Goal: Task Accomplishment & Management: Complete application form

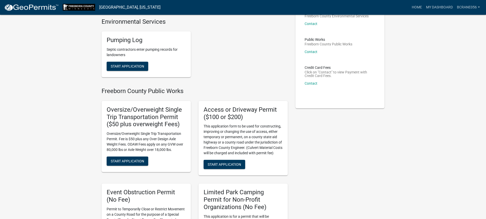
scroll to position [51, 0]
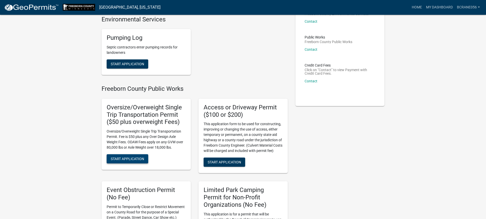
click at [121, 156] on button "Start Application" at bounding box center [128, 158] width 42 height 9
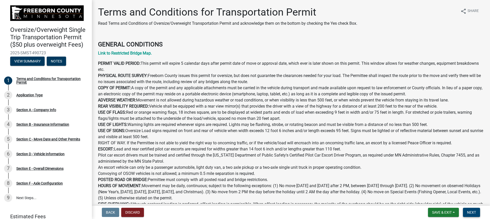
click at [473, 214] on span "Next" at bounding box center [471, 213] width 9 height 4
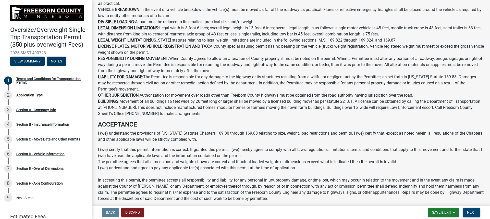
scroll to position [262, 0]
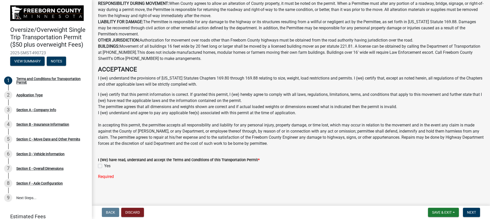
click at [104, 166] on label "Yes" at bounding box center [107, 166] width 6 height 6
click at [104, 166] on input "Yes" at bounding box center [105, 164] width 3 height 3
checkbox input "true"
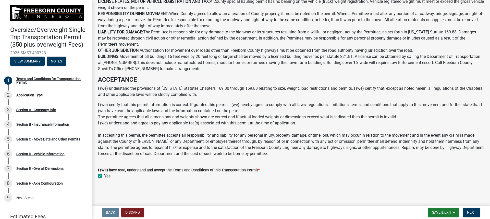
scroll to position [252, 0]
click at [471, 213] on span "Next" at bounding box center [471, 213] width 9 height 4
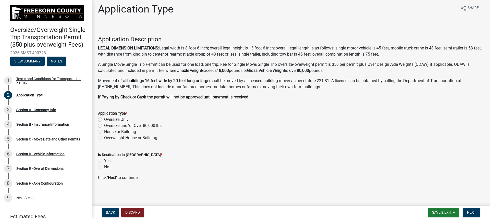
scroll to position [4, 0]
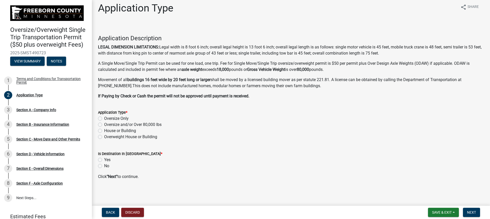
click at [104, 118] on label "Oversize Only" at bounding box center [116, 119] width 25 height 6
click at [104, 118] on input "Oversize Only" at bounding box center [105, 117] width 3 height 3
radio input "true"
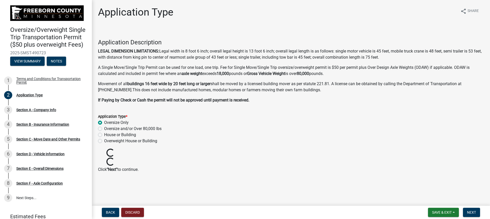
scroll to position [0, 0]
click at [475, 212] on span "Next" at bounding box center [471, 213] width 9 height 4
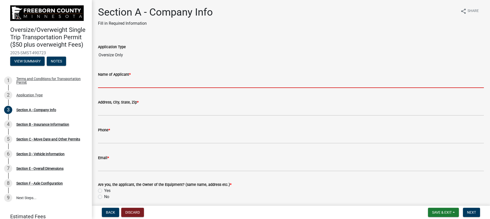
click at [122, 85] on input "Name of Applicant *" at bounding box center [291, 83] width 386 height 10
type input "[PERSON_NAME] [PERSON_NAME] and Rigging"
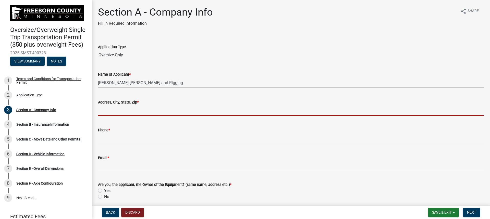
click at [134, 110] on input "Address[GEOGRAPHIC_DATA], Zip *" at bounding box center [291, 110] width 386 height 10
type input "[STREET_ADDRESS]"
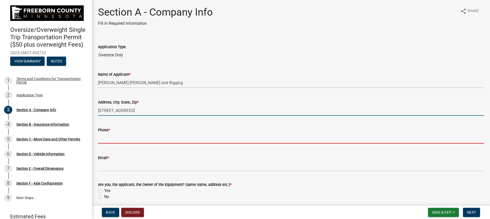
click at [136, 135] on input "Phone *" at bounding box center [291, 138] width 386 height 10
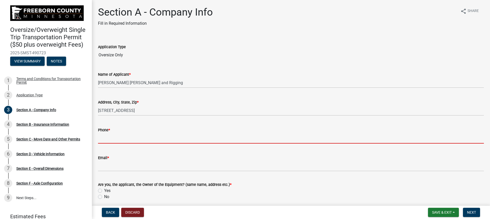
type input "6415296981"
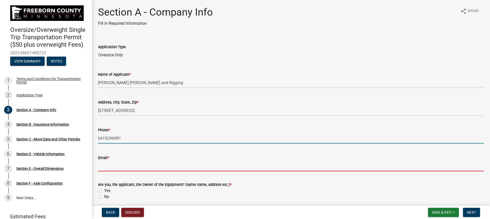
click at [122, 166] on input "Email *" at bounding box center [291, 166] width 386 height 10
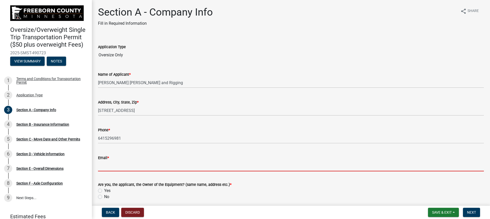
type input "[EMAIL_ADDRESS][DOMAIN_NAME]"
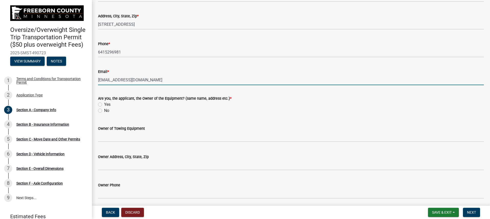
scroll to position [102, 0]
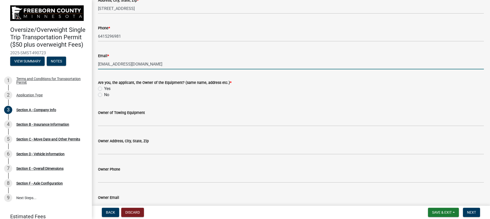
click at [104, 90] on label "Yes" at bounding box center [107, 89] width 6 height 6
click at [104, 89] on input "Yes" at bounding box center [105, 87] width 3 height 3
radio input "true"
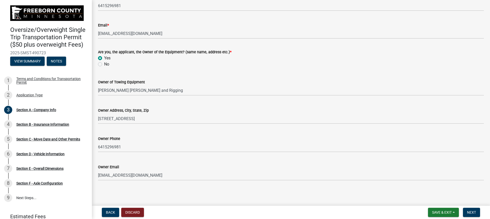
scroll to position [134, 0]
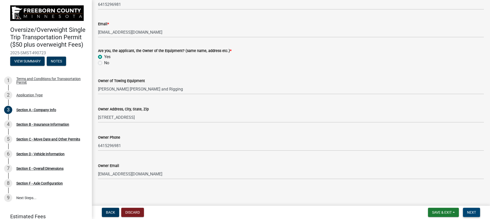
click at [468, 211] on span "Next" at bounding box center [471, 213] width 9 height 4
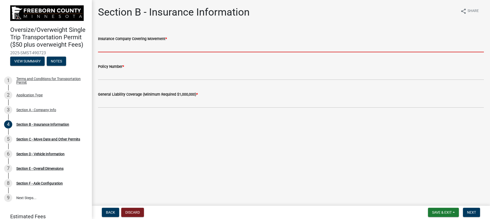
click at [125, 49] on input "Insurance Company Covering Movement *" at bounding box center [291, 47] width 386 height 10
type input "[PERSON_NAME]"
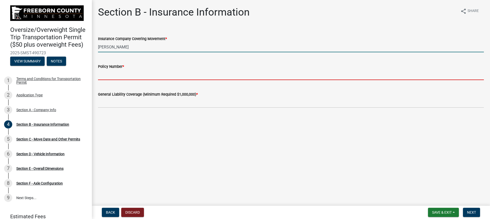
click at [129, 72] on input "Policy Number *" at bounding box center [291, 75] width 386 height 10
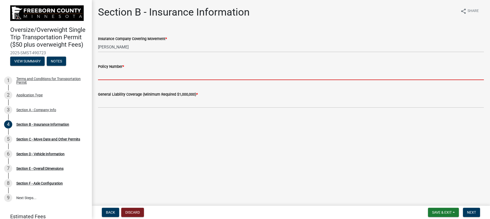
type input "W30866686"
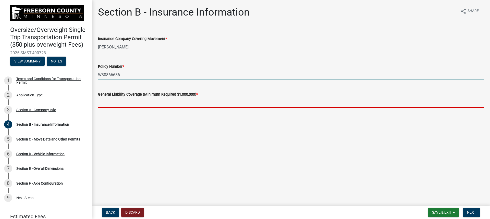
click at [136, 100] on input "text" at bounding box center [291, 103] width 386 height 10
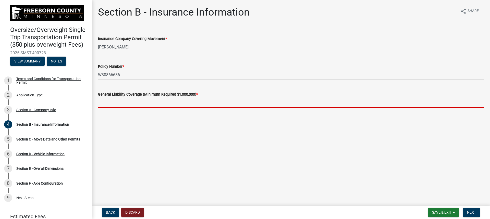
type input "4000000"
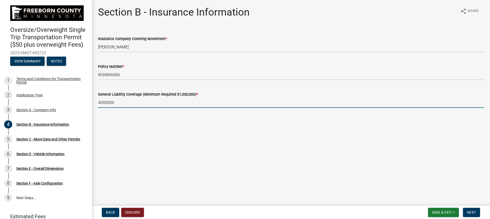
click at [108, 102] on input "4000000" at bounding box center [291, 103] width 386 height 10
drag, startPoint x: 476, startPoint y: 214, endPoint x: 470, endPoint y: 211, distance: 6.1
click at [475, 214] on span "Next" at bounding box center [471, 213] width 9 height 4
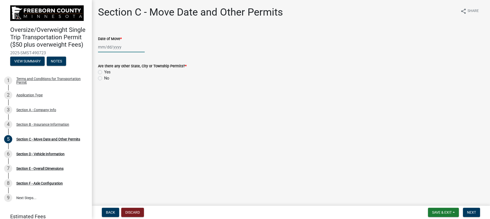
click at [117, 49] on div at bounding box center [121, 47] width 47 height 10
select select "10"
select select "2025"
click at [138, 84] on div "10" at bounding box center [136, 82] width 8 height 8
type input "[DATE]"
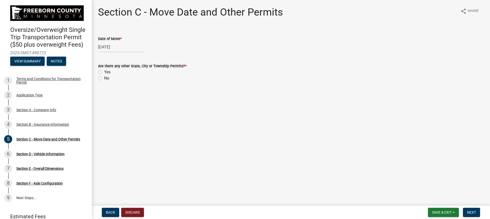
click at [104, 74] on label "Yes" at bounding box center [107, 72] width 6 height 6
click at [104, 73] on input "Yes" at bounding box center [105, 70] width 3 height 3
radio input "true"
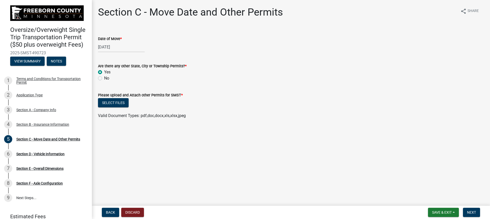
click at [104, 78] on label "No" at bounding box center [106, 78] width 5 height 6
click at [104, 78] on input "No" at bounding box center [105, 76] width 3 height 3
radio input "true"
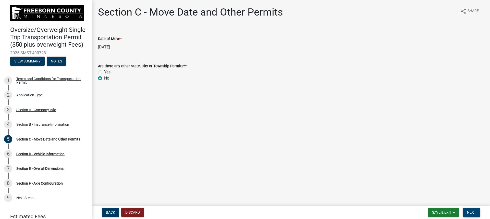
click at [471, 214] on span "Next" at bounding box center [471, 213] width 9 height 4
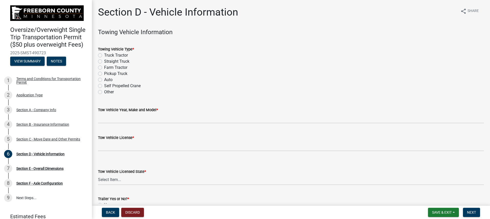
click at [104, 55] on label "Truck Tractor" at bounding box center [116, 55] width 24 height 6
click at [104, 55] on input "Truck Tractor" at bounding box center [105, 53] width 3 height 3
radio input "true"
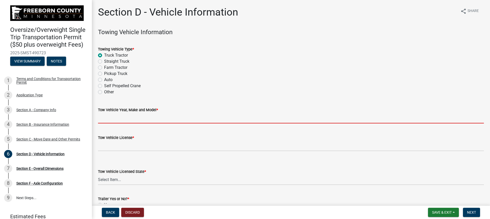
click at [136, 118] on input "Tow Vehicle Year, Make and Model *" at bounding box center [291, 118] width 386 height 10
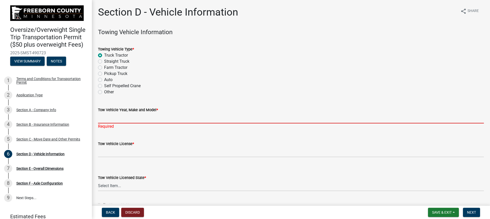
click at [116, 115] on input "Tow Vehicle Year, Make and Model *" at bounding box center [291, 118] width 386 height 10
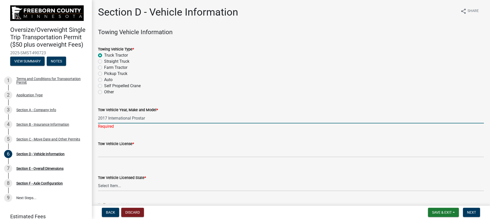
type input "2017 International Prostar"
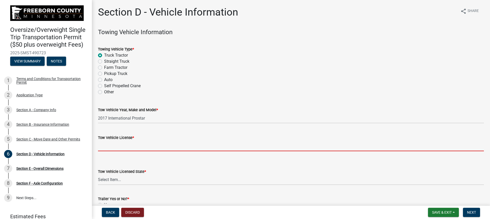
click at [139, 151] on input "Tow Vehicle License *" at bounding box center [291, 146] width 386 height 10
click at [121, 144] on input "Tow Vehicle License *" at bounding box center [291, 146] width 386 height 10
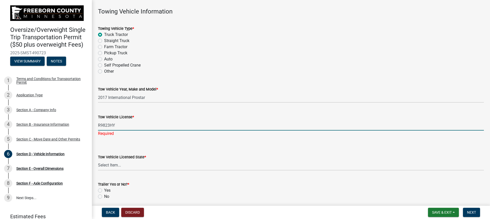
scroll to position [41, 0]
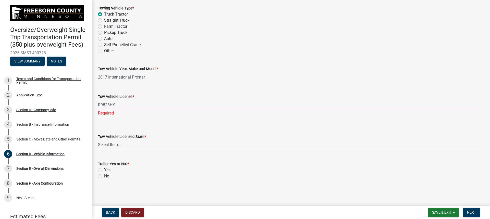
type input "R9823HY"
click at [123, 146] on select "Select Item... [US_STATE] [US_STATE] [US_STATE] [US_STATE] [US_STATE] [US_STATE…" at bounding box center [291, 145] width 386 height 10
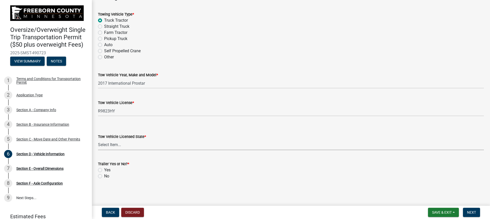
select select "TN"
click at [98, 140] on select "Select Item... [US_STATE] [US_STATE] [US_STATE] [US_STATE] [US_STATE] [US_STATE…" at bounding box center [291, 145] width 386 height 10
click at [104, 171] on label "Yes" at bounding box center [107, 170] width 6 height 6
click at [104, 171] on input "Yes" at bounding box center [105, 168] width 3 height 3
radio input "true"
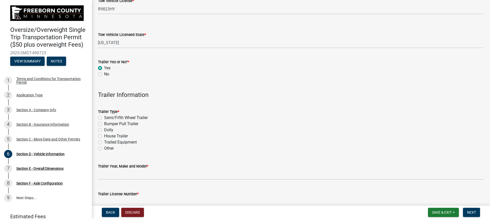
scroll to position [163, 0]
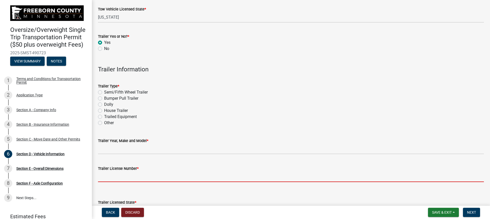
click at [113, 176] on input "Trailer License Number *" at bounding box center [291, 177] width 386 height 10
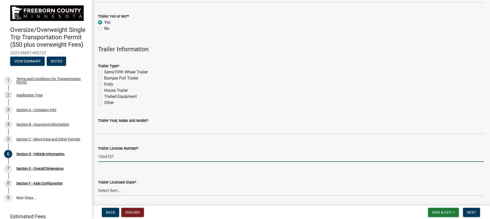
scroll to position [188, 0]
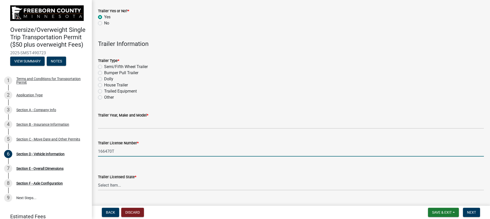
type input "166470T"
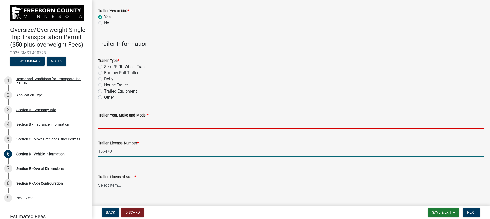
click at [119, 124] on input "Trailer Year, Make and Model *" at bounding box center [291, 123] width 386 height 10
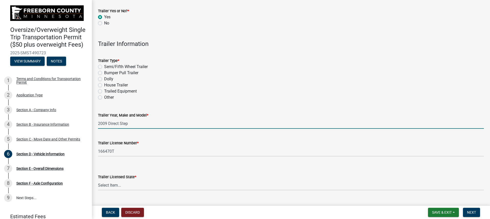
type input "2009 Direct Step"
click at [134, 185] on select "Select Item... [US_STATE] [US_STATE] [US_STATE] [US_STATE] [US_STATE] [US_STATE…" at bounding box center [291, 185] width 386 height 10
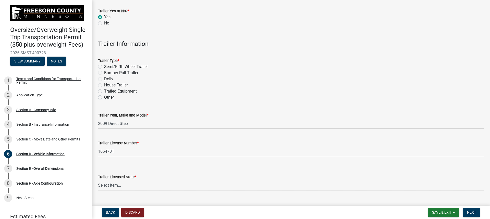
select select "TN"
click at [98, 180] on select "Select Item... [US_STATE] [US_STATE] [US_STATE] [US_STATE] [US_STATE] [US_STATE…" at bounding box center [291, 185] width 386 height 10
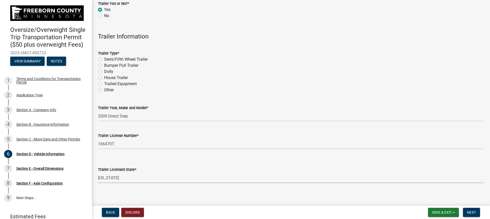
scroll to position [199, 0]
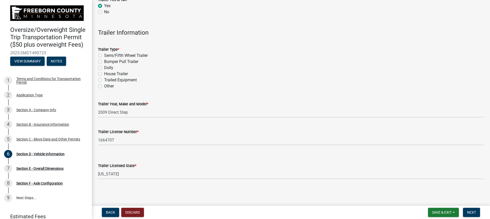
click at [104, 56] on label "Semi/Fifth Wheel Trailer" at bounding box center [126, 56] width 44 height 6
click at [104, 56] on input "Semi/Fifth Wheel Trailer" at bounding box center [105, 54] width 3 height 3
radio input "true"
click at [175, 179] on select "Select Item... [US_STATE] [US_STATE] [US_STATE] [US_STATE] [US_STATE] [US_STATE…" at bounding box center [291, 174] width 386 height 10
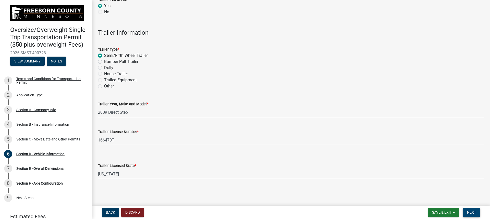
click at [473, 213] on span "Next" at bounding box center [471, 213] width 9 height 4
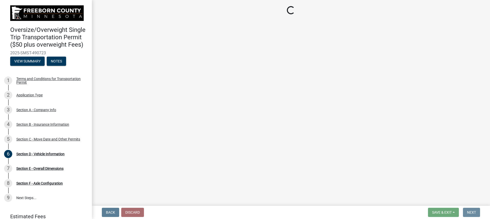
scroll to position [0, 0]
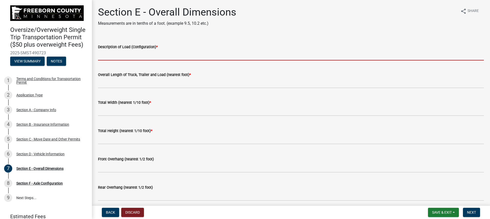
click at [140, 56] on input "Description of Load (Configuration) *" at bounding box center [291, 55] width 386 height 10
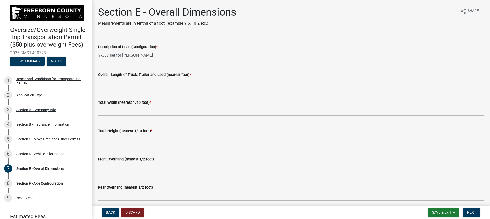
type input "Y-Guy set for [PERSON_NAME]"
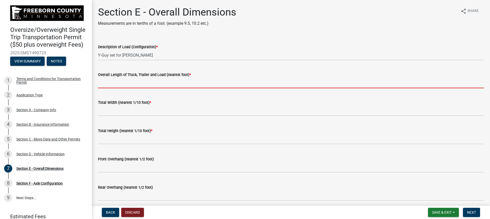
click at [135, 84] on input "Overall Length of Truck, Trailer and Load (nearest foot) *" at bounding box center [291, 83] width 386 height 10
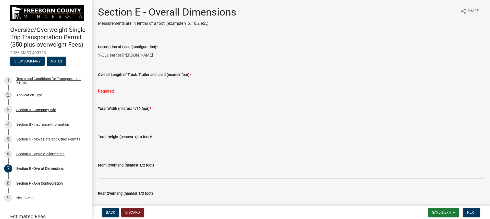
click at [116, 86] on input "Overall Length of Truck, Trailer and Load (nearest foot) *" at bounding box center [291, 83] width 386 height 10
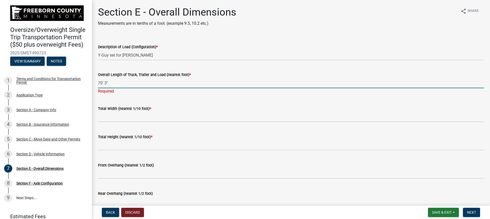
type input "70' 3""
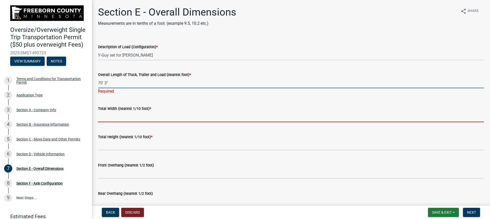
click at [108, 119] on wm-data-entity-input "Total Width (nearest 1/10 foot) *" at bounding box center [291, 113] width 386 height 28
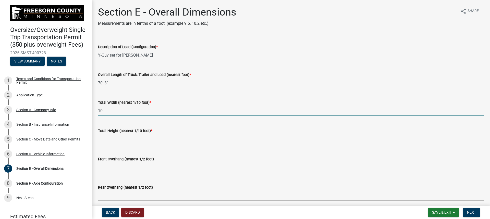
type input "10.0"
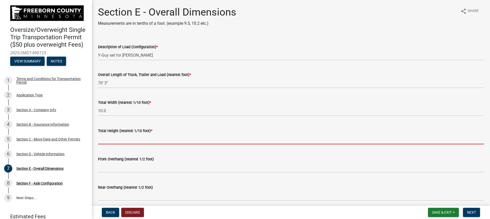
click at [103, 141] on input "text" at bounding box center [291, 139] width 386 height 10
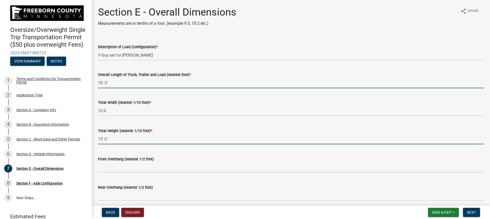
type input "136.0"
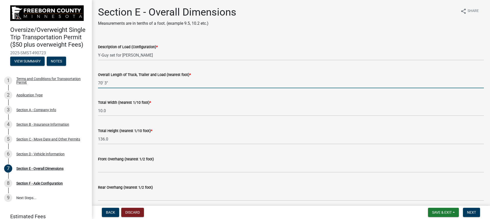
drag, startPoint x: 104, startPoint y: 84, endPoint x: 89, endPoint y: 85, distance: 14.8
click at [89, 85] on div "Oversize/Overweight Single Trip Transportation Permit ($50 plus overweight Fees…" at bounding box center [245, 109] width 490 height 219
drag, startPoint x: 113, startPoint y: 83, endPoint x: 85, endPoint y: 86, distance: 27.7
click at [85, 86] on div "Oversize/Overweight Single Trip Transportation Permit ($50 plus overweight Fees…" at bounding box center [245, 109] width 490 height 219
type input "70"
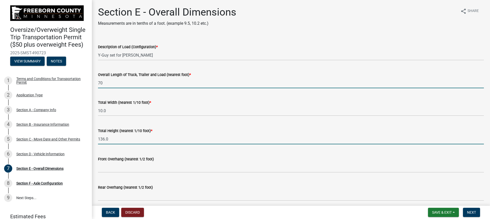
click at [113, 140] on input "136.0" at bounding box center [291, 139] width 386 height 10
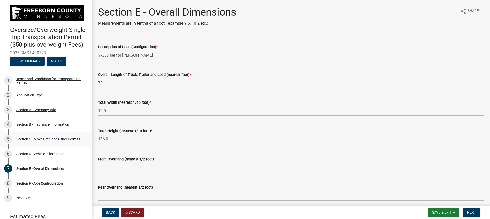
drag, startPoint x: 112, startPoint y: 141, endPoint x: 75, endPoint y: 142, distance: 37.0
click at [75, 142] on div "Oversize/Overweight Single Trip Transportation Permit ($50 plus overweight Fees…" at bounding box center [245, 109] width 490 height 219
type input "13.5"
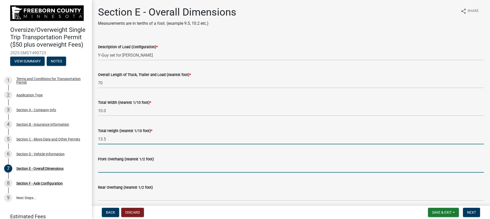
drag, startPoint x: 198, startPoint y: 167, endPoint x: 195, endPoint y: 168, distance: 3.8
click at [198, 167] on input "text" at bounding box center [291, 167] width 386 height 10
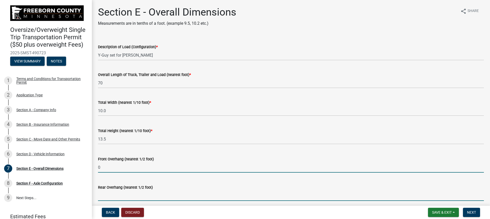
type input "0.0"
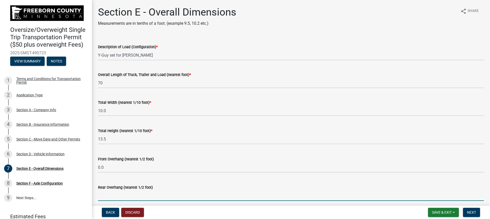
click at [142, 192] on input "text" at bounding box center [291, 196] width 386 height 10
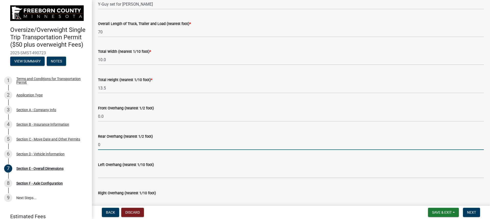
scroll to position [78, 0]
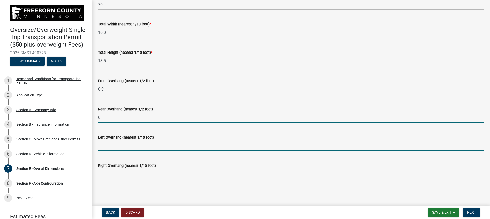
type input "0.0"
click at [119, 143] on input "text" at bounding box center [291, 146] width 386 height 10
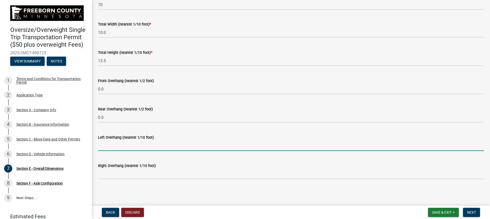
type input "0"
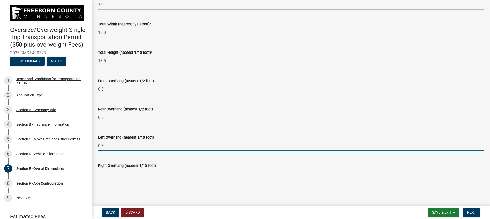
click at [120, 175] on input "text" at bounding box center [291, 174] width 386 height 10
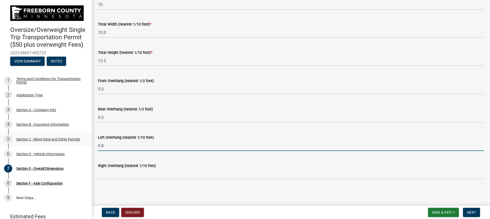
drag, startPoint x: 109, startPoint y: 146, endPoint x: 86, endPoint y: 146, distance: 22.7
click at [86, 146] on div "Oversize/Overweight Single Trip Transportation Permit ($50 plus overweight Fees…" at bounding box center [245, 109] width 490 height 219
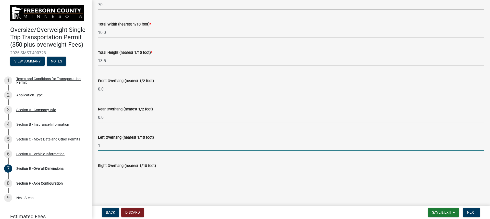
type input "1.0"
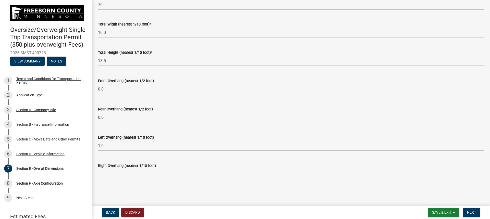
click at [109, 172] on input "text" at bounding box center [291, 174] width 386 height 10
type input "1.0"
click at [174, 184] on div "Section E - Overall Dimensions Measurements are in tenths of a foot. (example 9…" at bounding box center [291, 58] width 394 height 261
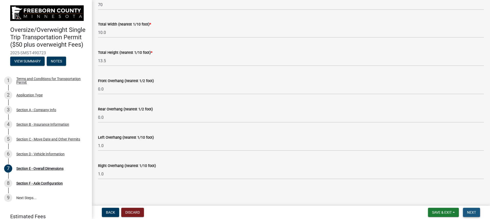
click at [473, 212] on span "Next" at bounding box center [471, 213] width 9 height 4
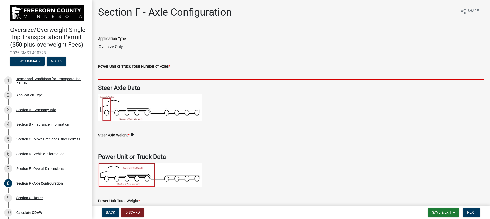
click at [130, 77] on input "text" at bounding box center [291, 74] width 386 height 10
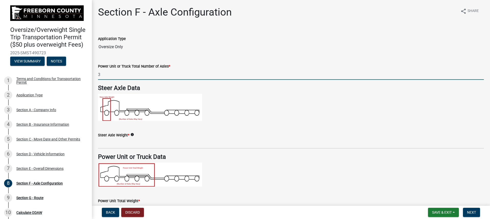
type input "3"
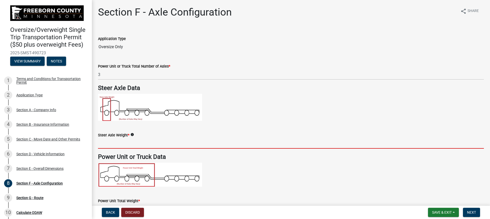
click at [120, 142] on input "text" at bounding box center [291, 143] width 386 height 10
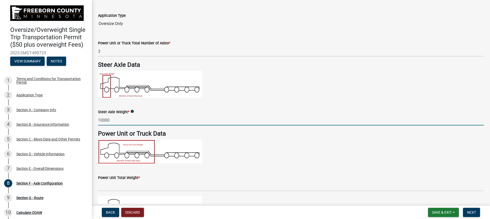
scroll to position [51, 0]
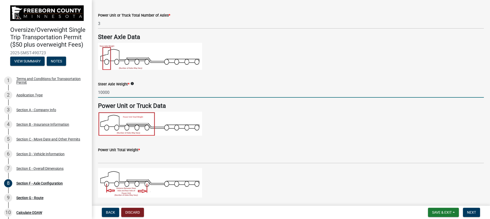
type input "10000"
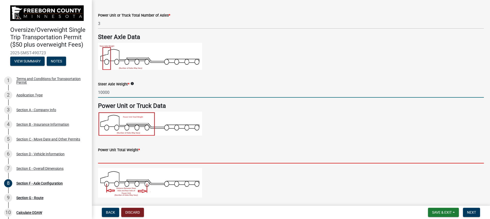
drag, startPoint x: 112, startPoint y: 162, endPoint x: 139, endPoint y: 159, distance: 27.2
click at [112, 162] on input "text" at bounding box center [291, 158] width 386 height 10
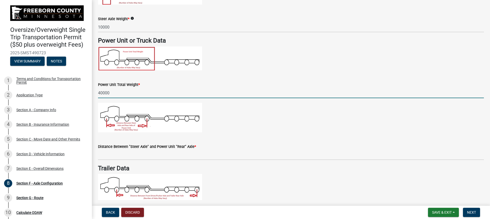
scroll to position [128, 0]
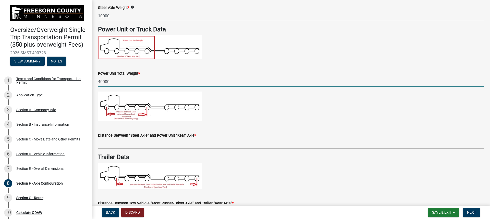
type input "40000"
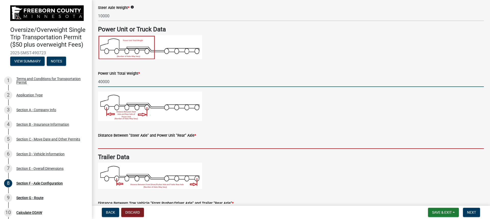
click at [133, 144] on input "text" at bounding box center [291, 144] width 386 height 10
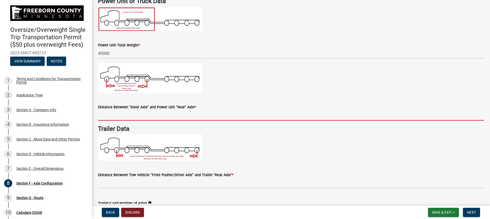
scroll to position [179, 0]
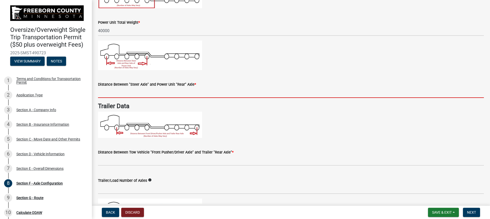
click at [270, 182] on div "Trailer/Load Number of Axles info" at bounding box center [291, 183] width 386 height 24
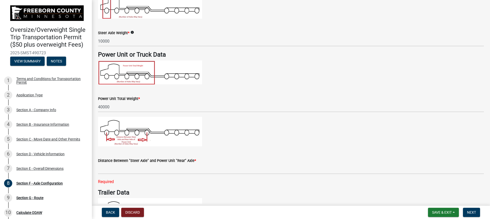
scroll to position [102, 0]
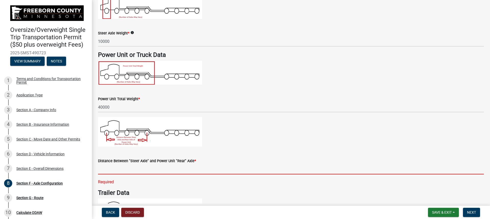
click at [151, 174] on input "text" at bounding box center [291, 169] width 386 height 10
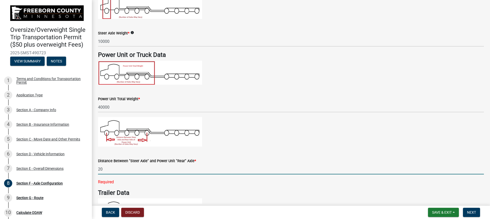
type input "20.0"
click at [249, 147] on wm-data-entity-input at bounding box center [291, 134] width 386 height 34
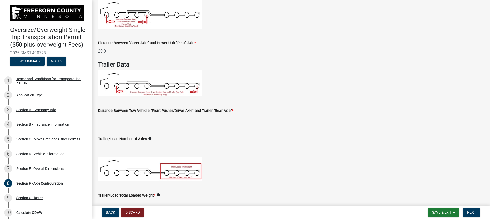
scroll to position [230, 0]
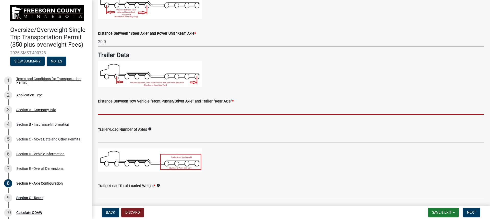
click at [125, 109] on input "text" at bounding box center [291, 109] width 386 height 10
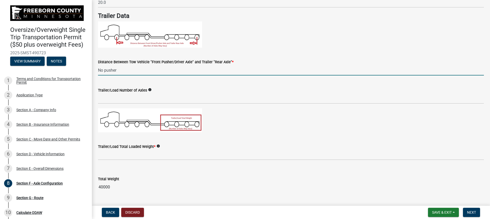
scroll to position [281, 0]
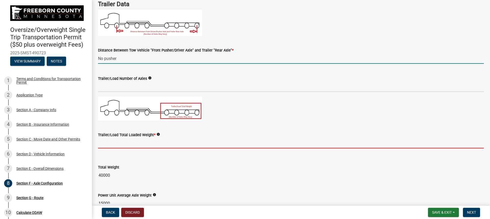
type input "0.0"
drag, startPoint x: 128, startPoint y: 141, endPoint x: 140, endPoint y: 141, distance: 12.5
click at [128, 142] on input "text" at bounding box center [291, 143] width 386 height 10
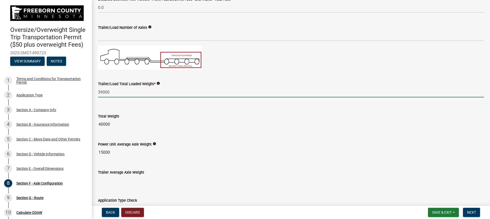
type input "39000"
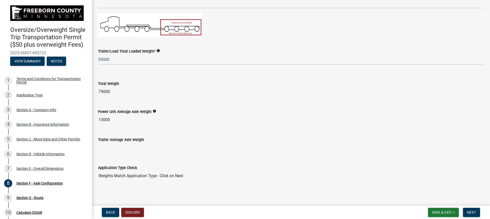
scroll to position [366, 0]
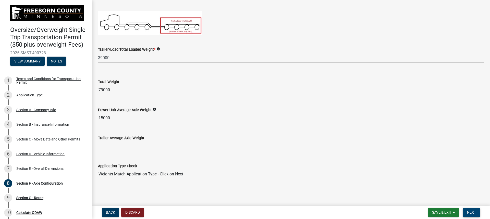
click at [472, 213] on span "Next" at bounding box center [471, 213] width 9 height 4
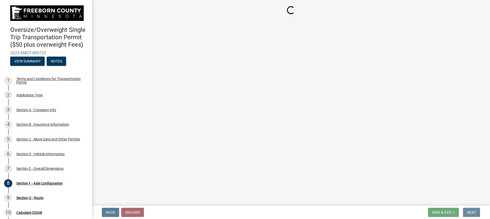
scroll to position [0, 0]
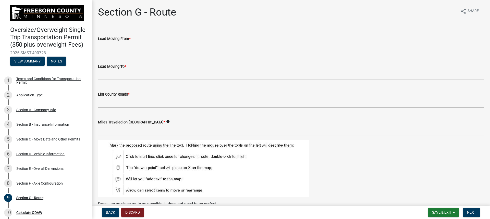
click at [110, 50] on input "Load Moving From *" at bounding box center [291, 47] width 386 height 10
type input "[GEOGRAPHIC_DATA]"
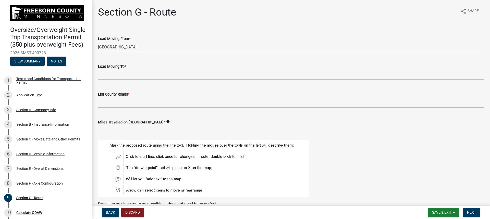
click at [127, 74] on input "Load Moving To *" at bounding box center [291, 75] width 386 height 10
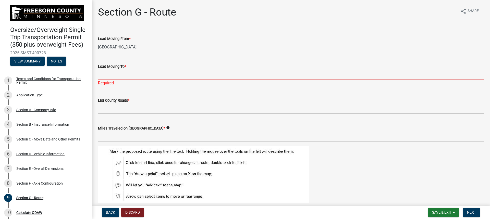
paste input "[STREET_ADDRESS]"
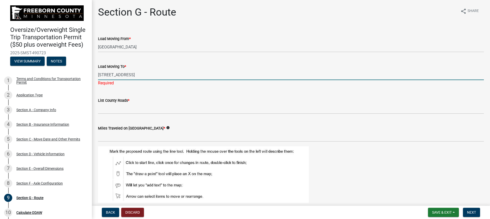
type input "[STREET_ADDRESS]"
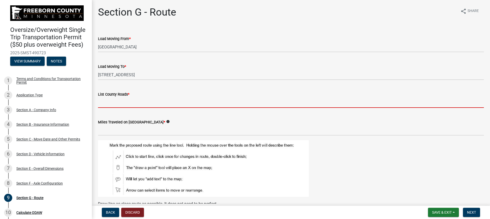
click at [112, 105] on input "List County Roads *" at bounding box center [291, 103] width 386 height 10
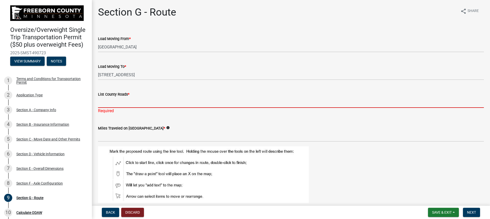
type input "H"
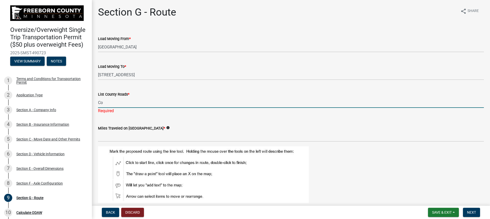
type input "C"
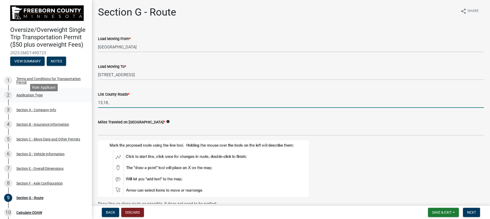
drag, startPoint x: 114, startPoint y: 104, endPoint x: 84, endPoint y: 103, distance: 29.6
click at [84, 103] on div "Oversize/Overweight Single Trip Transportation Permit ($50 plus overweight Fees…" at bounding box center [245, 109] width 490 height 219
click at [102, 103] on input "18" at bounding box center [291, 103] width 386 height 10
click at [122, 103] on input "18, 13" at bounding box center [291, 103] width 386 height 10
click at [139, 104] on input "18, 13,17," at bounding box center [291, 103] width 386 height 10
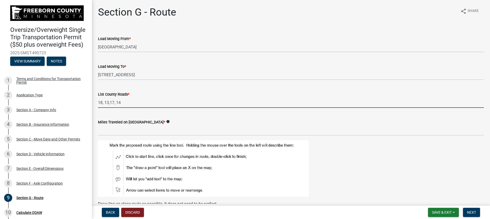
type input "18, 13,17, 14"
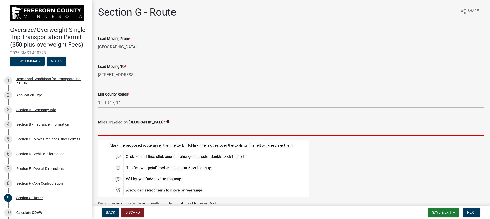
click at [126, 130] on input "text" at bounding box center [291, 130] width 386 height 10
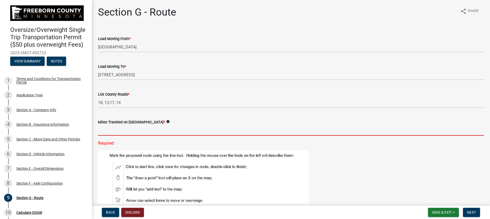
click at [113, 125] on input "text" at bounding box center [291, 130] width 386 height 10
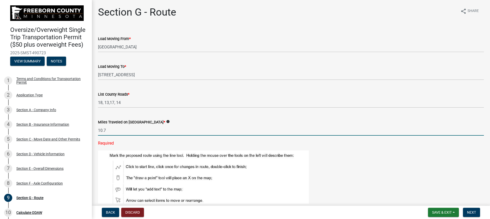
type input "10.7"
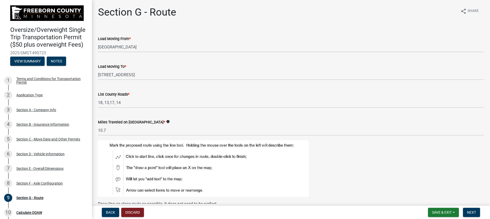
click at [321, 158] on figure at bounding box center [291, 168] width 386 height 57
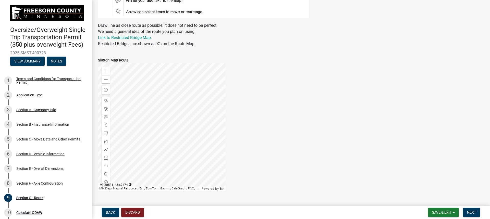
scroll to position [190, 0]
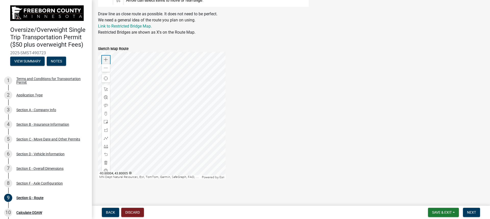
click at [105, 58] on span at bounding box center [106, 60] width 4 height 4
click at [150, 130] on div at bounding box center [162, 116] width 128 height 128
click at [190, 94] on div at bounding box center [162, 116] width 128 height 128
click at [220, 83] on div at bounding box center [162, 116] width 128 height 128
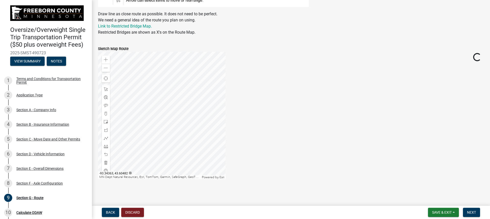
click at [209, 84] on div at bounding box center [162, 116] width 128 height 128
click at [184, 93] on div at bounding box center [162, 116] width 128 height 128
click at [180, 93] on div at bounding box center [162, 116] width 128 height 128
click at [195, 80] on div at bounding box center [162, 116] width 128 height 128
click at [187, 141] on div at bounding box center [162, 116] width 128 height 128
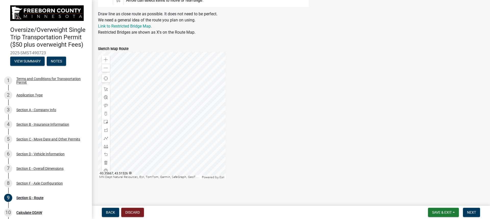
click at [192, 159] on div at bounding box center [162, 116] width 128 height 128
click at [197, 158] on div at bounding box center [162, 116] width 128 height 128
click at [177, 90] on div at bounding box center [162, 116] width 128 height 128
click at [107, 58] on span at bounding box center [106, 60] width 4 height 4
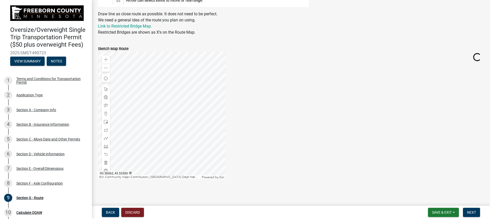
click at [153, 134] on div at bounding box center [162, 116] width 128 height 128
click at [108, 139] on span at bounding box center [106, 138] width 4 height 4
click at [179, 113] on div at bounding box center [162, 116] width 128 height 128
click at [122, 112] on div at bounding box center [162, 116] width 128 height 128
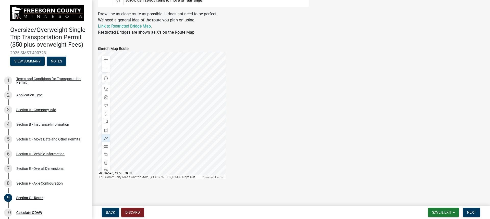
click at [122, 112] on div at bounding box center [162, 116] width 128 height 128
click at [206, 132] on div at bounding box center [162, 116] width 128 height 128
click at [198, 138] on div at bounding box center [162, 116] width 128 height 128
click at [180, 126] on div at bounding box center [162, 116] width 128 height 128
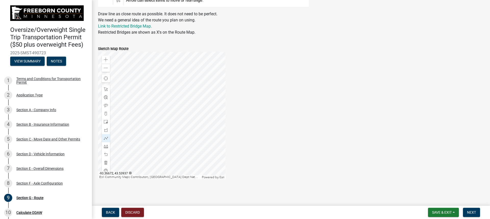
click at [214, 138] on div at bounding box center [162, 116] width 128 height 128
click at [202, 156] on div at bounding box center [162, 116] width 128 height 128
click at [203, 53] on div at bounding box center [162, 116] width 128 height 128
click at [212, 161] on div at bounding box center [162, 116] width 128 height 128
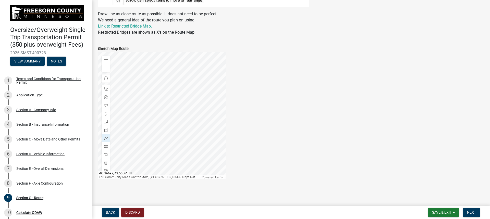
click at [190, 115] on div at bounding box center [162, 116] width 128 height 128
click at [180, 163] on div at bounding box center [162, 116] width 128 height 128
click at [181, 54] on div at bounding box center [162, 116] width 128 height 128
click at [198, 143] on div at bounding box center [162, 116] width 128 height 128
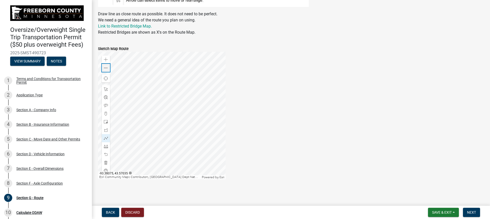
click at [106, 69] on span at bounding box center [106, 68] width 4 height 4
click at [173, 122] on div at bounding box center [162, 116] width 128 height 128
click at [173, 72] on div at bounding box center [162, 116] width 128 height 128
click at [221, 101] on div at bounding box center [162, 116] width 128 height 128
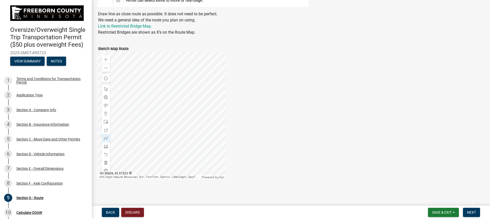
click at [219, 85] on div at bounding box center [162, 116] width 128 height 128
click at [102, 85] on div at bounding box center [162, 116] width 128 height 128
click at [220, 105] on div at bounding box center [162, 116] width 128 height 128
click at [185, 105] on div at bounding box center [162, 116] width 128 height 128
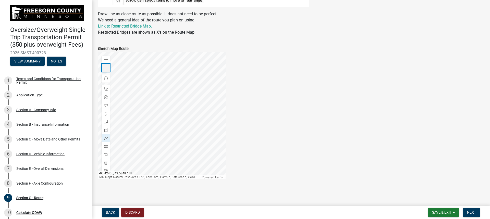
click at [104, 69] on span at bounding box center [106, 68] width 4 height 4
click at [186, 93] on div at bounding box center [162, 116] width 128 height 128
click at [106, 57] on div "Zoom in" at bounding box center [106, 60] width 8 height 8
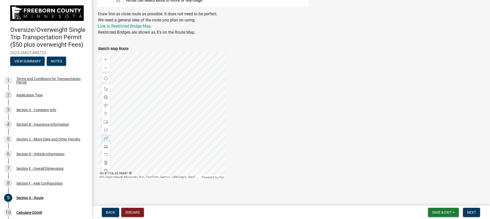
click at [178, 135] on div at bounding box center [162, 116] width 128 height 128
click at [180, 146] on div at bounding box center [162, 116] width 128 height 128
click at [146, 152] on div at bounding box center [162, 116] width 128 height 128
click at [182, 122] on div at bounding box center [162, 116] width 128 height 128
click at [114, 122] on div at bounding box center [162, 116] width 128 height 128
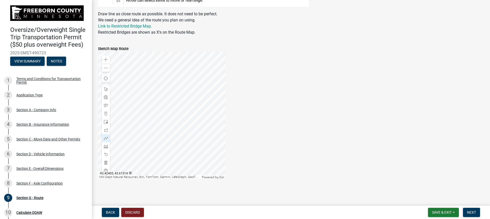
click at [114, 122] on div at bounding box center [162, 116] width 128 height 128
click at [226, 127] on div at bounding box center [162, 116] width 128 height 128
click at [218, 114] on div at bounding box center [162, 116] width 128 height 128
click at [181, 115] on div at bounding box center [162, 116] width 128 height 128
click at [161, 103] on div at bounding box center [162, 116] width 128 height 128
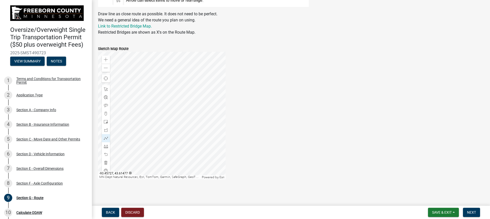
click at [119, 115] on div at bounding box center [162, 116] width 128 height 128
click at [184, 131] on div at bounding box center [162, 116] width 128 height 128
click at [169, 113] on div at bounding box center [162, 116] width 128 height 128
click at [208, 98] on div at bounding box center [162, 116] width 128 height 128
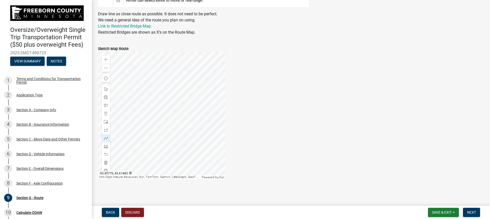
click at [211, 80] on div at bounding box center [162, 116] width 128 height 128
click at [209, 93] on div at bounding box center [162, 116] width 128 height 128
click at [160, 137] on div at bounding box center [162, 116] width 128 height 128
click at [150, 142] on div at bounding box center [162, 116] width 128 height 128
click at [150, 169] on div at bounding box center [162, 116] width 128 height 128
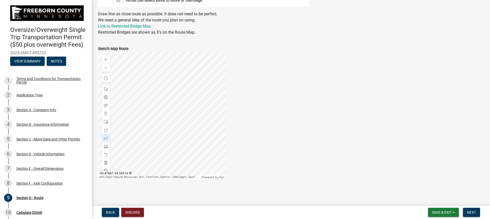
click at [150, 169] on div at bounding box center [162, 116] width 128 height 128
click at [150, 168] on div at bounding box center [162, 116] width 128 height 128
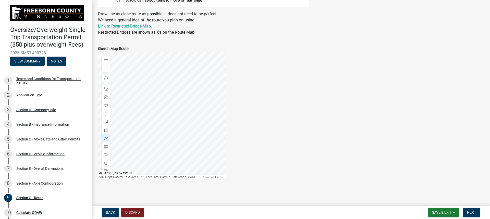
click at [188, 81] on div at bounding box center [162, 116] width 128 height 128
click at [106, 58] on span at bounding box center [106, 60] width 4 height 4
click at [196, 143] on div at bounding box center [162, 116] width 128 height 128
click at [179, 127] on div at bounding box center [162, 116] width 128 height 128
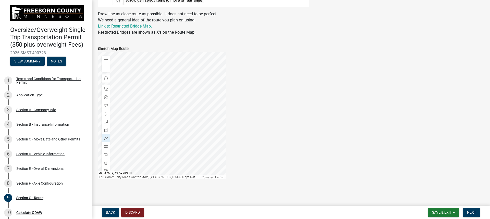
click at [150, 139] on div at bounding box center [162, 116] width 128 height 128
click at [128, 125] on div at bounding box center [162, 116] width 128 height 128
click at [222, 129] on div at bounding box center [162, 116] width 128 height 128
click at [122, 110] on div at bounding box center [162, 116] width 128 height 128
click at [221, 112] on div at bounding box center [162, 116] width 128 height 128
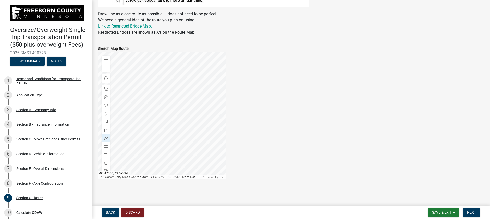
click at [221, 112] on div at bounding box center [162, 116] width 128 height 128
click at [133, 117] on div at bounding box center [162, 116] width 128 height 128
click at [472, 214] on span "Next" at bounding box center [471, 213] width 9 height 4
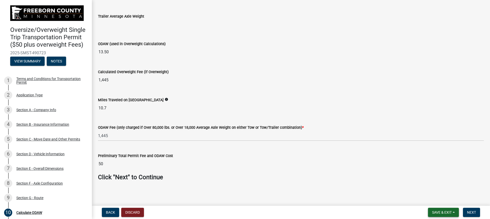
scroll to position [135, 0]
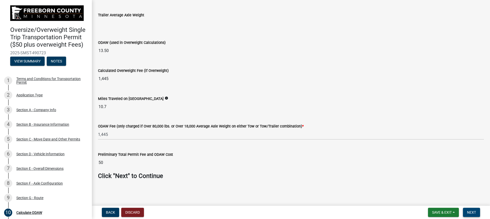
drag, startPoint x: 470, startPoint y: 210, endPoint x: 437, endPoint y: 187, distance: 40.2
click at [470, 210] on button "Next" at bounding box center [471, 212] width 17 height 9
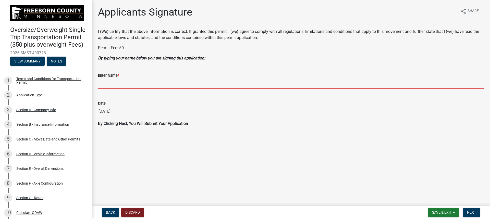
click at [174, 81] on input "Enter Name *" at bounding box center [291, 84] width 386 height 10
type input "[PERSON_NAME]"
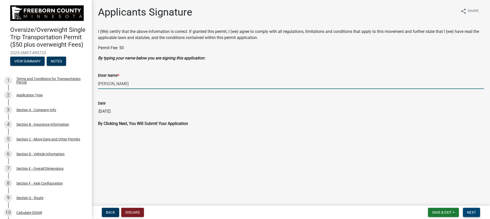
click at [477, 211] on button "Next" at bounding box center [471, 212] width 17 height 9
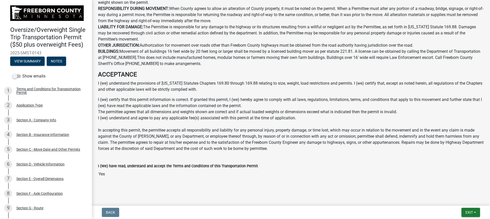
scroll to position [323, 0]
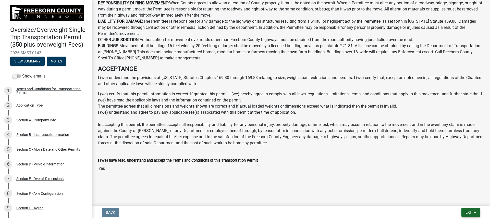
click at [472, 214] on span "Exit" at bounding box center [469, 213] width 7 height 4
click at [349, 181] on div at bounding box center [291, 181] width 291 height 6
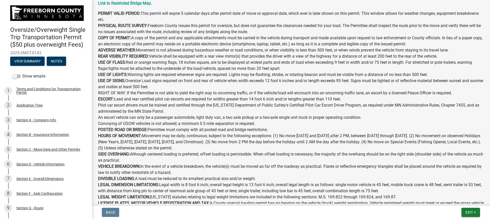
scroll to position [0, 0]
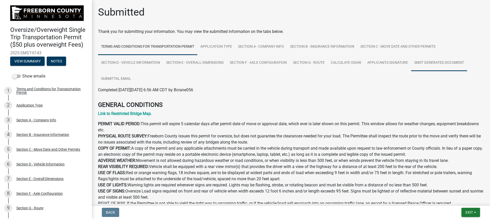
click at [424, 65] on link "SMST Generated Document" at bounding box center [439, 63] width 56 height 16
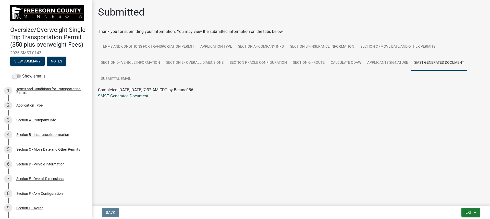
click at [128, 95] on link "SMST Generated Document" at bounding box center [123, 96] width 50 height 5
drag, startPoint x: 472, startPoint y: 214, endPoint x: 468, endPoint y: 210, distance: 5.6
click at [472, 214] on span "Exit" at bounding box center [469, 213] width 7 height 4
click at [459, 199] on button "Save & Exit" at bounding box center [459, 199] width 41 height 12
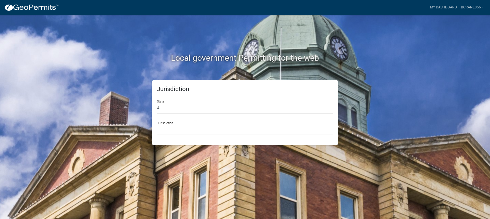
click at [184, 107] on select "All [US_STATE] [US_STATE] [US_STATE] [US_STATE] [US_STATE] [US_STATE] [US_STATE…" at bounding box center [245, 108] width 176 height 10
select select "[US_STATE]"
click at [157, 103] on select "All [US_STATE] [US_STATE] [US_STATE] [US_STATE] [US_STATE] [US_STATE] [US_STATE…" at bounding box center [245, 108] width 176 height 10
click at [180, 131] on select "[GEOGRAPHIC_DATA], [US_STATE] [GEOGRAPHIC_DATA], [US_STATE] [GEOGRAPHIC_DATA], …" at bounding box center [245, 130] width 176 height 10
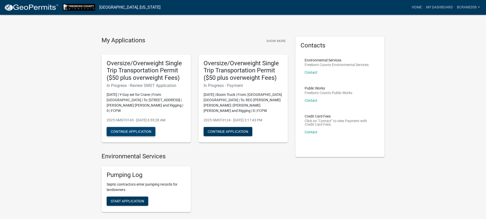
click at [143, 127] on button "Continue Application" at bounding box center [131, 131] width 49 height 9
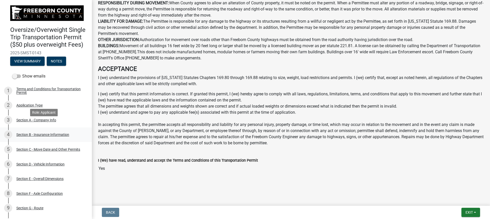
scroll to position [77, 0]
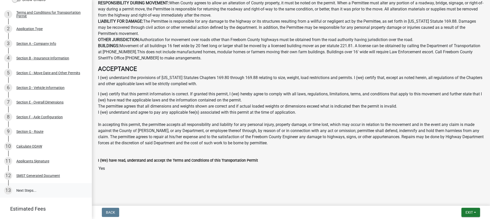
click at [33, 197] on link "13 Next Steps..." at bounding box center [46, 190] width 92 height 15
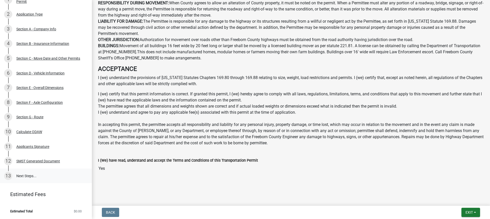
click at [31, 176] on link "13 Next Steps..." at bounding box center [46, 176] width 92 height 15
click at [470, 213] on span "Exit" at bounding box center [469, 213] width 7 height 4
click at [456, 200] on button "Save & Exit" at bounding box center [459, 199] width 41 height 12
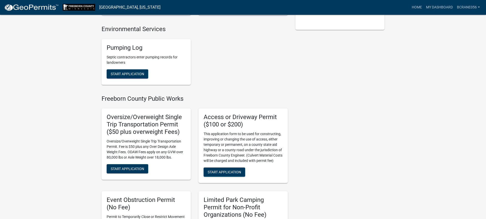
scroll to position [128, 0]
click at [119, 166] on span "Start Application" at bounding box center [127, 168] width 33 height 4
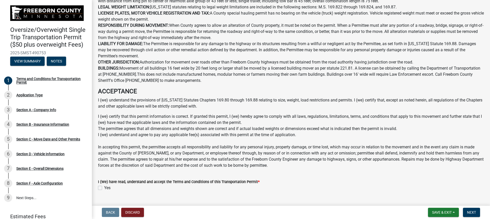
scroll to position [252, 0]
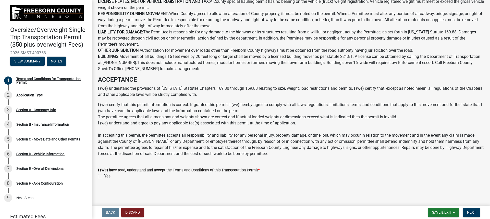
click at [104, 176] on label "Yes" at bounding box center [107, 176] width 6 height 6
click at [104, 176] on input "Yes" at bounding box center [105, 174] width 3 height 3
checkbox input "true"
click at [472, 213] on span "Next" at bounding box center [471, 213] width 9 height 4
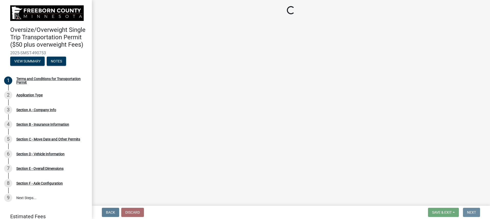
scroll to position [0, 0]
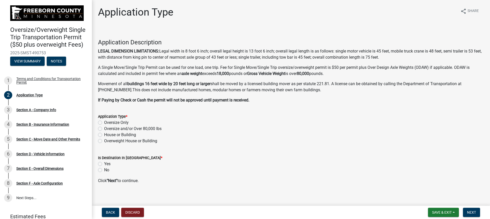
drag, startPoint x: 100, startPoint y: 164, endPoint x: 113, endPoint y: 160, distance: 13.1
click at [104, 164] on label "Yes" at bounding box center [107, 164] width 6 height 6
click at [104, 164] on input "Yes" at bounding box center [105, 162] width 3 height 3
radio input "true"
click at [104, 129] on label "Oversize and/or Over 80,000 lbs" at bounding box center [132, 129] width 57 height 6
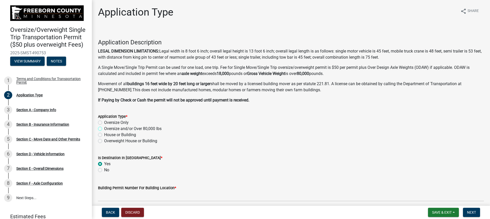
click at [104, 129] on input "Oversize and/or Over 80,000 lbs" at bounding box center [105, 127] width 3 height 3
radio input "true"
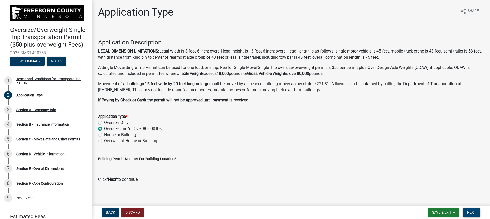
click at [474, 213] on span "Next" at bounding box center [471, 213] width 9 height 4
click at [111, 213] on span "Back" at bounding box center [110, 213] width 9 height 4
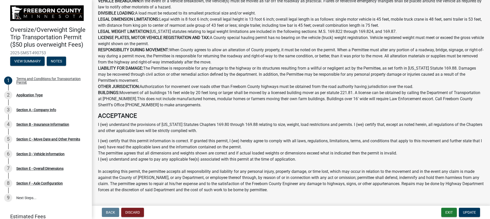
scroll to position [252, 0]
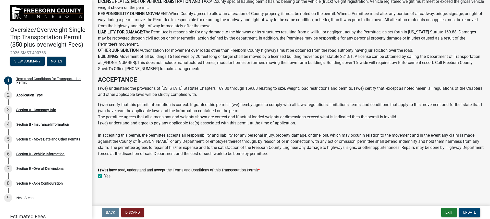
click at [466, 211] on span "Update" at bounding box center [469, 213] width 13 height 4
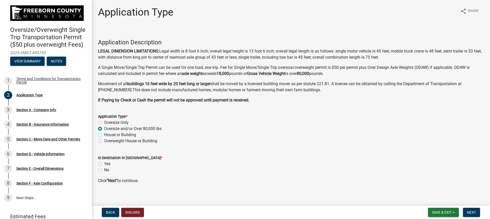
click at [104, 164] on label "Yes" at bounding box center [107, 164] width 6 height 6
click at [104, 164] on input "Yes" at bounding box center [105, 162] width 3 height 3
radio input "true"
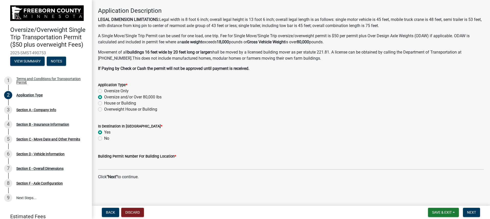
scroll to position [32, 0]
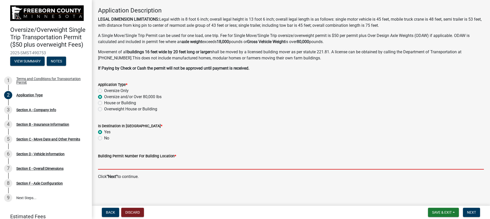
click at [156, 167] on input "Building Permit Number For Building Location *" at bounding box center [291, 164] width 386 height 10
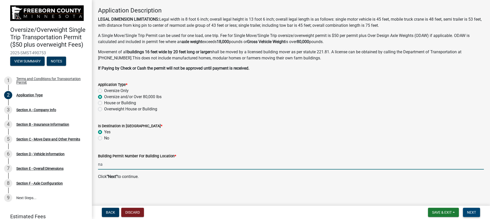
type input "na"
click at [470, 212] on span "Next" at bounding box center [471, 213] width 9 height 4
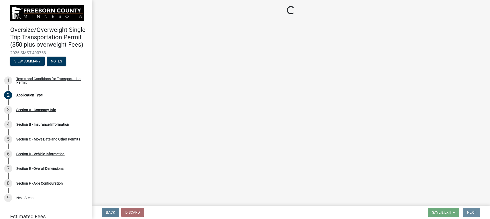
scroll to position [0, 0]
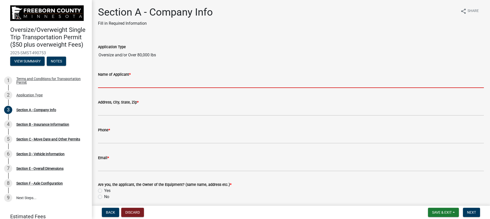
click at [178, 84] on input "Name of Applicant *" at bounding box center [291, 83] width 386 height 10
type input "[PERSON_NAME] [PERSON_NAME] and Rigging"
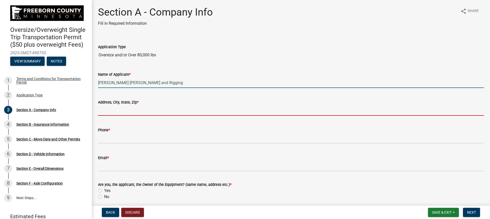
click at [141, 109] on input "Address[GEOGRAPHIC_DATA], Zip *" at bounding box center [291, 110] width 386 height 10
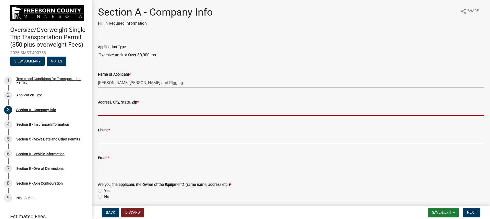
type input "[STREET_ADDRESS]"
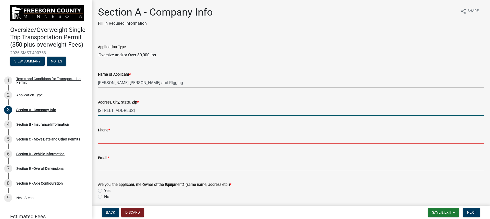
click at [134, 141] on input "Phone *" at bounding box center [291, 138] width 386 height 10
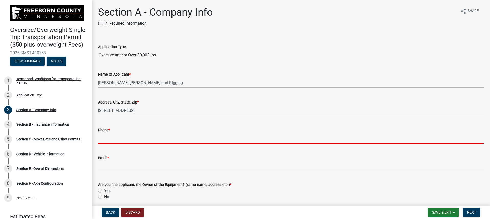
type input "6415296981"
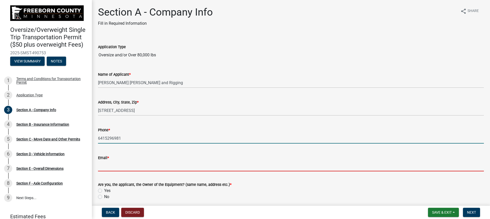
click at [125, 168] on input "Email *" at bounding box center [291, 166] width 386 height 10
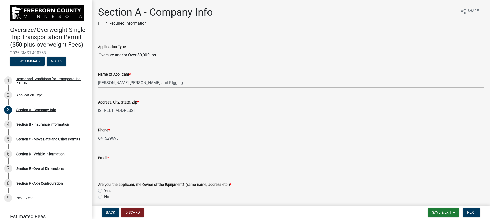
type input "[EMAIL_ADDRESS][DOMAIN_NAME]"
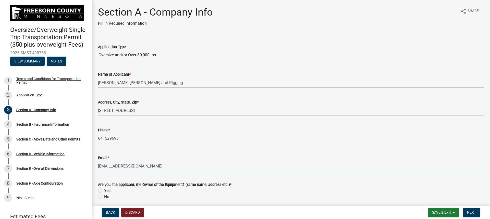
scroll to position [77, 0]
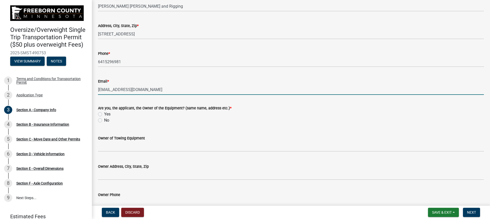
drag, startPoint x: 100, startPoint y: 115, endPoint x: 112, endPoint y: 132, distance: 21.5
click at [104, 115] on label "Yes" at bounding box center [107, 114] width 6 height 6
click at [104, 115] on input "Yes" at bounding box center [105, 112] width 3 height 3
radio input "true"
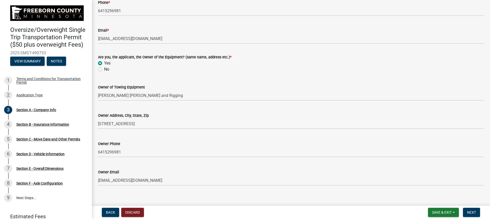
scroll to position [134, 0]
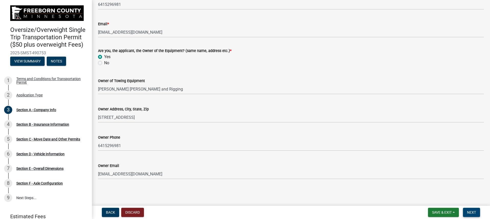
click at [469, 213] on span "Next" at bounding box center [471, 213] width 9 height 4
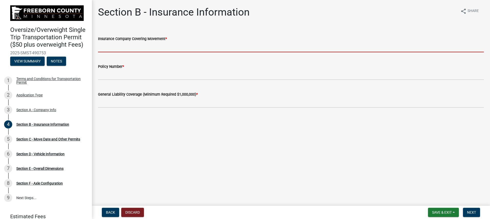
click at [162, 47] on input "Insurance Company Covering Movement *" at bounding box center [291, 47] width 386 height 10
click at [176, 43] on input "Insurance Company Covering Movement *" at bounding box center [291, 47] width 386 height 10
click at [107, 45] on input "Insurance Company Covering Movement *" at bounding box center [291, 47] width 386 height 10
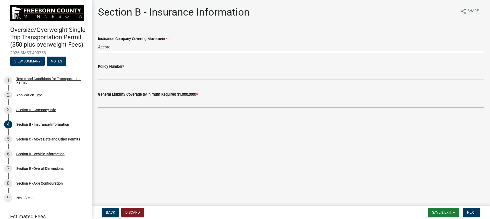
type input "Accord"
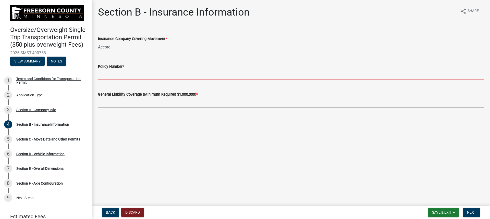
click at [107, 72] on input "Policy Number *" at bounding box center [291, 75] width 386 height 10
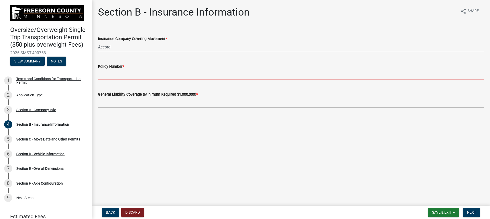
type input "W30866686"
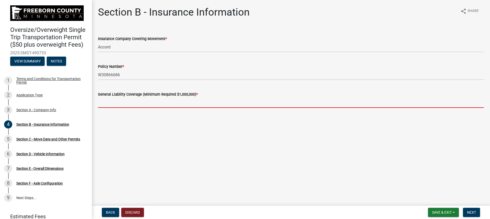
click at [136, 103] on input "text" at bounding box center [291, 103] width 386 height 10
type input "4000000"
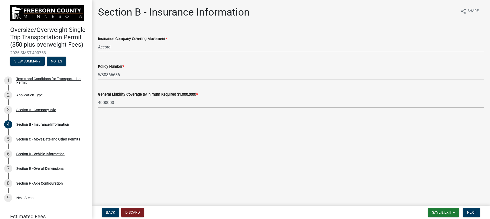
click at [177, 136] on main "Section B - Insurance Information share Share Insurance Company Covering Moveme…" at bounding box center [291, 102] width 398 height 204
click at [475, 214] on span "Next" at bounding box center [471, 213] width 9 height 4
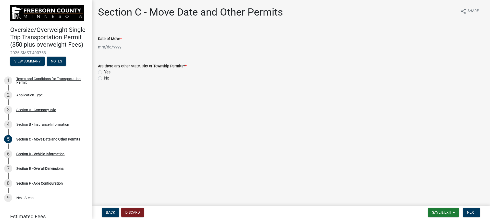
click at [114, 48] on div at bounding box center [121, 47] width 47 height 10
select select "10"
select select "2025"
click at [105, 90] on div "13" at bounding box center [103, 91] width 8 height 8
type input "[DATE]"
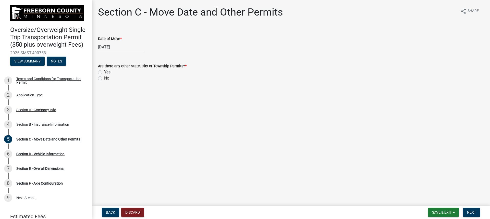
click at [146, 93] on main "Section C - Move Date and Other Permits share Share Date of Move * [DATE] Are t…" at bounding box center [291, 102] width 398 height 204
click at [104, 80] on label "No" at bounding box center [106, 78] width 5 height 6
click at [104, 79] on input "No" at bounding box center [105, 76] width 3 height 3
radio input "true"
click at [473, 211] on span "Next" at bounding box center [471, 213] width 9 height 4
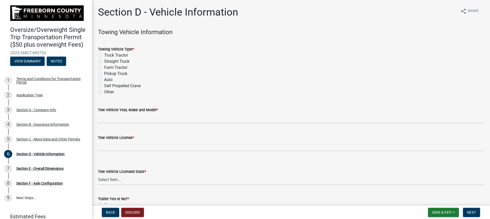
click at [104, 54] on label "Truck Tractor" at bounding box center [116, 55] width 24 height 6
click at [104, 54] on input "Truck Tractor" at bounding box center [105, 53] width 3 height 3
radio input "true"
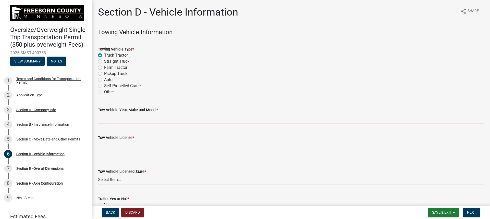
click at [133, 116] on input "Tow Vehicle Year, Make and Model *" at bounding box center [291, 118] width 386 height 10
click at [104, 87] on label "Self Propelled Crane" at bounding box center [122, 86] width 37 height 6
click at [104, 86] on input "Self Propelled Crane" at bounding box center [105, 84] width 3 height 3
radio input "true"
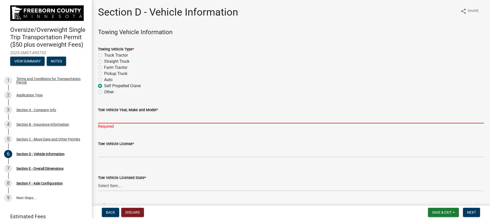
click at [107, 119] on input "Tow Vehicle Year, Make and Model *" at bounding box center [291, 118] width 386 height 10
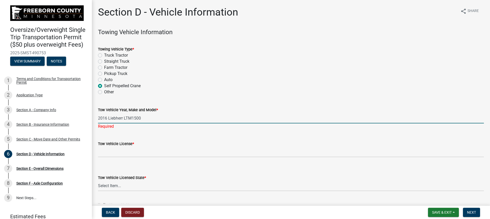
type input "2016 Liebherr LTM1500"
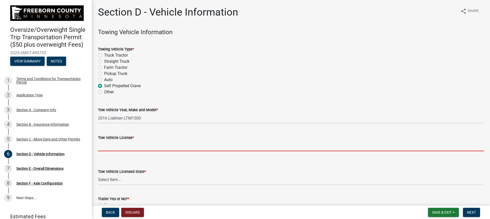
click at [106, 151] on input "Tow Vehicle License *" at bounding box center [291, 146] width 386 height 10
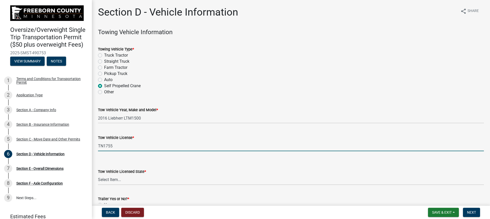
type input "TN1755"
drag, startPoint x: 132, startPoint y: 182, endPoint x: 128, endPoint y: 182, distance: 4.1
click at [132, 182] on select "Select Item... [US_STATE] [US_STATE] [US_STATE] [US_STATE] [US_STATE] [US_STATE…" at bounding box center [291, 180] width 386 height 10
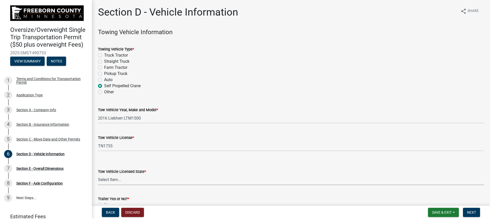
select select "TN"
click at [98, 175] on select "Select Item... [US_STATE] [US_STATE] [US_STATE] [US_STATE] [US_STATE] [US_STATE…" at bounding box center [291, 180] width 386 height 10
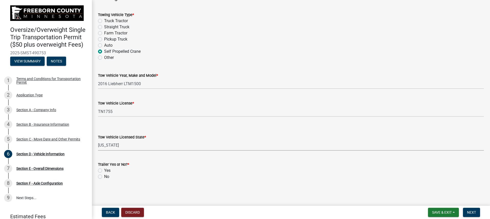
scroll to position [35, 0]
click at [104, 177] on label "No" at bounding box center [106, 176] width 5 height 6
click at [104, 177] on input "No" at bounding box center [105, 174] width 3 height 3
radio input "true"
click at [468, 211] on span "Next" at bounding box center [471, 213] width 9 height 4
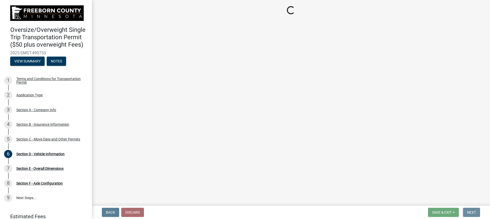
scroll to position [0, 0]
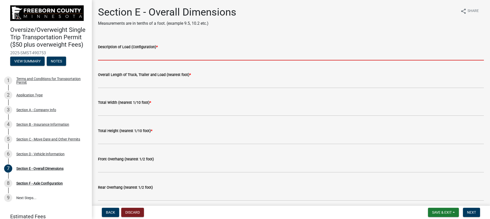
click at [122, 54] on input "Description of Load (Configuration) *" at bounding box center [291, 55] width 386 height 10
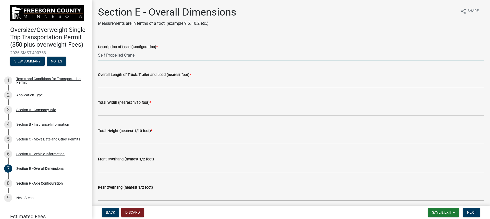
type input "Self Propelled Crane"
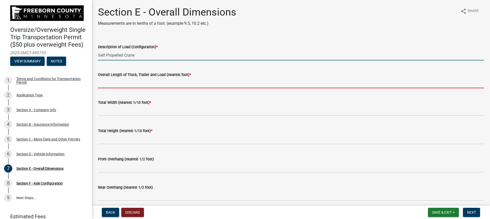
click at [126, 86] on input "Overall Length of Truck, Trailer and Load (nearest foot) *" at bounding box center [291, 83] width 386 height 10
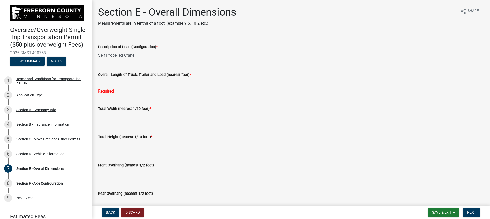
click at [132, 82] on input "Overall Length of Truck, Trailer and Load (nearest foot) *" at bounding box center [291, 83] width 386 height 10
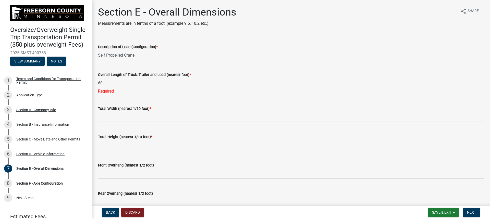
type input "60"
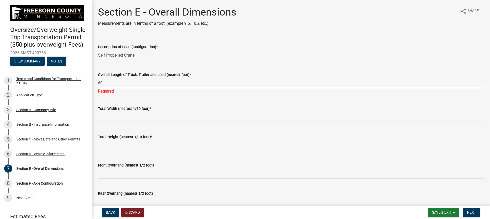
click at [128, 119] on wm-data-entity-input "Total Width (nearest 1/10 foot) *" at bounding box center [291, 113] width 386 height 28
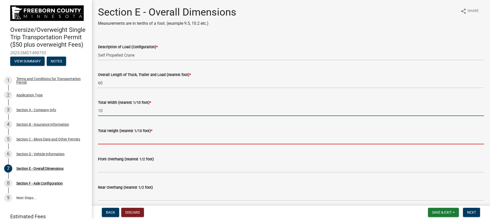
type input "10.0"
click at [112, 139] on input "text" at bounding box center [291, 139] width 386 height 10
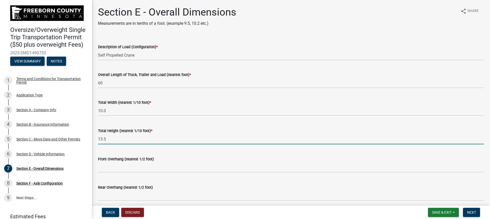
type input "13.5"
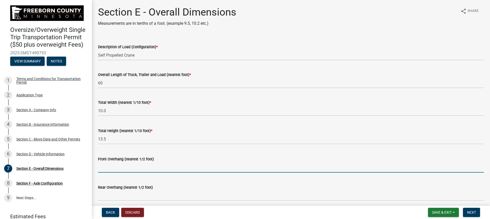
click at [116, 167] on input "text" at bounding box center [291, 167] width 386 height 10
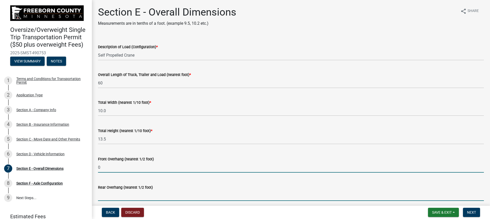
type input "0.0"
click at [103, 196] on input "text" at bounding box center [291, 196] width 386 height 10
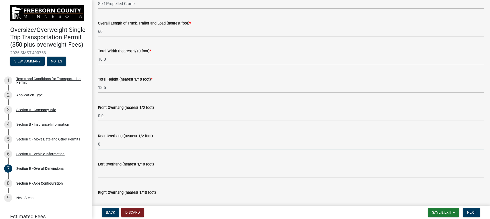
scroll to position [78, 0]
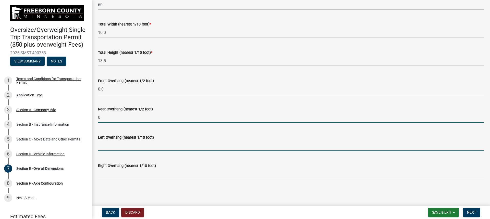
type input "0.0"
click at [123, 145] on input "text" at bounding box center [291, 146] width 386 height 10
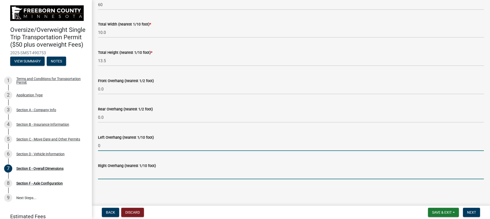
type input "0.0"
drag, startPoint x: 105, startPoint y: 176, endPoint x: 103, endPoint y: 176, distance: 2.6
click at [105, 176] on input "text" at bounding box center [291, 174] width 386 height 10
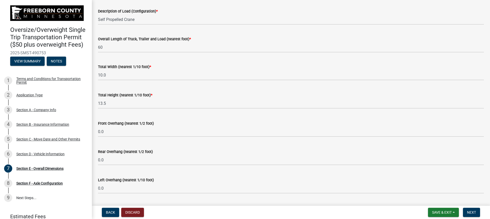
scroll to position [27, 0]
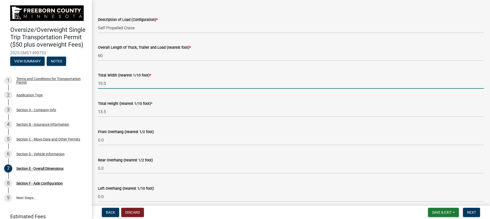
type input "0.0"
click at [111, 86] on input "10.0" at bounding box center [291, 83] width 386 height 10
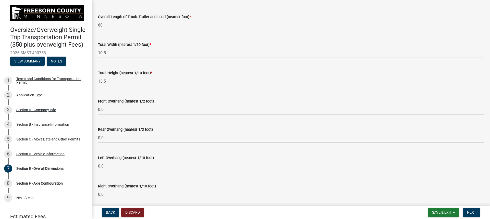
scroll to position [78, 0]
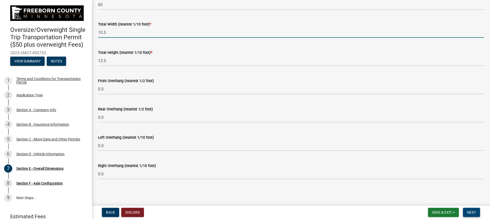
type input "10.5"
click at [469, 213] on span "Next" at bounding box center [471, 213] width 9 height 4
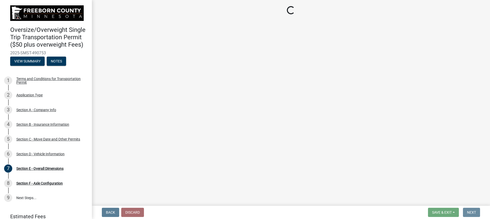
scroll to position [0, 0]
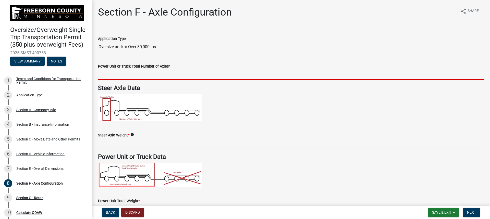
click at [141, 74] on input "text" at bounding box center [291, 74] width 386 height 10
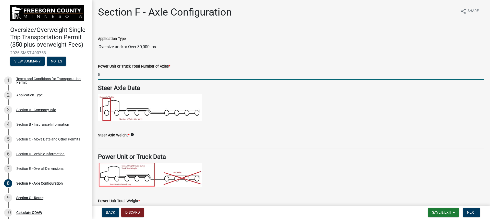
type input "8"
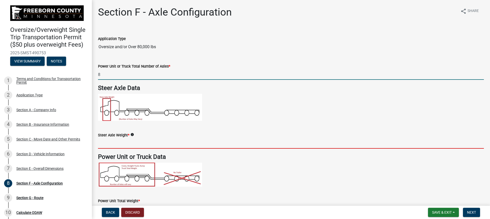
click at [123, 145] on input "text" at bounding box center [291, 143] width 386 height 10
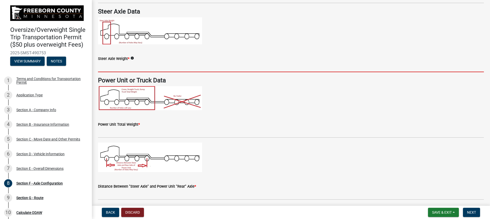
scroll to position [51, 0]
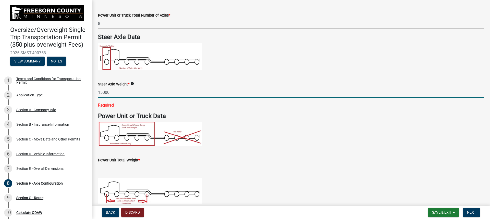
type input "15000"
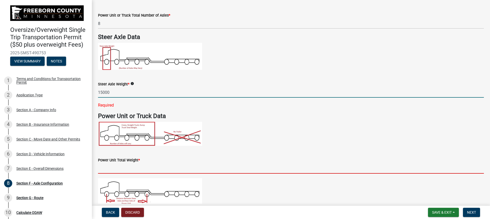
click at [131, 169] on wm-data-entity-input-list "Application Type Oversize and/or Over 80,000 lbs Power Unit or Truck Total Numb…" at bounding box center [291, 196] width 386 height 436
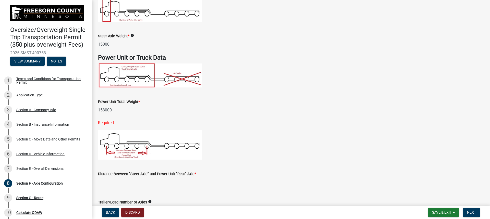
scroll to position [153, 0]
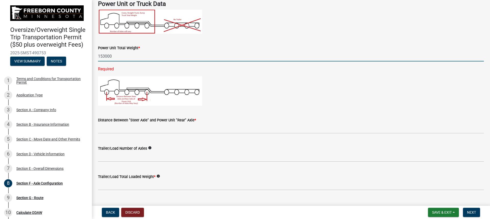
type input "153000"
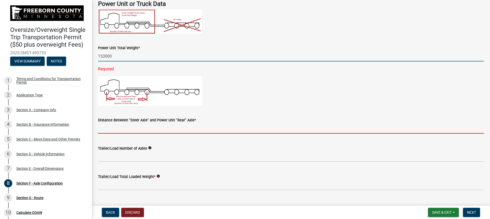
click at [132, 127] on wm-data-entity-input "Distance Between "Steer Axle" and Power Unit "Rear" Axle *" at bounding box center [291, 124] width 386 height 28
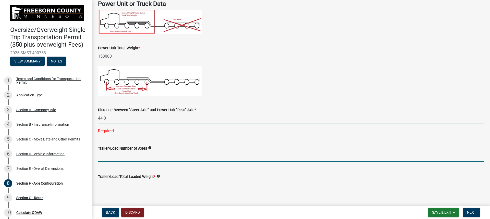
click at [131, 159] on wm-data-entity-input-list "Application Type Oversize and/or Over 80,000 lbs Power Unit or Truck Total Numb…" at bounding box center [291, 93] width 386 height 436
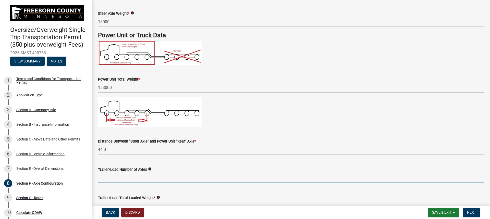
scroll to position [128, 0]
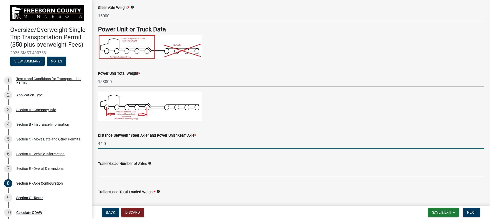
drag, startPoint x: 113, startPoint y: 143, endPoint x: 95, endPoint y: 143, distance: 17.9
click at [95, 143] on div "Distance Between "Steer Axle" and Power Unit "Rear" Axle * 44.0" at bounding box center [291, 137] width 394 height 24
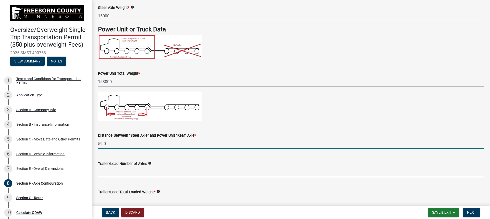
click at [116, 174] on input "text" at bounding box center [291, 172] width 386 height 10
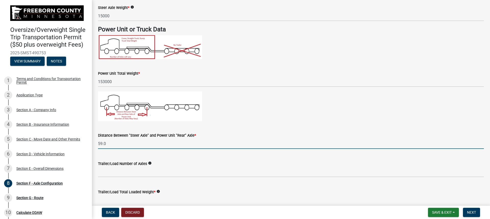
drag, startPoint x: 110, startPoint y: 144, endPoint x: 94, endPoint y: 144, distance: 16.1
click at [94, 144] on div "Distance Between "Steer Axle" and Power Unit "Rear" Axle * 59.0" at bounding box center [291, 137] width 394 height 24
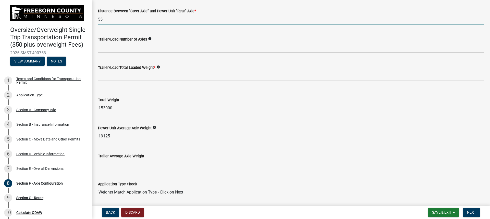
scroll to position [255, 0]
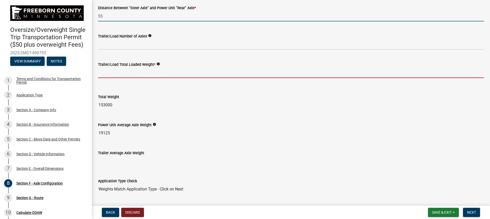
type input "55.0"
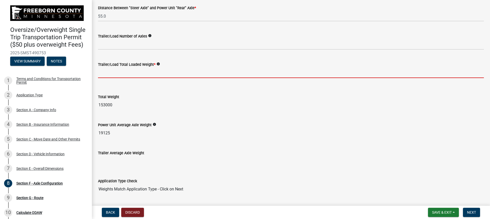
click at [179, 73] on input "text" at bounding box center [291, 73] width 386 height 10
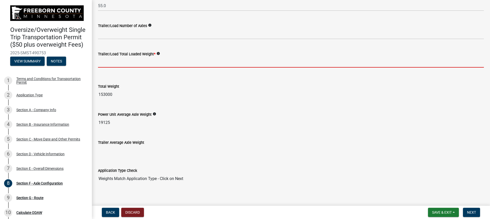
scroll to position [270, 0]
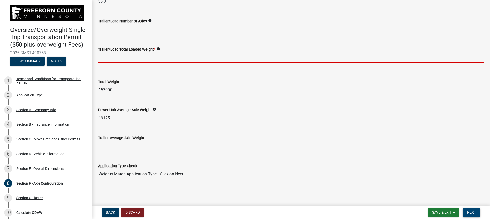
click at [472, 213] on span "Next" at bounding box center [471, 213] width 9 height 4
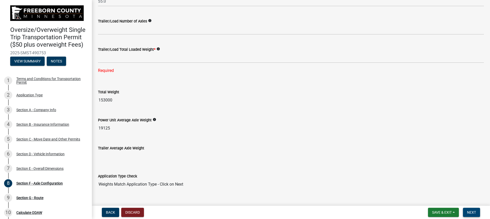
scroll to position [245, 0]
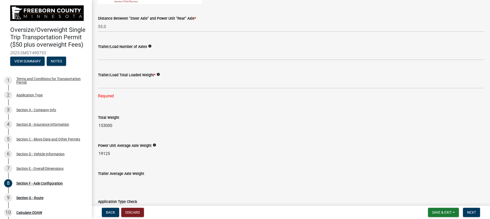
click at [115, 102] on wm-data-entity-input "Trailer/Load Total Loaded Weight * info Required" at bounding box center [291, 84] width 386 height 39
drag, startPoint x: 112, startPoint y: 107, endPoint x: 118, endPoint y: 88, distance: 19.9
click at [112, 107] on wm-data-entity-input-list "Application Type Oversize and/or Over 80,000 lbs Power Unit or Truck Total Numb…" at bounding box center [291, 2] width 386 height 436
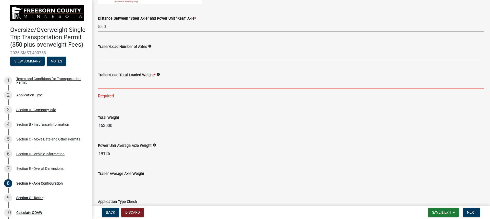
click at [118, 84] on input "text" at bounding box center [291, 83] width 386 height 10
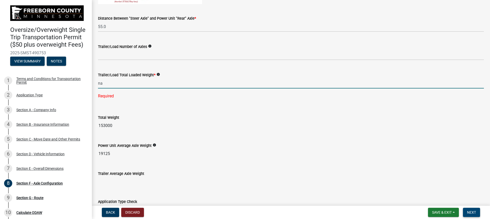
type input "0"
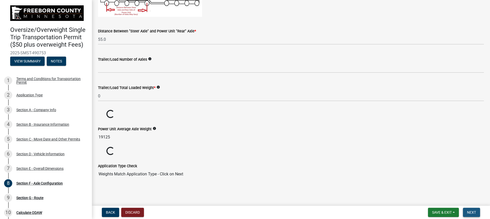
click at [474, 212] on span "Next" at bounding box center [471, 213] width 9 height 4
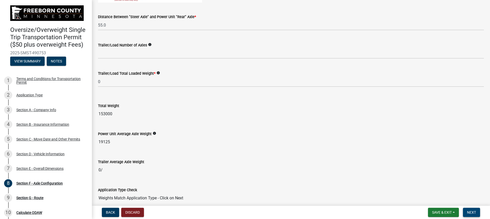
scroll to position [270, 0]
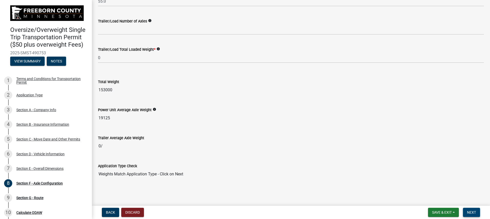
click at [477, 212] on button "Next" at bounding box center [471, 212] width 17 height 9
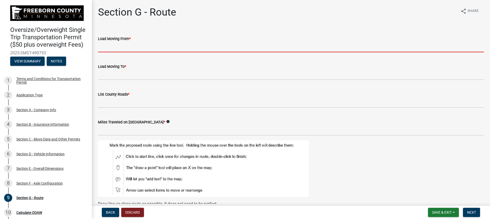
click at [129, 48] on input "Load Moving From *" at bounding box center [291, 47] width 386 height 10
type input "[GEOGRAPHIC_DATA]"
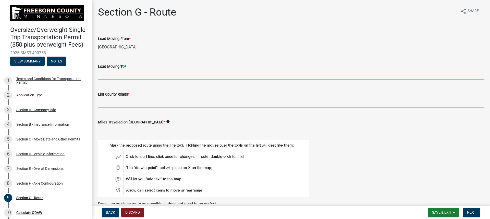
click at [127, 72] on input "Load Moving To *" at bounding box center [291, 75] width 386 height 10
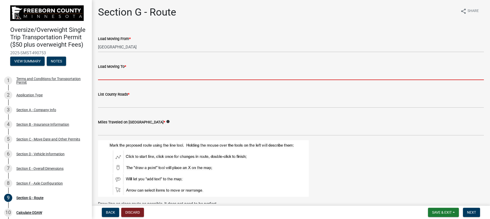
type input "[STREET_ADDRESS]"
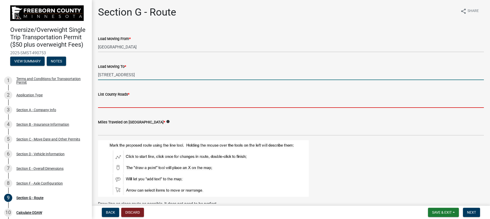
click at [123, 102] on input "List County Roads *" at bounding box center [291, 103] width 386 height 10
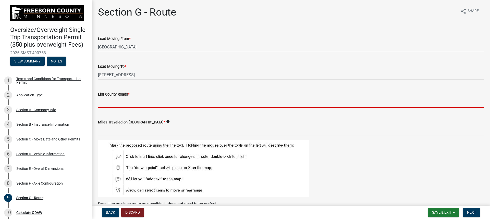
type input "18, 13,17, 14"
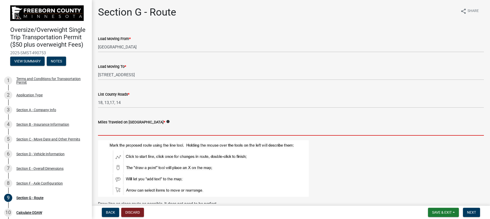
click at [124, 131] on input "text" at bounding box center [291, 130] width 386 height 10
type input "10.7"
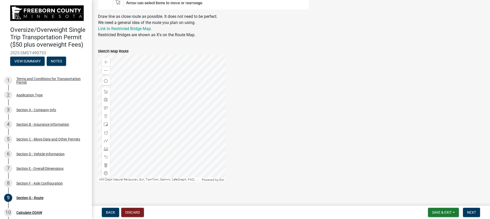
scroll to position [190, 0]
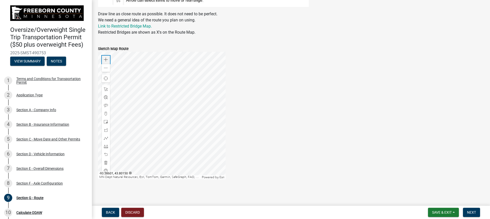
click at [107, 57] on div "Zoom in" at bounding box center [106, 60] width 8 height 8
click at [168, 82] on div at bounding box center [162, 116] width 128 height 128
click at [195, 90] on div at bounding box center [162, 116] width 128 height 128
click at [176, 115] on div at bounding box center [162, 116] width 128 height 128
click at [165, 88] on div at bounding box center [162, 116] width 128 height 128
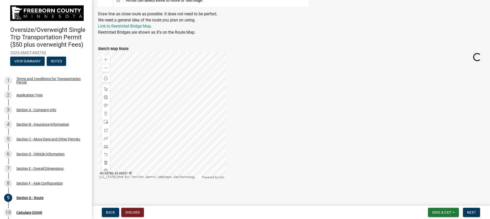
click at [173, 97] on div at bounding box center [162, 116] width 128 height 128
click at [187, 77] on div at bounding box center [162, 116] width 128 height 128
click at [187, 92] on div at bounding box center [162, 116] width 128 height 128
click at [181, 103] on div at bounding box center [162, 116] width 128 height 128
click at [179, 175] on div at bounding box center [162, 116] width 128 height 128
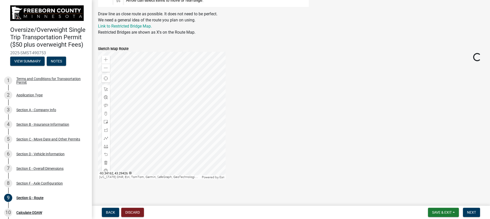
click at [180, 157] on div at bounding box center [162, 116] width 128 height 128
click at [177, 164] on div at bounding box center [162, 116] width 128 height 128
click at [179, 161] on div at bounding box center [162, 116] width 128 height 128
click at [180, 148] on div at bounding box center [162, 116] width 128 height 128
click at [190, 144] on div at bounding box center [162, 116] width 128 height 128
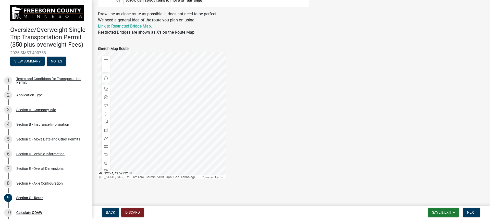
click at [194, 128] on div at bounding box center [162, 116] width 128 height 128
click at [104, 59] on div "Zoom in" at bounding box center [106, 60] width 8 height 8
click at [182, 146] on div at bounding box center [162, 116] width 128 height 128
click at [180, 134] on div at bounding box center [162, 116] width 128 height 128
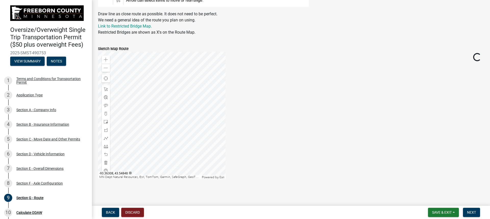
click at [179, 78] on div at bounding box center [162, 116] width 128 height 128
click at [164, 120] on div at bounding box center [162, 116] width 128 height 128
click at [105, 137] on span at bounding box center [106, 138] width 4 height 4
click at [183, 122] on div at bounding box center [162, 116] width 128 height 128
click at [154, 122] on div at bounding box center [162, 116] width 128 height 128
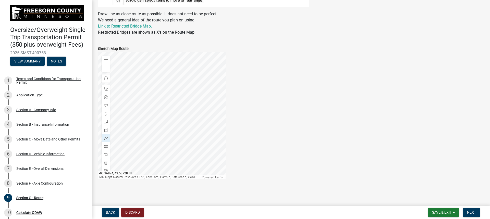
click at [146, 115] on div at bounding box center [162, 116] width 128 height 128
click at [146, 55] on div at bounding box center [162, 116] width 128 height 128
click at [166, 158] on div at bounding box center [162, 116] width 128 height 128
click at [169, 134] on div at bounding box center [162, 116] width 128 height 128
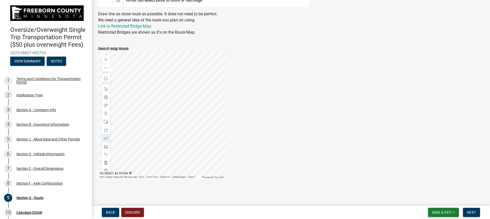
click at [159, 173] on div at bounding box center [162, 116] width 128 height 128
click at [160, 78] on div at bounding box center [162, 116] width 128 height 128
click at [160, 80] on div at bounding box center [162, 116] width 128 height 128
click at [160, 79] on div at bounding box center [162, 116] width 128 height 128
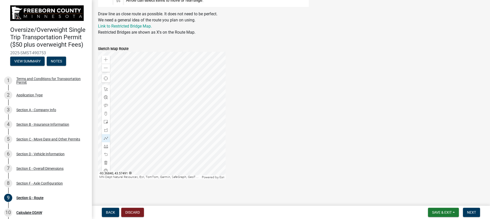
click at [160, 78] on div at bounding box center [162, 116] width 128 height 128
click at [161, 78] on div at bounding box center [162, 116] width 128 height 128
click at [160, 78] on div at bounding box center [162, 116] width 128 height 128
click at [214, 86] on div at bounding box center [162, 116] width 128 height 128
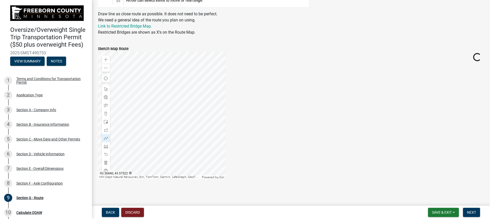
click at [222, 76] on div at bounding box center [162, 116] width 128 height 128
click at [112, 75] on div at bounding box center [162, 116] width 128 height 128
click at [219, 93] on div at bounding box center [162, 116] width 128 height 128
click at [206, 84] on div at bounding box center [162, 116] width 128 height 128
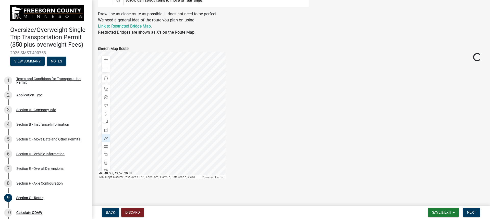
click at [201, 84] on div at bounding box center [162, 116] width 128 height 128
click at [201, 83] on div at bounding box center [162, 116] width 128 height 128
click at [190, 132] on div at bounding box center [162, 116] width 128 height 128
click at [181, 137] on div at bounding box center [162, 116] width 128 height 128
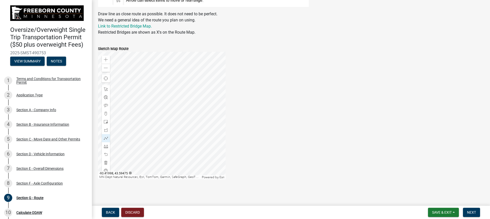
click at [149, 143] on div at bounding box center [162, 116] width 128 height 128
click at [162, 127] on div at bounding box center [162, 116] width 128 height 128
click at [207, 106] on div at bounding box center [162, 116] width 128 height 128
click at [115, 105] on div at bounding box center [162, 116] width 128 height 128
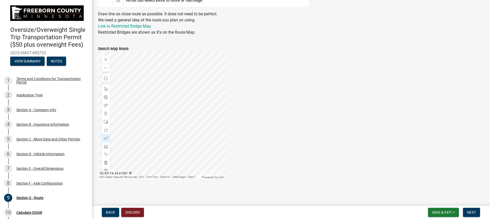
click at [115, 105] on div at bounding box center [162, 116] width 128 height 128
click at [226, 118] on div at bounding box center [162, 116] width 128 height 128
click at [206, 110] on div at bounding box center [162, 116] width 128 height 128
click at [194, 98] on div at bounding box center [162, 116] width 128 height 128
click at [158, 110] on div at bounding box center [162, 116] width 128 height 128
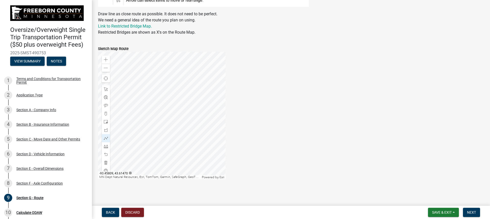
click at [146, 110] on div at bounding box center [162, 116] width 128 height 128
click at [145, 124] on div at bounding box center [162, 116] width 128 height 128
click at [117, 151] on div at bounding box center [162, 116] width 128 height 128
click at [212, 81] on div at bounding box center [162, 116] width 128 height 128
click at [184, 100] on div at bounding box center [162, 116] width 128 height 128
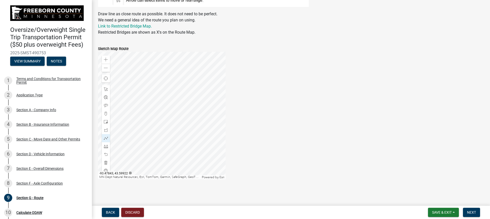
click at [179, 104] on div at bounding box center [162, 116] width 128 height 128
click at [179, 128] on div at bounding box center [162, 116] width 128 height 128
click at [208, 128] on div at bounding box center [162, 116] width 128 height 128
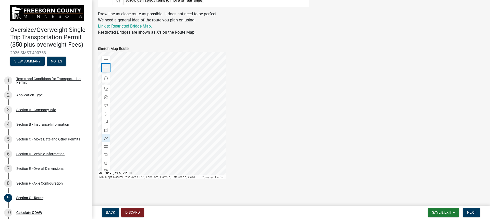
click at [107, 70] on span at bounding box center [106, 68] width 4 height 4
click at [106, 70] on span at bounding box center [106, 68] width 4 height 4
click at [140, 114] on div at bounding box center [162, 116] width 128 height 128
click at [105, 59] on span at bounding box center [106, 60] width 4 height 4
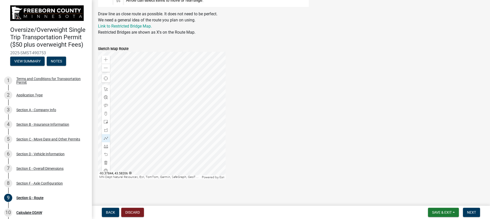
click at [204, 107] on div at bounding box center [162, 116] width 128 height 128
click at [471, 212] on span "Next" at bounding box center [471, 213] width 9 height 4
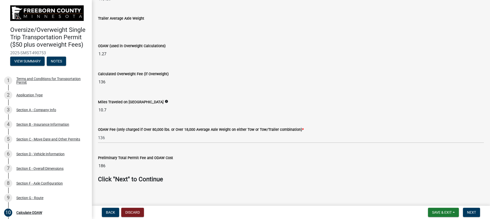
scroll to position [135, 0]
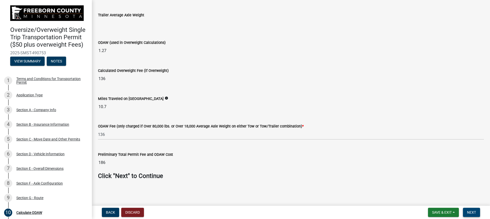
click at [472, 215] on span "Next" at bounding box center [471, 213] width 9 height 4
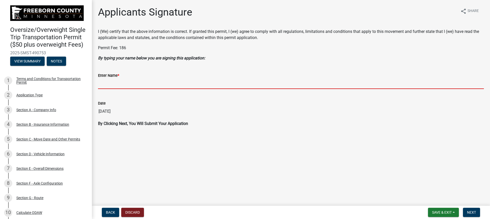
click at [128, 84] on input "Enter Name *" at bounding box center [291, 84] width 386 height 10
type input "[PERSON_NAME]"
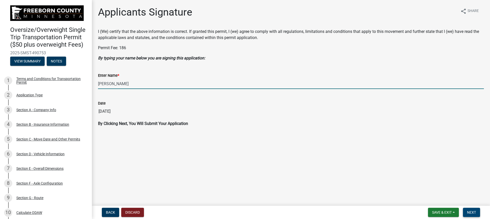
click at [471, 211] on span "Next" at bounding box center [471, 213] width 9 height 4
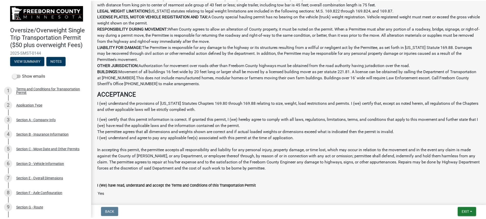
scroll to position [323, 0]
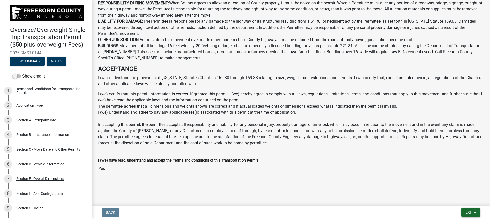
click at [471, 209] on button "Exit" at bounding box center [471, 212] width 19 height 9
click at [461, 199] on button "Save & Exit" at bounding box center [459, 199] width 41 height 12
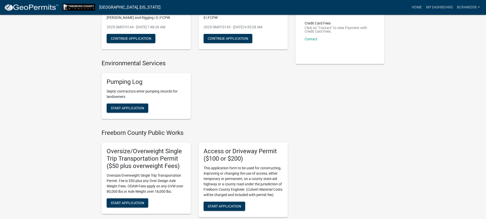
scroll to position [102, 0]
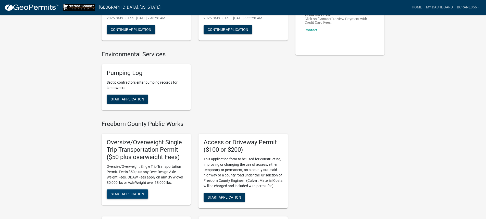
click at [131, 192] on span "Start Application" at bounding box center [127, 194] width 33 height 4
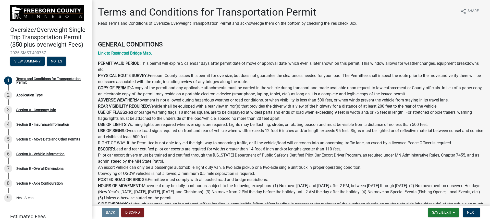
scroll to position [252, 0]
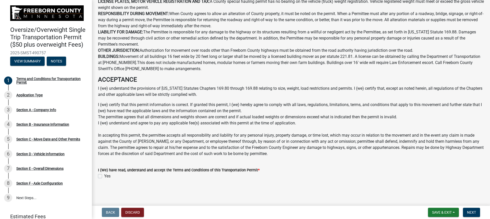
click at [104, 176] on label "Yes" at bounding box center [107, 176] width 6 height 6
click at [104, 176] on input "Yes" at bounding box center [105, 174] width 3 height 3
checkbox input "true"
click at [474, 211] on span "Next" at bounding box center [471, 213] width 9 height 4
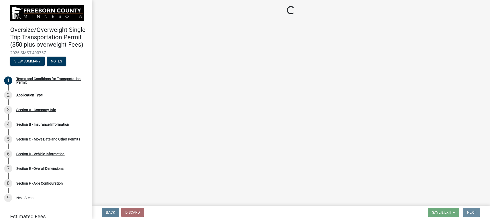
scroll to position [0, 0]
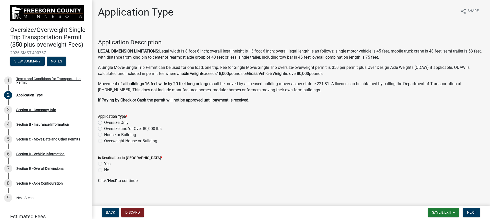
click at [104, 129] on label "Oversize and/or Over 80,000 lbs" at bounding box center [132, 129] width 57 height 6
click at [104, 129] on input "Oversize and/or Over 80,000 lbs" at bounding box center [105, 127] width 3 height 3
radio input "true"
click at [474, 212] on span "Next" at bounding box center [471, 213] width 9 height 4
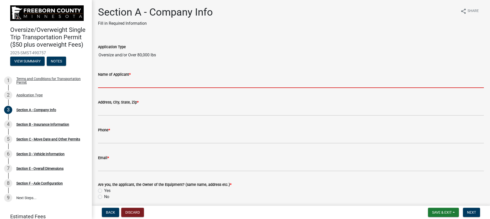
click at [110, 82] on input "Name of Applicant *" at bounding box center [291, 83] width 386 height 10
type input "[PERSON_NAME] [PERSON_NAME] and Rigging"
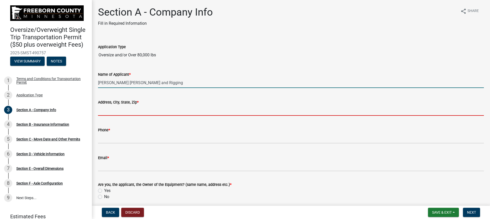
click at [123, 107] on input "Address[GEOGRAPHIC_DATA], Zip *" at bounding box center [291, 110] width 386 height 10
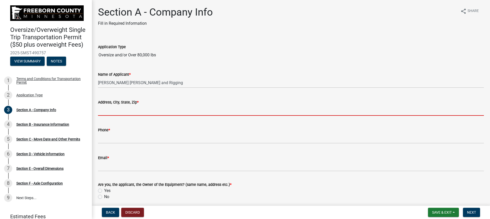
type input "[STREET_ADDRESS]"
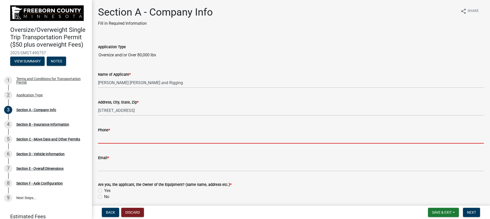
click at [121, 137] on input "Phone *" at bounding box center [291, 138] width 386 height 10
type input "6415296981"
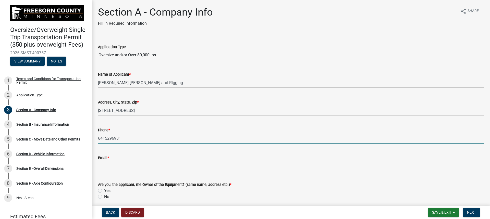
click at [124, 165] on input "Email *" at bounding box center [291, 166] width 386 height 10
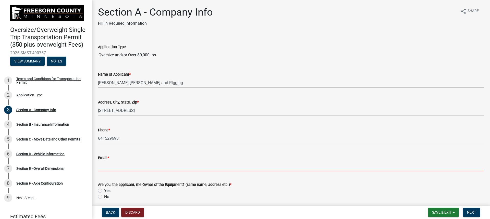
type input "[EMAIL_ADDRESS][DOMAIN_NAME]"
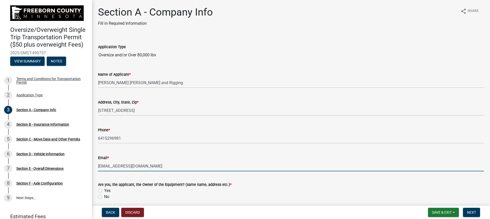
click at [104, 191] on label "Yes" at bounding box center [107, 191] width 6 height 6
click at [104, 191] on input "Yes" at bounding box center [105, 189] width 3 height 3
radio input "true"
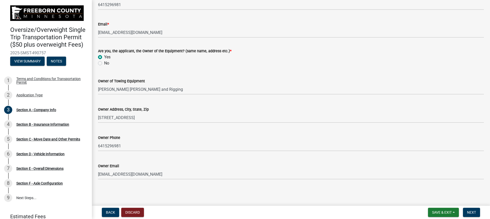
scroll to position [134, 0]
drag, startPoint x: 468, startPoint y: 211, endPoint x: 461, endPoint y: 210, distance: 7.7
click at [468, 211] on span "Next" at bounding box center [471, 213] width 9 height 4
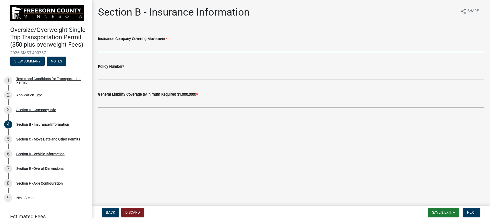
click at [121, 50] on input "Insurance Company Covering Movement *" at bounding box center [291, 47] width 386 height 10
type input "Accord"
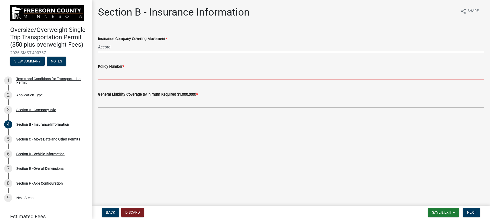
click at [124, 72] on input "Policy Number *" at bounding box center [291, 75] width 386 height 10
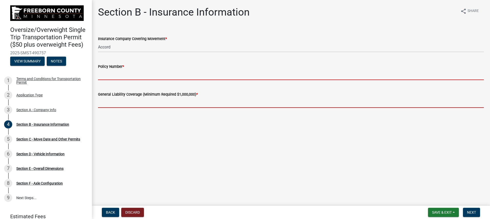
click at [125, 99] on form "General Liability Coverage (Minimum Required $1,000,000) *" at bounding box center [291, 99] width 386 height 17
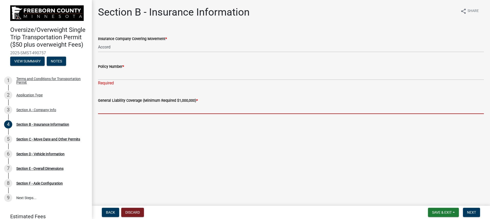
type input "4000000"
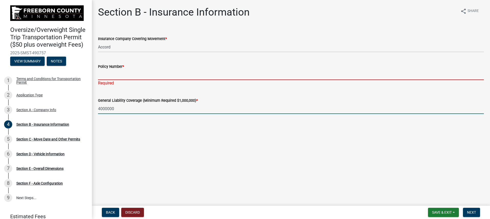
click at [125, 74] on input "Policy Number *" at bounding box center [291, 75] width 386 height 10
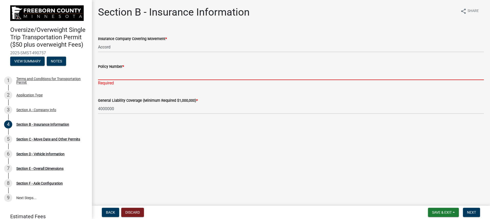
type input "W30866686"
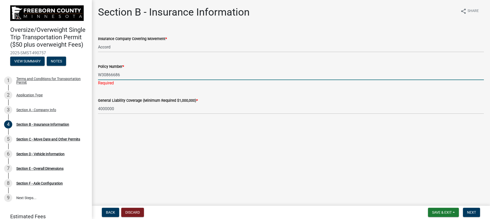
click at [167, 146] on main "Section B - Insurance Information share Share Insurance Company Covering Moveme…" at bounding box center [291, 102] width 398 height 204
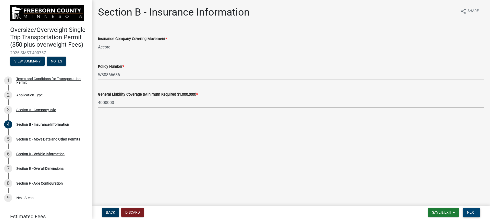
click at [473, 216] on button "Next" at bounding box center [471, 212] width 17 height 9
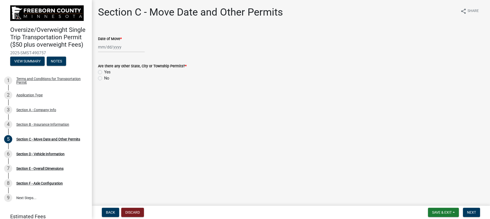
select select "10"
select select "2025"
click at [111, 50] on div "[PERSON_NAME] Feb Mar Apr [PERSON_NAME][DATE] Oct Nov [DATE] 1526 1527 1528 152…" at bounding box center [121, 47] width 47 height 10
click at [103, 90] on div "13" at bounding box center [103, 91] width 8 height 8
type input "[DATE]"
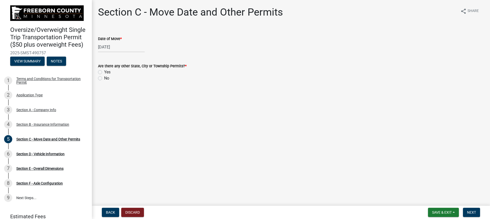
click at [104, 77] on label "No" at bounding box center [106, 78] width 5 height 6
click at [104, 77] on input "No" at bounding box center [105, 76] width 3 height 3
radio input "true"
click at [473, 212] on span "Next" at bounding box center [471, 213] width 9 height 4
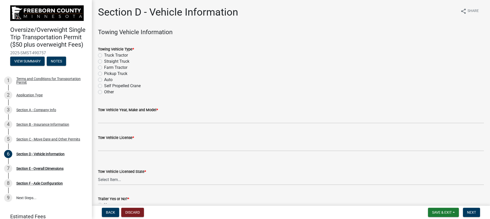
click at [104, 55] on label "Truck Tractor" at bounding box center [116, 55] width 24 height 6
click at [104, 55] on input "Truck Tractor" at bounding box center [105, 53] width 3 height 3
radio input "true"
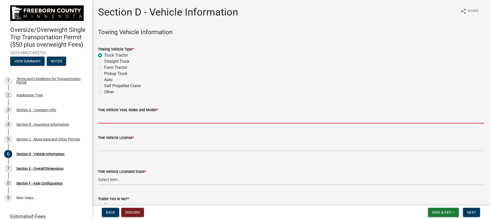
click at [112, 117] on input "Tow Vehicle Year, Make and Model *" at bounding box center [291, 118] width 386 height 10
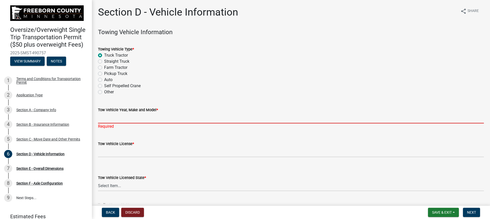
click at [123, 117] on input "Tow Vehicle Year, Make and Model *" at bounding box center [291, 118] width 386 height 10
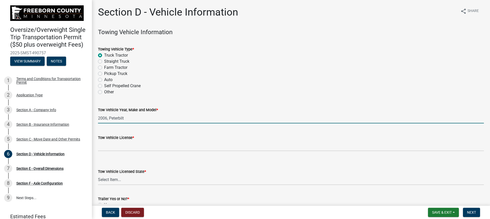
click at [136, 117] on input "2006, Peterbilt" at bounding box center [291, 118] width 386 height 10
type input "2006, Peterbilt, 357"
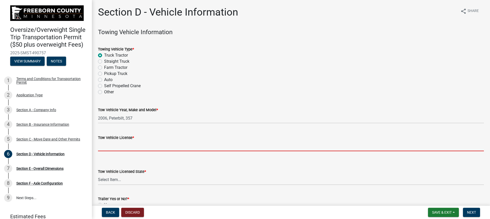
click at [113, 146] on input "Tow Vehicle License *" at bounding box center [291, 146] width 386 height 10
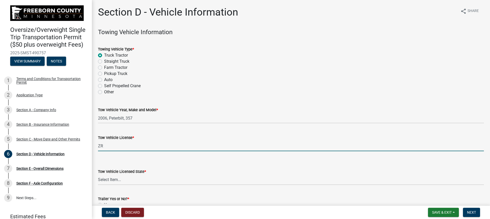
type input "Z"
type input "z"
type input "R3253HY"
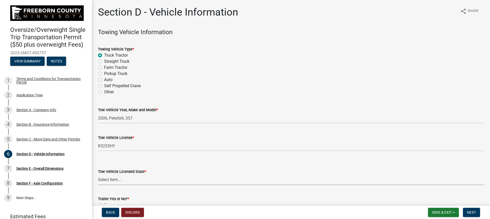
click at [128, 179] on select "Select Item... [US_STATE] [US_STATE] [US_STATE] [US_STATE] [US_STATE] [US_STATE…" at bounding box center [291, 180] width 386 height 10
select select "TN"
click at [98, 175] on select "Select Item... [US_STATE] [US_STATE] [US_STATE] [US_STATE] [US_STATE] [US_STATE…" at bounding box center [291, 180] width 386 height 10
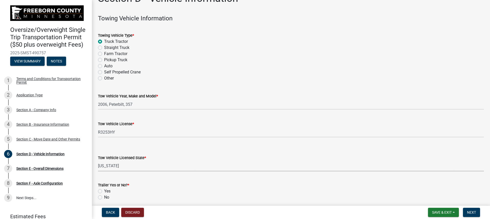
scroll to position [35, 0]
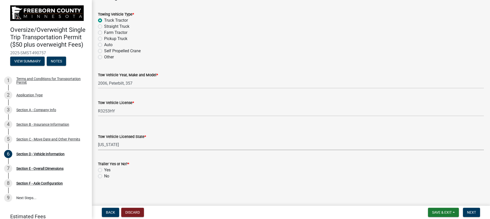
click at [104, 170] on label "Yes" at bounding box center [107, 170] width 6 height 6
click at [104, 170] on input "Yes" at bounding box center [105, 168] width 3 height 3
radio input "true"
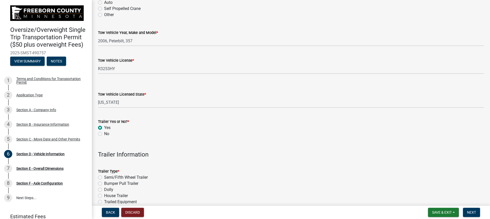
scroll to position [137, 0]
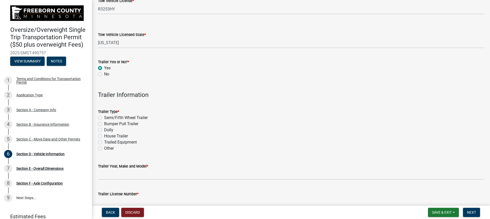
click at [104, 118] on label "Semi/Fifth Wheel Trailer" at bounding box center [126, 118] width 44 height 6
click at [104, 118] on input "Semi/Fifth Wheel Trailer" at bounding box center [105, 116] width 3 height 3
radio input "true"
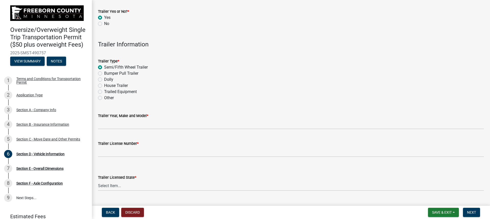
scroll to position [188, 0]
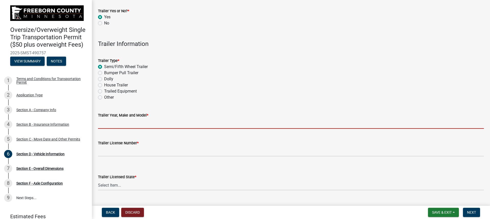
click at [116, 123] on input "Trailer Year, Make and Model *" at bounding box center [291, 123] width 386 height 10
click at [107, 123] on input "Trailer Year, Make and Model *" at bounding box center [291, 123] width 386 height 10
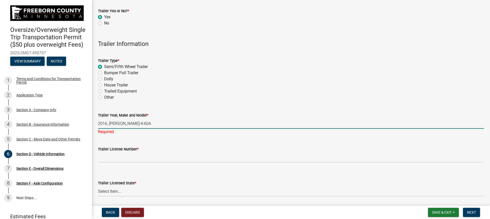
type input "2016, [PERSON_NAME]-4-60A"
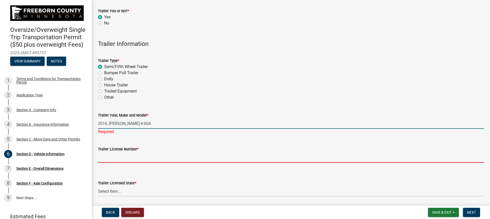
click at [118, 160] on wm-data-entity-input "Trailer License Number *" at bounding box center [291, 153] width 386 height 28
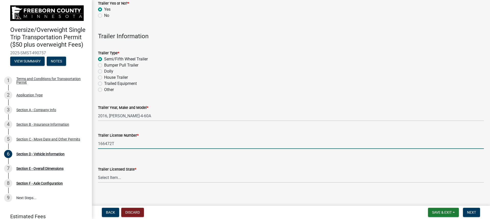
scroll to position [199, 0]
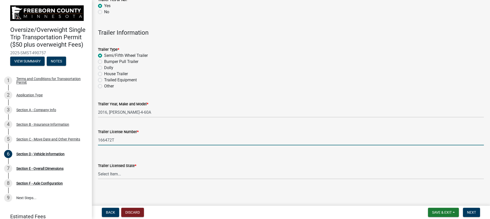
type input "166472T"
drag, startPoint x: 150, startPoint y: 175, endPoint x: 151, endPoint y: 172, distance: 2.6
click at [150, 175] on select "Select Item... [US_STATE] [US_STATE] [US_STATE] [US_STATE] [US_STATE] [US_STATE…" at bounding box center [291, 174] width 386 height 10
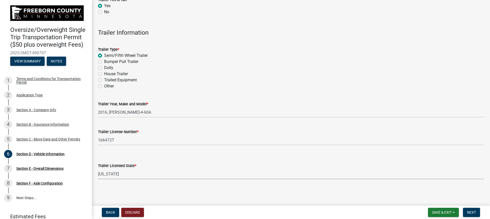
click at [127, 175] on select "Select Item... [US_STATE] [US_STATE] [US_STATE] [US_STATE] [US_STATE] [US_STATE…" at bounding box center [291, 174] width 386 height 10
select select "TN"
click at [127, 174] on select "Select Item... [US_STATE] [US_STATE] [US_STATE] [US_STATE] [US_STATE] [US_STATE…" at bounding box center [291, 174] width 386 height 10
click at [129, 175] on select "Select Item... [US_STATE] [US_STATE] [US_STATE] [US_STATE] [US_STATE] [US_STATE…" at bounding box center [291, 174] width 386 height 10
click at [470, 209] on button "Next" at bounding box center [471, 212] width 17 height 9
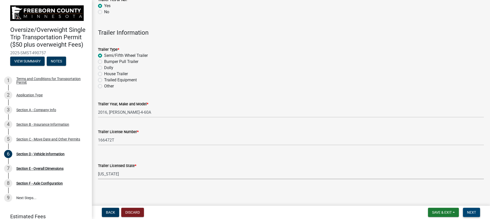
scroll to position [0, 0]
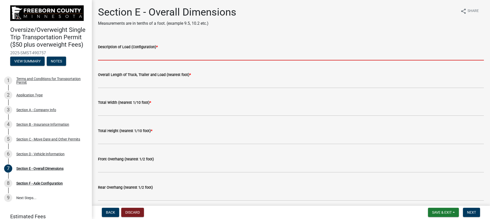
click at [137, 54] on input "Description of Load (Configuration) *" at bounding box center [291, 55] width 386 height 10
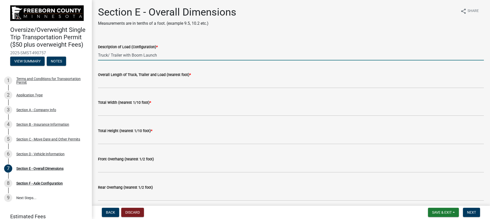
type input "Truck/ Trailer with Boom Launch"
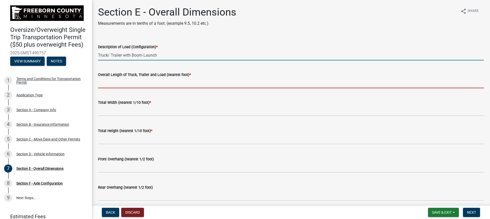
click at [138, 81] on input "Overall Length of Truck, Trailer and Load (nearest foot) *" at bounding box center [291, 83] width 386 height 10
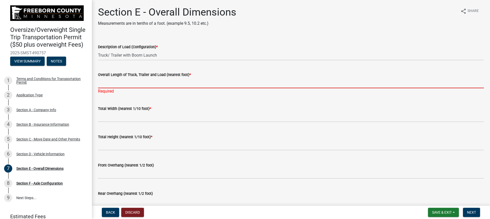
click at [120, 82] on input "Overall Length of Truck, Trailer and Load (nearest foot) *" at bounding box center [291, 83] width 386 height 10
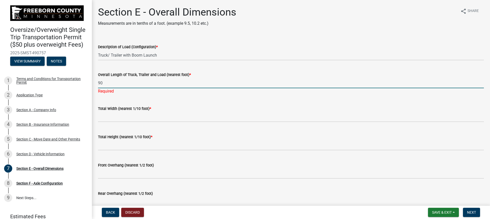
type input "90"
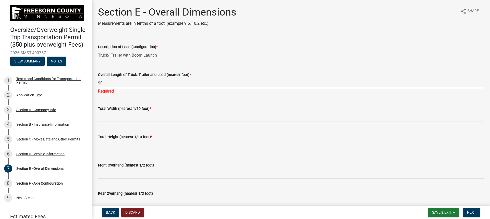
click at [116, 114] on input "text" at bounding box center [291, 117] width 386 height 10
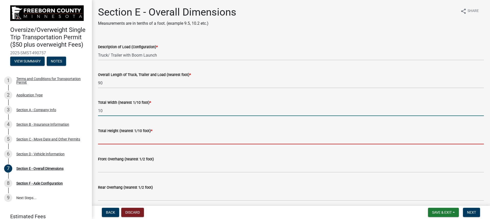
type input "10.0"
click at [111, 137] on input "text" at bounding box center [291, 139] width 386 height 10
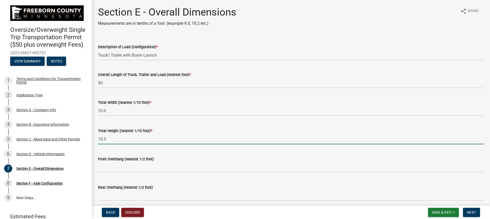
type input "13.5"
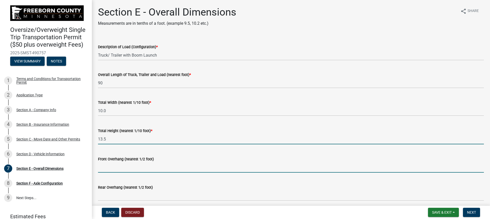
click at [118, 166] on input "text" at bounding box center [291, 167] width 386 height 10
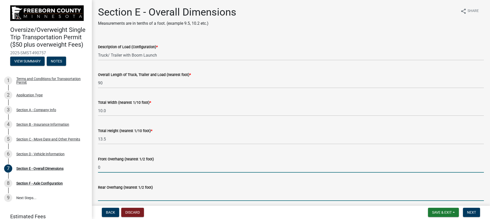
type input "0.0"
click at [109, 194] on input "text" at bounding box center [291, 196] width 386 height 10
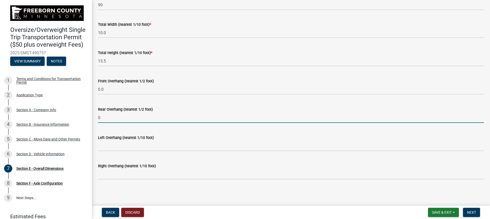
scroll to position [78, 0]
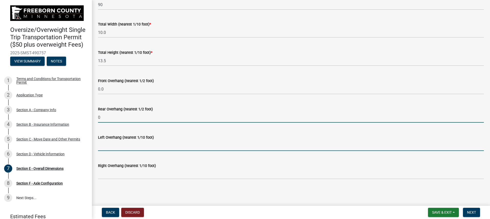
type input "0.0"
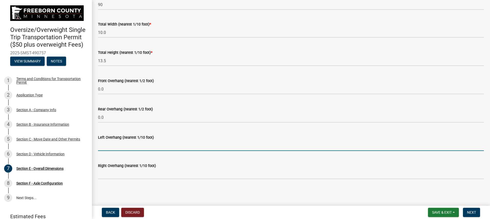
click at [129, 143] on input "text" at bounding box center [291, 146] width 386 height 10
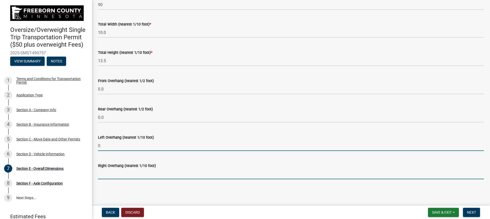
type input "0.0"
click at [127, 177] on input "text" at bounding box center [291, 174] width 386 height 10
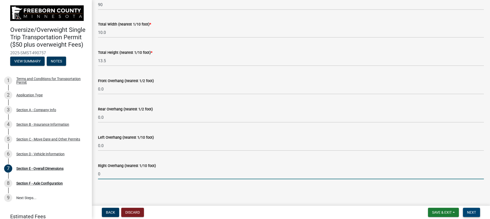
type input "0.0"
click at [470, 213] on span "Next" at bounding box center [471, 213] width 9 height 4
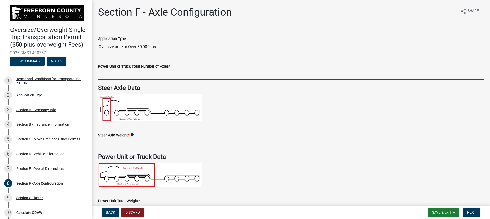
click at [126, 75] on input "text" at bounding box center [291, 74] width 386 height 10
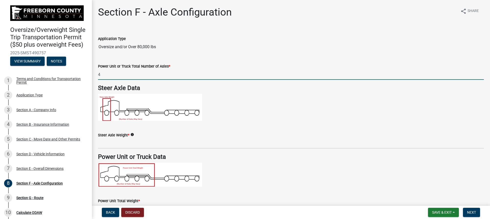
type input "4"
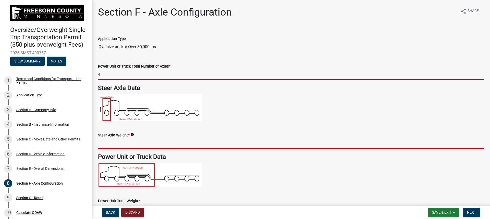
click at [124, 143] on input "text" at bounding box center [291, 143] width 386 height 10
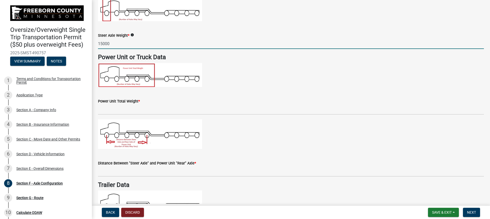
scroll to position [102, 0]
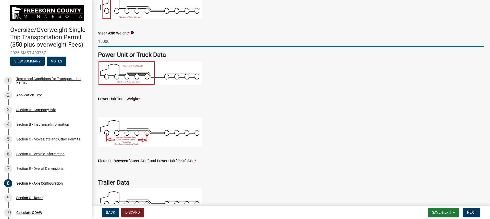
type input "15000"
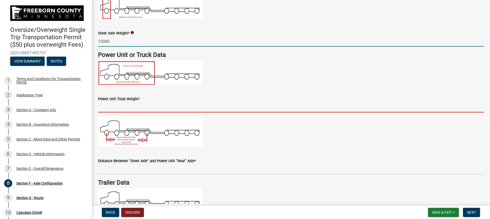
click at [117, 108] on input "text" at bounding box center [291, 107] width 386 height 10
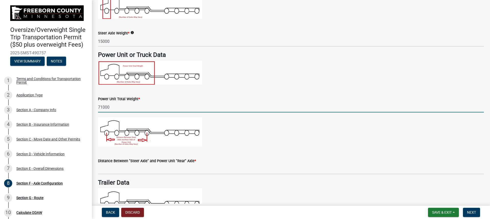
type input "71000"
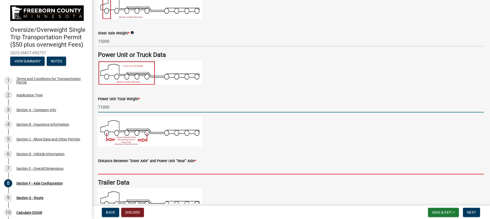
click at [122, 167] on input "text" at bounding box center [291, 169] width 386 height 10
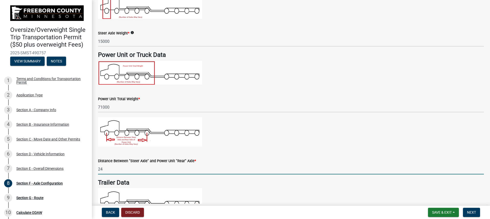
type input "24.0"
click at [274, 146] on p at bounding box center [291, 132] width 386 height 30
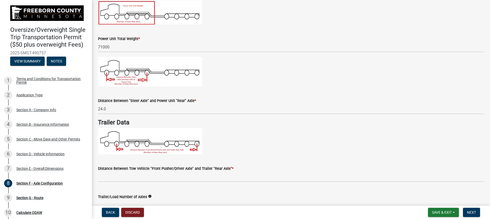
scroll to position [179, 0]
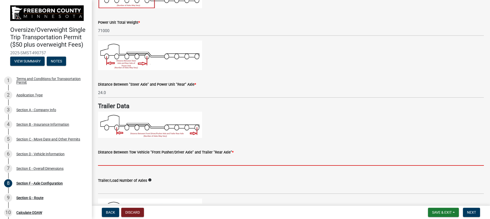
click at [125, 160] on input "text" at bounding box center [291, 160] width 386 height 10
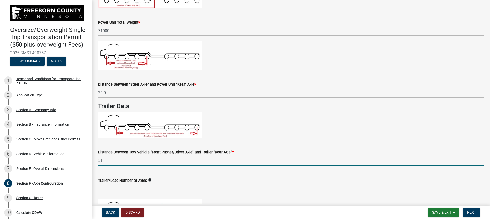
type input "51.0"
click at [116, 187] on input "text" at bounding box center [291, 189] width 386 height 10
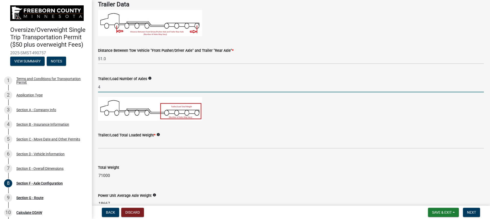
scroll to position [281, 0]
type input "4"
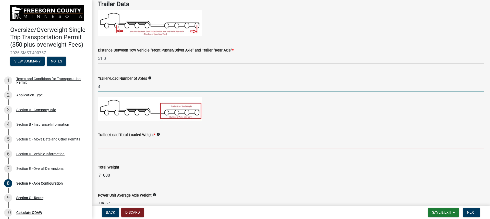
click at [126, 143] on input "text" at bounding box center [291, 143] width 386 height 10
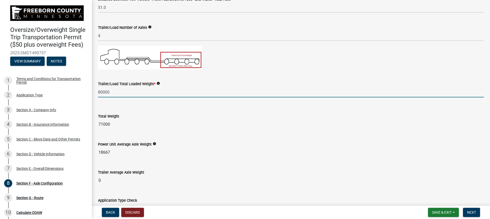
type input "80000"
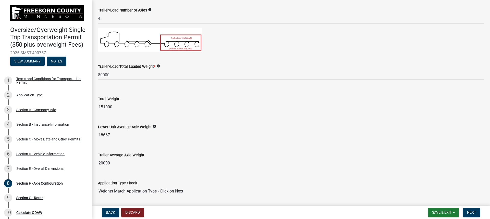
scroll to position [366, 0]
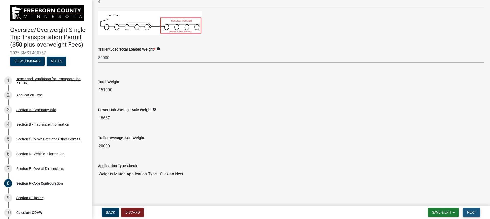
click at [467, 210] on button "Next" at bounding box center [471, 212] width 17 height 9
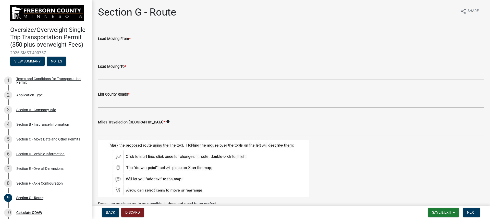
click at [113, 41] on label "Load Moving From *" at bounding box center [114, 39] width 33 height 4
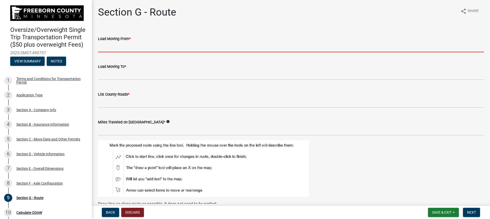
click at [114, 44] on input "Load Moving From *" at bounding box center [291, 47] width 386 height 10
type input "[GEOGRAPHIC_DATA]"
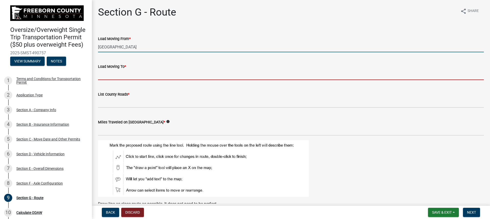
click at [119, 74] on input "Load Moving To *" at bounding box center [291, 75] width 386 height 10
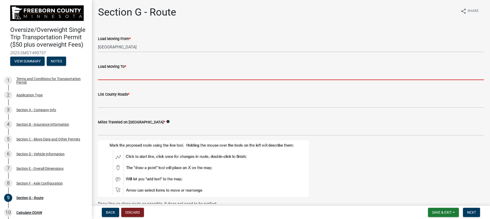
type input "[STREET_ADDRESS]"
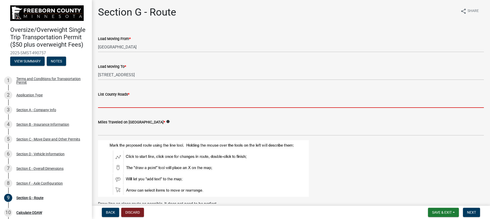
click at [118, 104] on input "List County Roads *" at bounding box center [291, 103] width 386 height 10
type input "18, 13,17, 14"
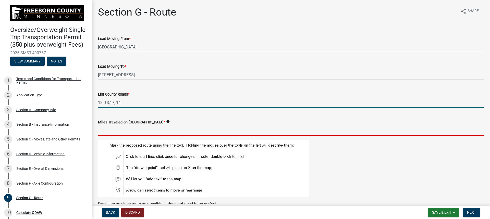
click at [123, 132] on input "text" at bounding box center [291, 130] width 386 height 10
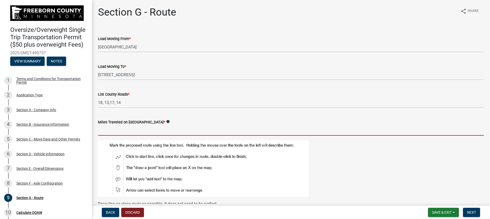
type input "10.7"
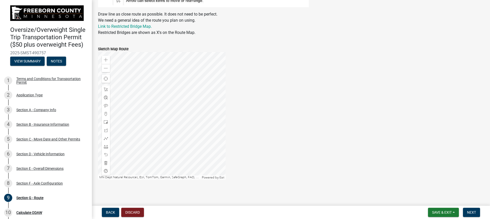
scroll to position [190, 0]
click at [188, 65] on div at bounding box center [162, 116] width 128 height 128
click at [174, 123] on div at bounding box center [162, 116] width 128 height 128
click at [107, 59] on span at bounding box center [106, 60] width 4 height 4
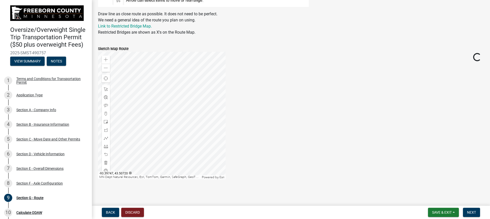
click at [119, 98] on div at bounding box center [162, 116] width 128 height 128
click at [155, 86] on div at bounding box center [162, 116] width 128 height 128
click at [169, 75] on div at bounding box center [162, 116] width 128 height 128
click at [175, 71] on div at bounding box center [162, 116] width 128 height 128
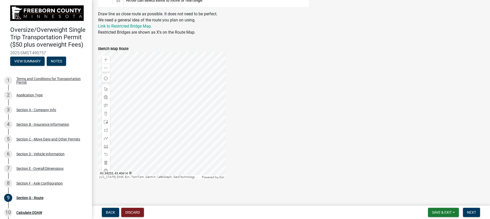
click at [183, 74] on div at bounding box center [162, 116] width 128 height 128
click at [180, 78] on div at bounding box center [162, 116] width 128 height 128
click at [185, 92] on div at bounding box center [162, 116] width 128 height 128
click at [188, 104] on div at bounding box center [162, 116] width 128 height 128
click at [185, 75] on div at bounding box center [162, 116] width 128 height 128
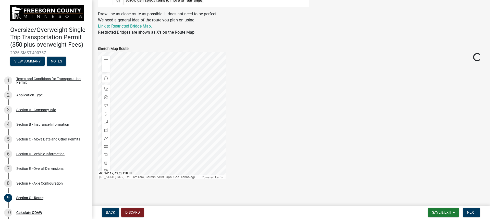
click at [192, 137] on div at bounding box center [162, 116] width 128 height 128
click at [183, 141] on div at bounding box center [162, 116] width 128 height 128
click at [183, 153] on div at bounding box center [162, 116] width 128 height 128
click at [188, 134] on div at bounding box center [162, 116] width 128 height 128
click at [188, 138] on div at bounding box center [162, 116] width 128 height 128
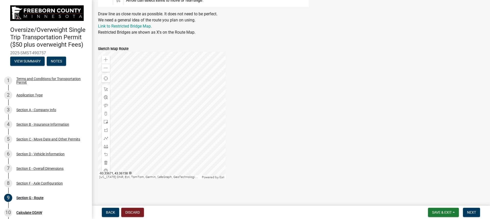
click at [190, 154] on div at bounding box center [162, 116] width 128 height 128
click at [190, 140] on div at bounding box center [162, 116] width 128 height 128
click at [192, 149] on div at bounding box center [162, 116] width 128 height 128
click at [185, 145] on div at bounding box center [162, 116] width 128 height 128
click at [187, 147] on div at bounding box center [162, 116] width 128 height 128
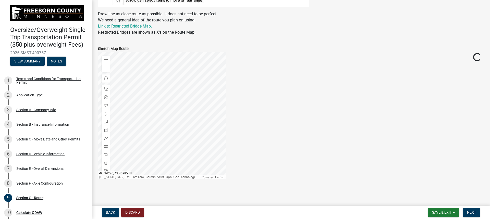
click at [191, 142] on div at bounding box center [162, 116] width 128 height 128
click at [189, 140] on div at bounding box center [162, 116] width 128 height 128
click at [185, 139] on div at bounding box center [162, 116] width 128 height 128
click at [188, 135] on div at bounding box center [162, 116] width 128 height 128
click at [208, 134] on div at bounding box center [162, 116] width 128 height 128
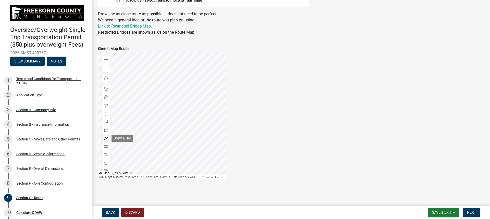
click at [107, 139] on span at bounding box center [106, 138] width 4 height 4
click at [192, 134] on div at bounding box center [162, 116] width 128 height 128
click at [175, 134] on div at bounding box center [162, 116] width 128 height 128
click at [173, 131] on div at bounding box center [162, 116] width 128 height 128
click at [174, 54] on div at bounding box center [162, 116] width 128 height 128
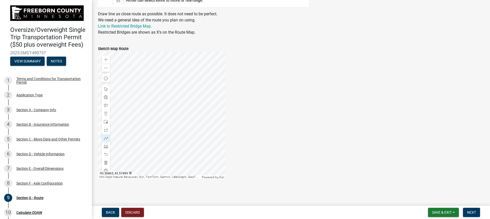
click at [174, 54] on div at bounding box center [162, 116] width 128 height 128
click at [192, 146] on div at bounding box center [162, 116] width 128 height 128
click at [195, 128] on div at bounding box center [162, 116] width 128 height 128
click at [221, 132] on div at bounding box center [162, 116] width 128 height 128
click at [162, 131] on div at bounding box center [162, 116] width 128 height 128
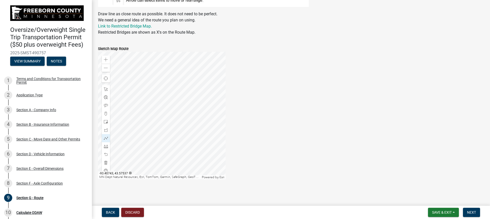
click at [162, 131] on div at bounding box center [162, 116] width 128 height 128
click at [128, 134] on div at bounding box center [162, 116] width 128 height 128
click at [198, 122] on div at bounding box center [162, 116] width 128 height 128
click at [175, 143] on div at bounding box center [162, 116] width 128 height 128
click at [186, 125] on div at bounding box center [162, 116] width 128 height 128
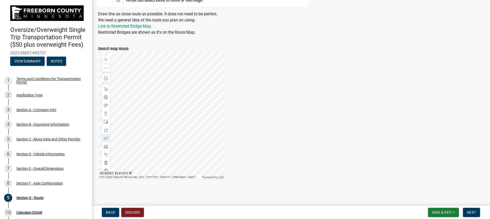
click at [143, 124] on div at bounding box center [162, 116] width 128 height 128
click at [209, 136] on div at bounding box center [162, 116] width 128 height 128
click at [204, 136] on div at bounding box center [162, 116] width 128 height 128
click at [196, 130] on div at bounding box center [162, 116] width 128 height 128
click at [185, 132] on div at bounding box center [162, 116] width 128 height 128
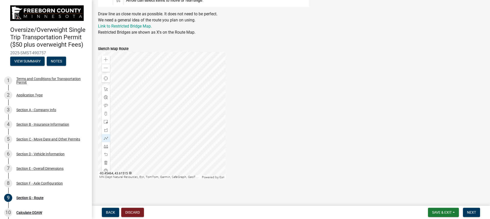
click at [178, 135] on div at bounding box center [162, 116] width 128 height 128
click at [172, 136] on div at bounding box center [162, 116] width 128 height 128
click at [172, 142] on div at bounding box center [162, 116] width 128 height 128
click at [149, 164] on div at bounding box center [162, 116] width 128 height 128
click at [142, 167] on div at bounding box center [162, 116] width 128 height 128
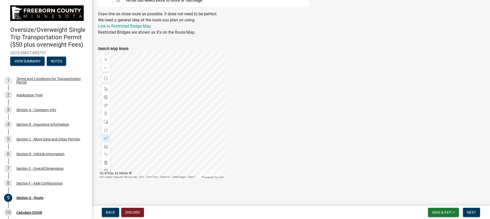
click at [142, 167] on div at bounding box center [162, 116] width 128 height 128
click at [176, 74] on div at bounding box center [162, 116] width 128 height 128
click at [108, 59] on span at bounding box center [106, 60] width 4 height 4
click at [174, 101] on div at bounding box center [162, 116] width 128 height 128
click at [173, 71] on div at bounding box center [162, 116] width 128 height 128
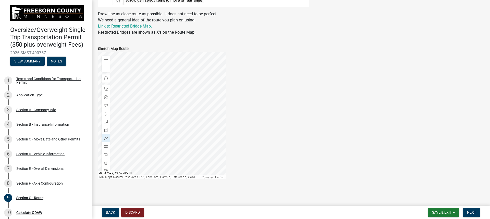
click at [168, 135] on div at bounding box center [162, 116] width 128 height 128
click at [174, 133] on div at bounding box center [162, 116] width 128 height 128
click at [107, 58] on span at bounding box center [106, 60] width 4 height 4
click at [136, 103] on div at bounding box center [162, 116] width 128 height 128
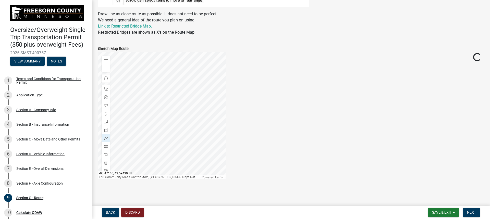
click at [137, 109] on div at bounding box center [162, 116] width 128 height 128
click at [226, 131] on div at bounding box center [162, 116] width 128 height 128
click at [204, 139] on div at bounding box center [162, 116] width 128 height 128
click at [183, 55] on div at bounding box center [162, 116] width 128 height 128
click at [181, 55] on div at bounding box center [162, 116] width 128 height 128
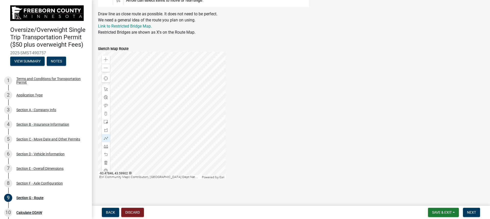
click at [173, 71] on div at bounding box center [162, 116] width 128 height 128
click at [174, 163] on div at bounding box center [162, 116] width 128 height 128
click at [224, 163] on div at bounding box center [162, 116] width 128 height 128
click at [220, 162] on div at bounding box center [162, 116] width 128 height 128
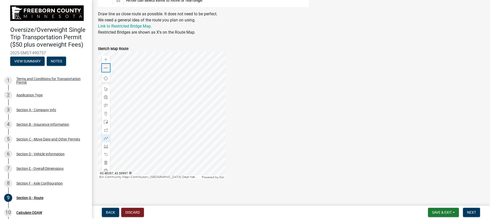
click at [107, 69] on span at bounding box center [106, 68] width 4 height 4
click at [127, 111] on div at bounding box center [162, 116] width 128 height 128
click at [107, 70] on div "Zoom out" at bounding box center [106, 68] width 8 height 8
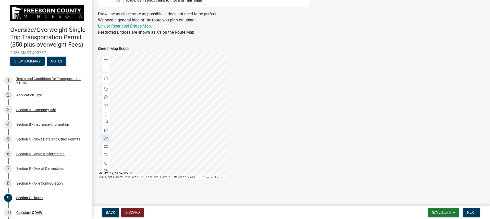
click at [166, 99] on div at bounding box center [162, 116] width 128 height 128
click at [468, 211] on span "Next" at bounding box center [471, 213] width 9 height 4
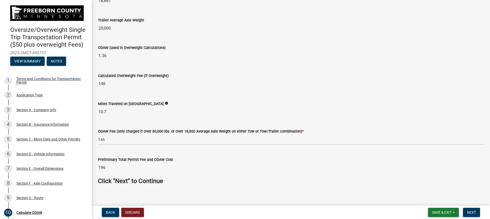
scroll to position [135, 0]
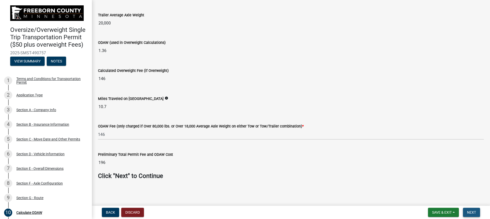
drag, startPoint x: 471, startPoint y: 211, endPoint x: 465, endPoint y: 209, distance: 5.8
click at [470, 211] on span "Next" at bounding box center [471, 213] width 9 height 4
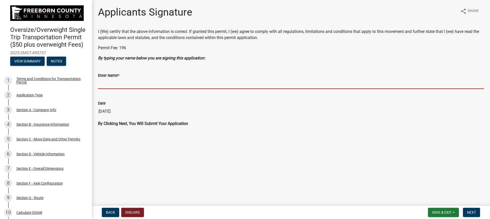
click at [123, 83] on input "Enter Name *" at bounding box center [291, 84] width 386 height 10
click at [469, 211] on span "Next" at bounding box center [471, 213] width 9 height 4
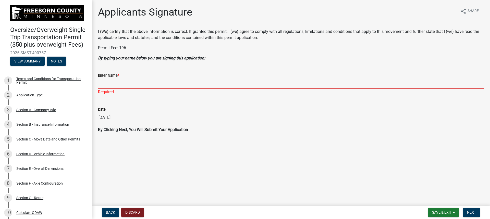
click at [138, 84] on input "Enter Name *" at bounding box center [291, 84] width 386 height 10
type input "[PERSON_NAME]"
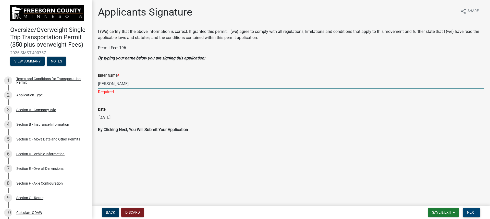
click at [473, 212] on span "Next" at bounding box center [471, 213] width 9 height 4
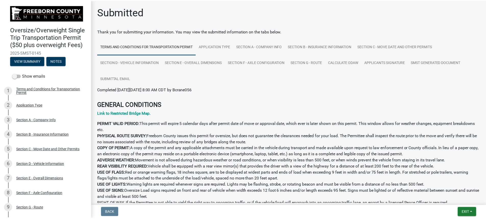
scroll to position [102, 0]
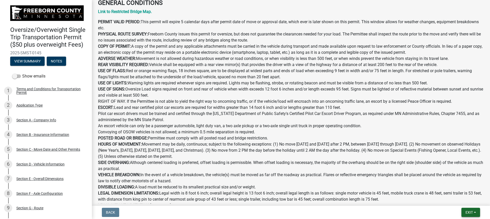
click at [469, 211] on span "Exit" at bounding box center [469, 213] width 7 height 4
click at [461, 200] on button "Save & Exit" at bounding box center [459, 199] width 41 height 12
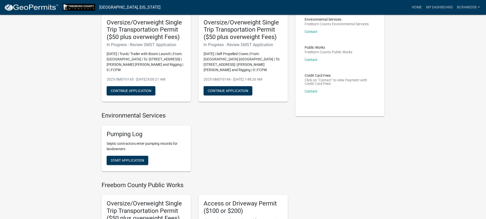
scroll to position [102, 0]
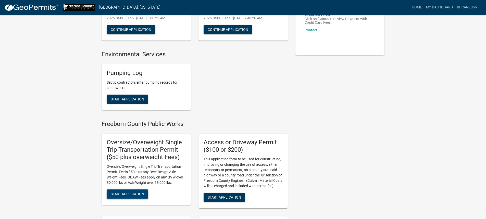
click at [122, 194] on span "Start Application" at bounding box center [127, 194] width 33 height 4
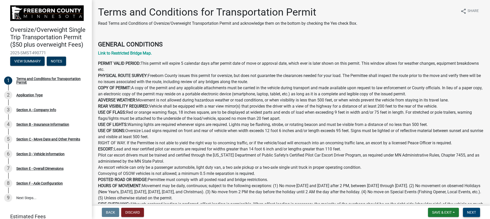
click at [473, 214] on span "Next" at bounding box center [471, 213] width 9 height 4
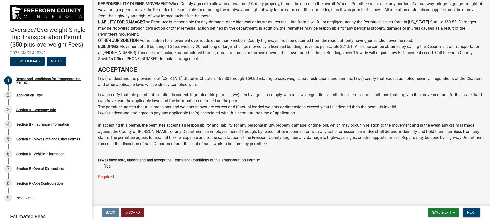
scroll to position [262, 0]
drag, startPoint x: 98, startPoint y: 165, endPoint x: 103, endPoint y: 165, distance: 4.9
click at [104, 165] on label "Yes" at bounding box center [107, 166] width 6 height 6
click at [104, 165] on input "Yes" at bounding box center [105, 164] width 3 height 3
checkbox input "true"
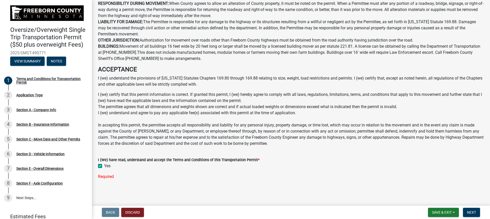
scroll to position [252, 0]
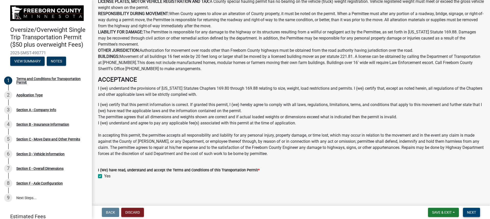
click at [475, 212] on span "Next" at bounding box center [471, 213] width 9 height 4
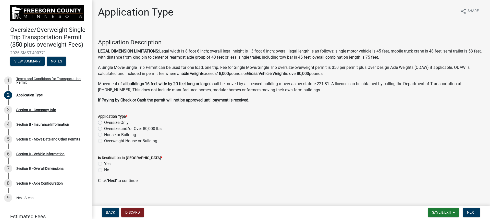
click at [104, 129] on label "Oversize and/or Over 80,000 lbs" at bounding box center [132, 129] width 57 height 6
click at [104, 129] on input "Oversize and/or Over 80,000 lbs" at bounding box center [105, 127] width 3 height 3
radio input "true"
click at [470, 214] on span "Next" at bounding box center [471, 213] width 9 height 4
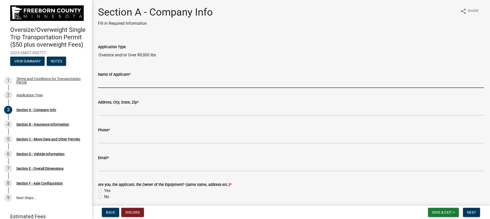
click at [118, 80] on input "Name of Applicant *" at bounding box center [291, 83] width 386 height 10
type input "[PERSON_NAME] [PERSON_NAME] and Rigging"
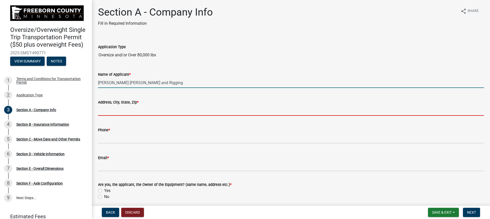
click at [118, 112] on input "Address[GEOGRAPHIC_DATA], Zip *" at bounding box center [291, 110] width 386 height 10
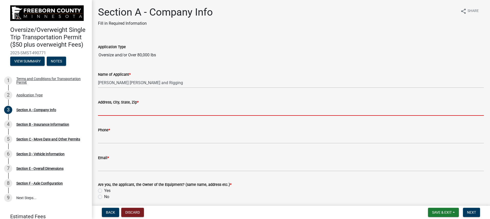
type input "[STREET_ADDRESS]"
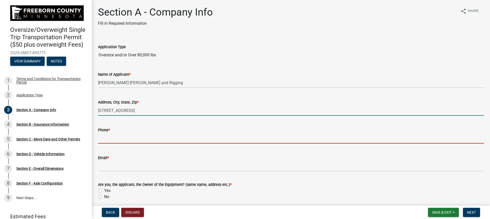
click at [123, 137] on input "Phone *" at bounding box center [291, 138] width 386 height 10
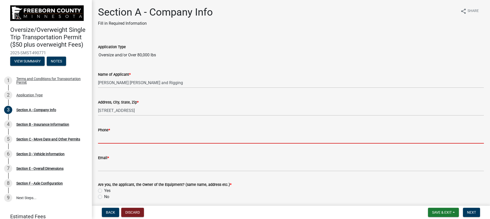
type input "6415296981"
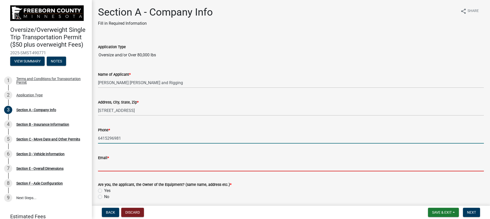
click at [123, 164] on input "Email *" at bounding box center [291, 166] width 386 height 10
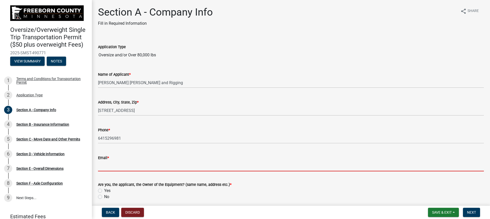
type input "[EMAIL_ADDRESS][DOMAIN_NAME]"
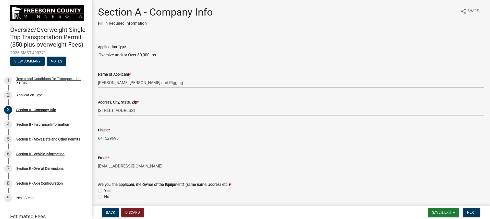
click at [104, 191] on label "Yes" at bounding box center [107, 191] width 6 height 6
click at [104, 191] on input "Yes" at bounding box center [105, 189] width 3 height 3
radio input "true"
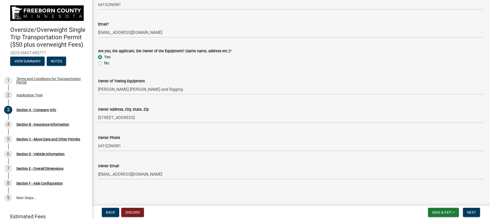
scroll to position [134, 0]
click at [475, 211] on span "Next" at bounding box center [471, 213] width 9 height 4
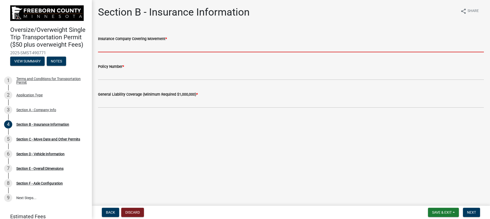
click at [141, 46] on input "Insurance Company Covering Movement *" at bounding box center [291, 47] width 386 height 10
type input "Accord"
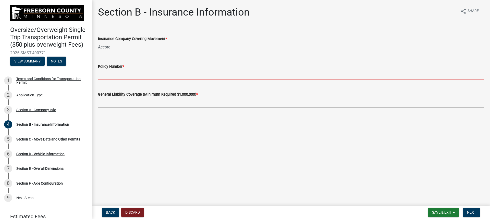
click at [128, 71] on input "Policy Number *" at bounding box center [291, 75] width 386 height 10
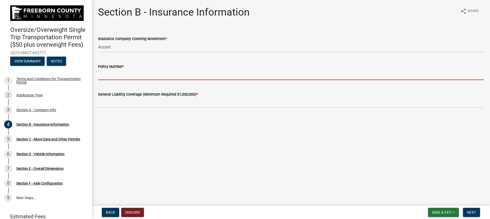
type input "W30866686"
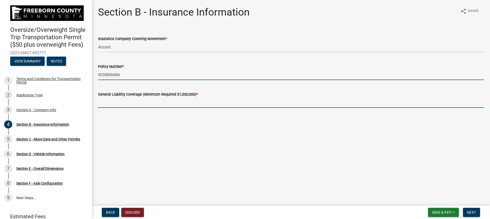
click at [129, 98] on input "text" at bounding box center [291, 103] width 386 height 10
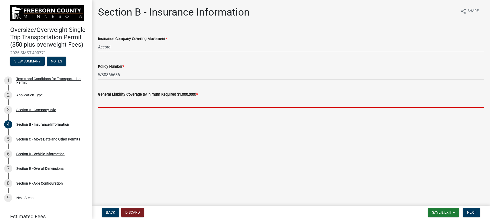
type input "4000000"
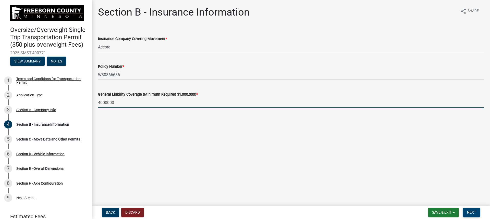
click at [472, 214] on span "Next" at bounding box center [471, 213] width 9 height 4
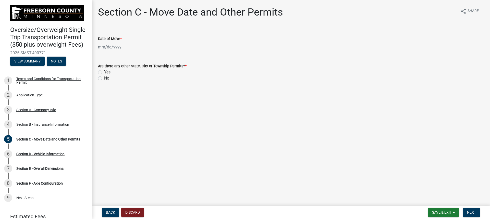
click at [114, 46] on div at bounding box center [121, 47] width 47 height 10
select select "10"
select select "2025"
click at [113, 90] on div "14" at bounding box center [111, 91] width 8 height 8
type input "[DATE]"
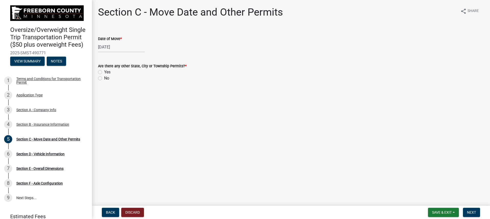
click at [119, 48] on div "[DATE]" at bounding box center [121, 47] width 47 height 10
select select "10"
select select "2025"
click at [104, 90] on div "13" at bounding box center [103, 91] width 8 height 8
type input "[DATE]"
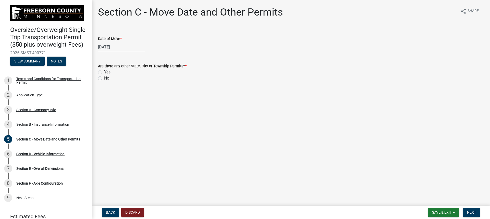
click at [104, 80] on label "No" at bounding box center [106, 78] width 5 height 6
click at [104, 79] on input "No" at bounding box center [105, 76] width 3 height 3
radio input "true"
click at [471, 215] on span "Next" at bounding box center [471, 213] width 9 height 4
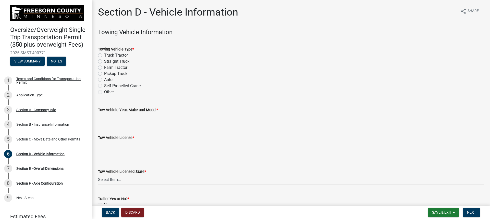
click at [104, 87] on label "Self Propelled Crane" at bounding box center [122, 86] width 37 height 6
click at [104, 86] on input "Self Propelled Crane" at bounding box center [105, 84] width 3 height 3
radio input "true"
click at [104, 61] on label "Straight Truck" at bounding box center [116, 61] width 25 height 6
click at [104, 61] on input "Straight Truck" at bounding box center [105, 59] width 3 height 3
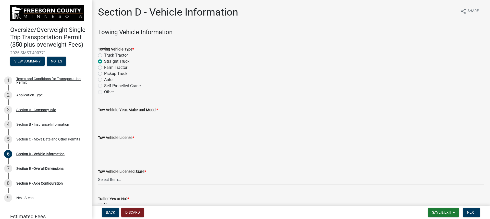
radio input "true"
click at [104, 86] on label "Self Propelled Crane" at bounding box center [122, 86] width 37 height 6
click at [104, 86] on input "Self Propelled Crane" at bounding box center [105, 84] width 3 height 3
radio input "true"
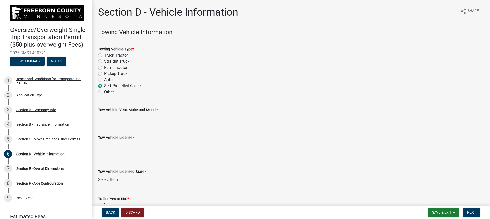
click at [122, 121] on input "Tow Vehicle Year, Make and Model *" at bounding box center [291, 118] width 386 height 10
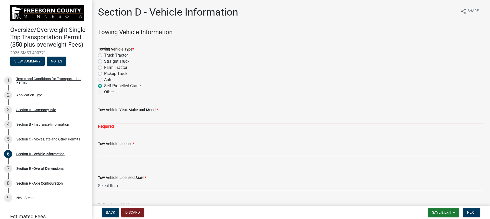
click at [128, 116] on input "Tow Vehicle Year, Make and Model *" at bounding box center [291, 118] width 386 height 10
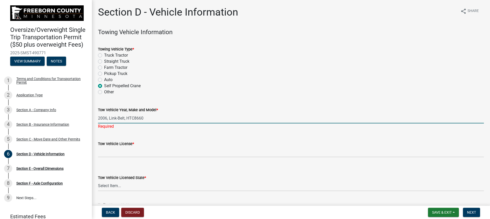
type input "2006, Link-Belt, HTC8660"
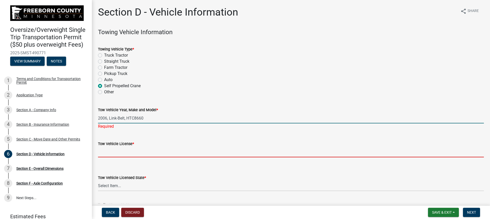
click at [113, 154] on wm-data-entity-input "Tow Vehicle License *" at bounding box center [291, 148] width 386 height 28
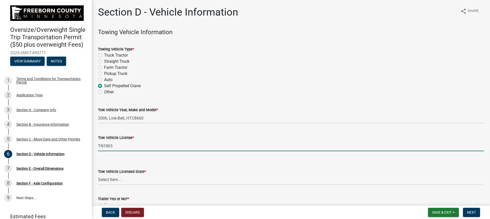
type input "TN1865"
click at [116, 179] on select "Select Item... [US_STATE] [US_STATE] [US_STATE] [US_STATE] [US_STATE] [US_STATE…" at bounding box center [291, 180] width 386 height 10
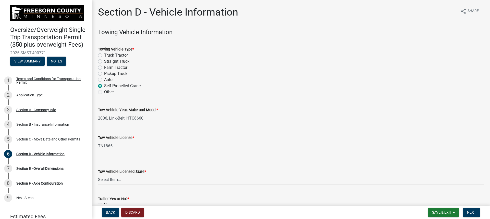
select select "TN"
click at [98, 175] on select "Select Item... [US_STATE] [US_STATE] [US_STATE] [US_STATE] [US_STATE] [US_STATE…" at bounding box center [291, 180] width 386 height 10
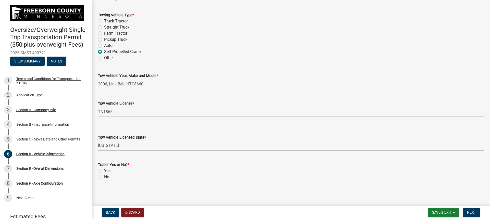
scroll to position [35, 0]
click at [104, 178] on label "No" at bounding box center [106, 176] width 5 height 6
click at [104, 177] on input "No" at bounding box center [105, 174] width 3 height 3
radio input "true"
click at [466, 211] on button "Next" at bounding box center [471, 212] width 17 height 9
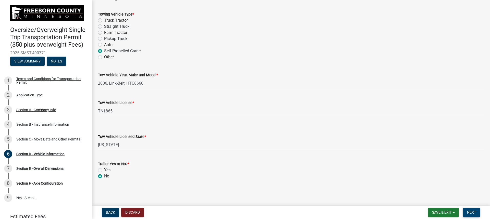
scroll to position [0, 0]
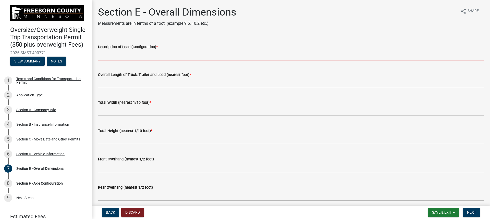
click at [138, 55] on input "Description of Load (Configuration) *" at bounding box center [291, 55] width 386 height 10
type input "Self Propelled Crane"
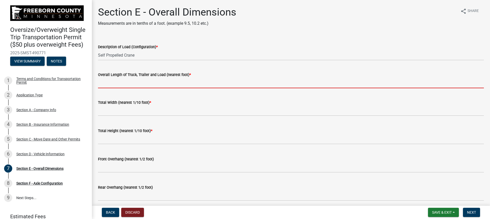
click at [134, 82] on input "Overall Length of Truck, Trailer and Load (nearest foot) *" at bounding box center [291, 83] width 386 height 10
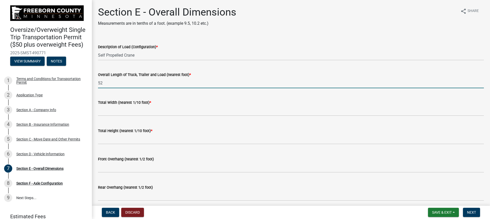
type input "52"
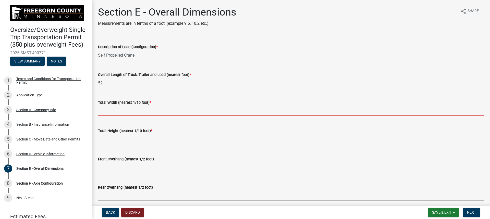
click at [113, 107] on input "text" at bounding box center [291, 111] width 386 height 10
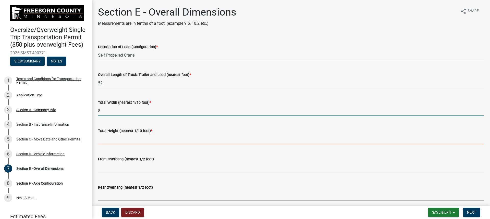
type input "8.0"
click at [114, 136] on input "text" at bounding box center [291, 139] width 386 height 10
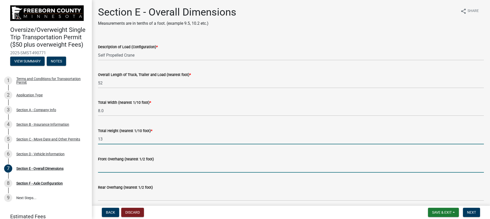
type input "13.0"
click at [107, 164] on input "text" at bounding box center [291, 167] width 386 height 10
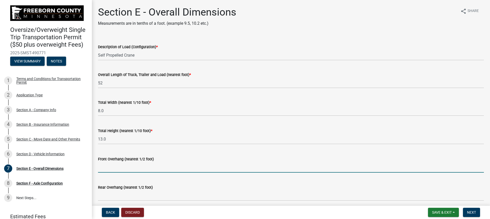
type input "3.0"
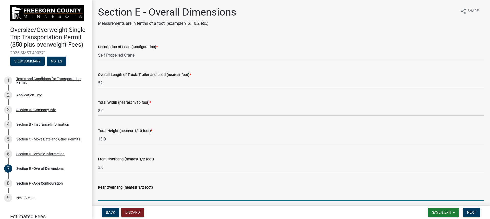
click at [126, 194] on input "text" at bounding box center [291, 196] width 386 height 10
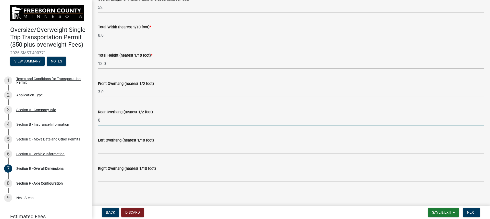
scroll to position [78, 0]
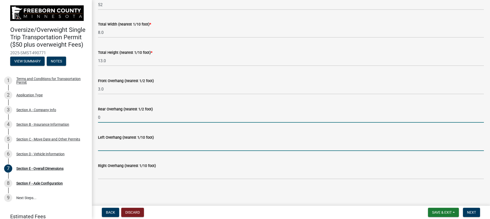
type input "0.0"
click at [137, 147] on input "text" at bounding box center [291, 146] width 386 height 10
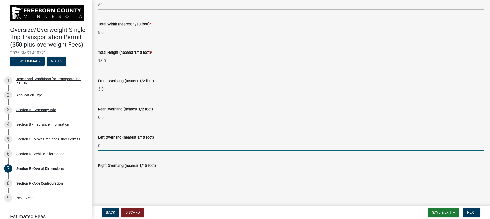
type input "0.0"
click at [139, 174] on input "text" at bounding box center [291, 174] width 386 height 10
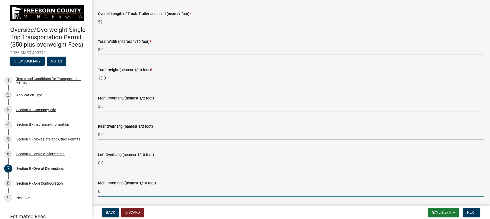
scroll to position [53, 0]
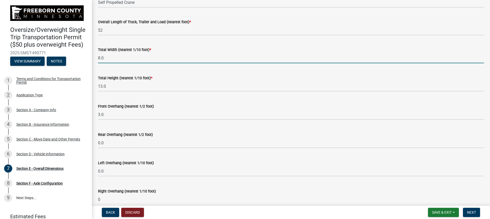
type input "0.0"
click at [113, 58] on input "8.0" at bounding box center [291, 58] width 386 height 10
type input "8.5"
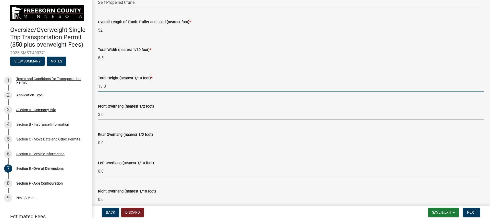
click at [108, 86] on input "13.0" at bounding box center [291, 86] width 386 height 10
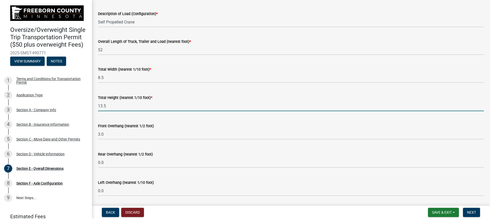
scroll to position [78, 0]
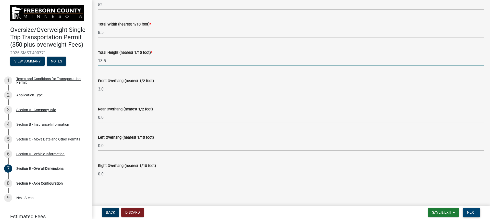
type input "13.5"
click at [471, 209] on button "Next" at bounding box center [471, 212] width 17 height 9
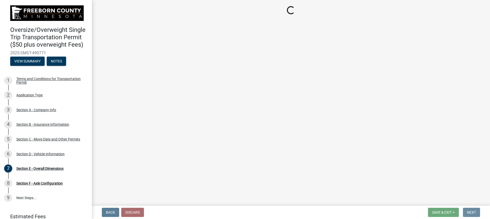
scroll to position [0, 0]
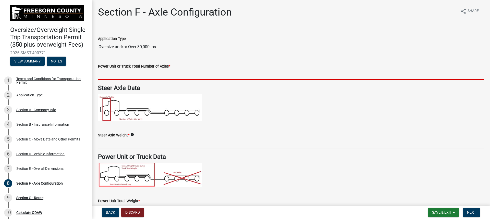
click at [122, 73] on input "text" at bounding box center [291, 74] width 386 height 10
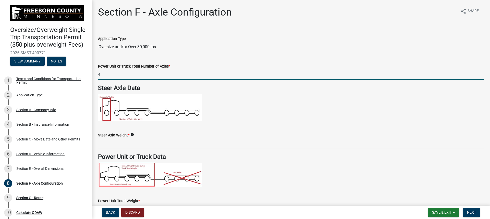
type input "4"
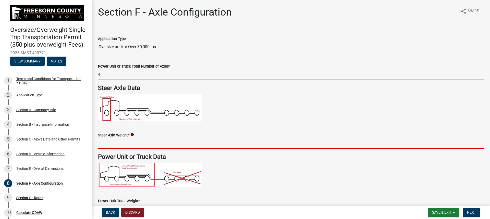
click at [116, 143] on input "text" at bounding box center [291, 143] width 386 height 10
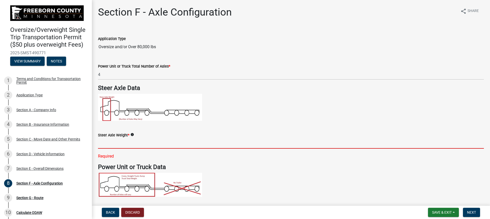
click at [117, 142] on input "text" at bounding box center [291, 143] width 386 height 10
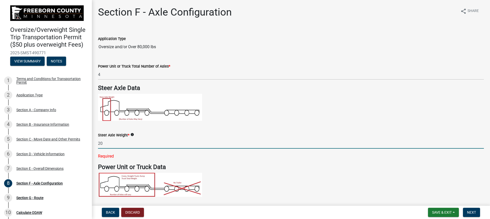
click at [262, 176] on p at bounding box center [291, 185] width 386 height 24
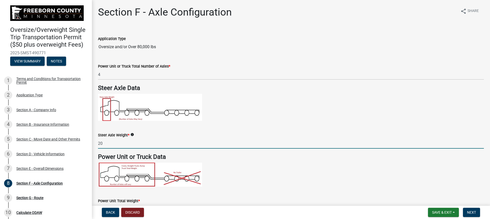
click at [108, 144] on input "20" at bounding box center [291, 143] width 386 height 10
type input "20000"
click at [276, 172] on p at bounding box center [291, 175] width 386 height 24
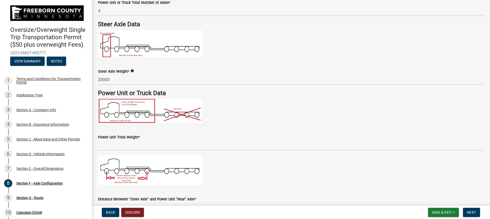
scroll to position [102, 0]
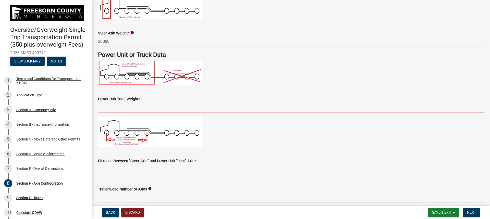
click at [136, 109] on input "text" at bounding box center [291, 107] width 386 height 10
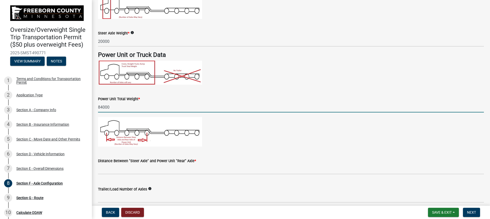
type input "84000"
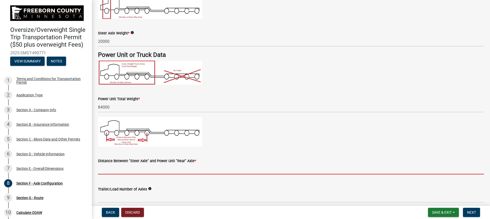
click at [120, 171] on input "text" at bounding box center [291, 169] width 386 height 10
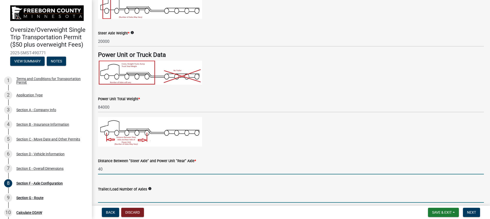
type input "40.0"
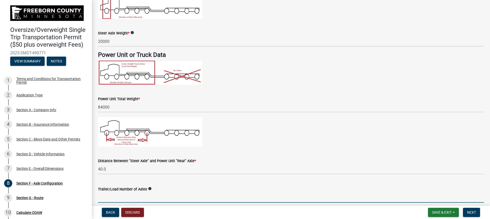
click at [186, 196] on input "text" at bounding box center [291, 197] width 386 height 10
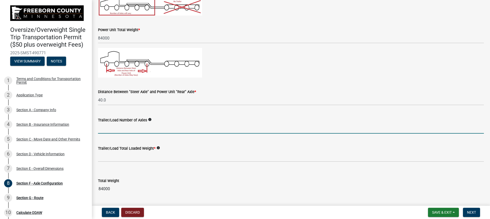
scroll to position [179, 0]
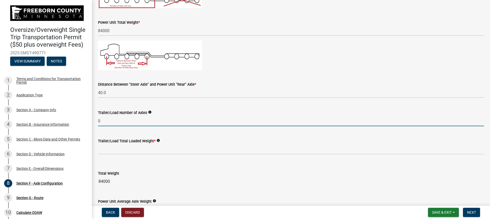
type input "0"
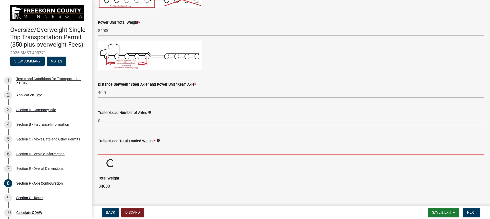
click at [120, 152] on input "text" at bounding box center [291, 149] width 386 height 10
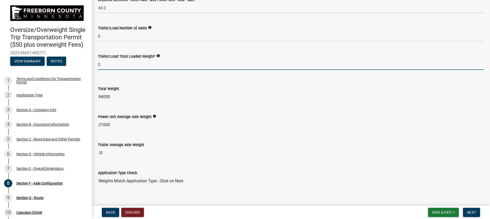
scroll to position [270, 0]
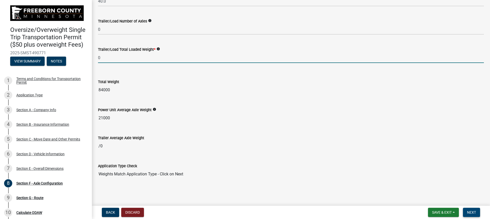
type input "0"
click at [478, 213] on button "Next" at bounding box center [471, 212] width 17 height 9
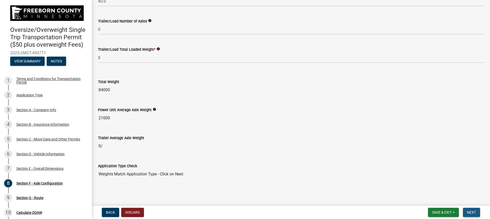
click at [467, 211] on span "Next" at bounding box center [471, 213] width 9 height 4
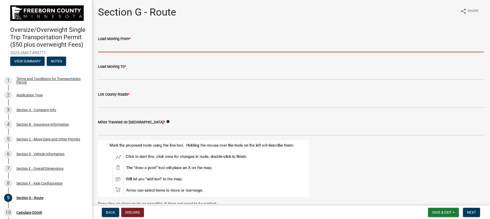
click at [104, 44] on input "Load Moving From *" at bounding box center [291, 47] width 386 height 10
type input "[GEOGRAPHIC_DATA]"
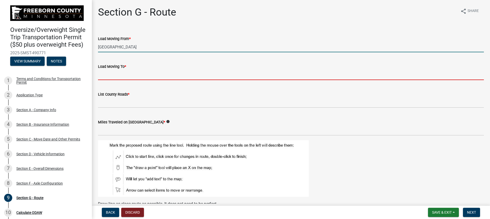
drag, startPoint x: 112, startPoint y: 79, endPoint x: 114, endPoint y: 76, distance: 3.2
click at [113, 79] on input "Load Moving To *" at bounding box center [291, 75] width 386 height 10
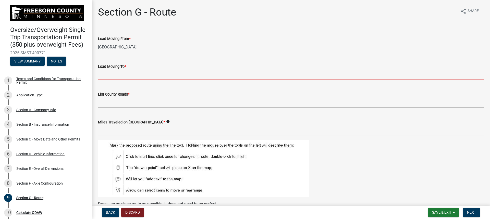
type input "[STREET_ADDRESS]"
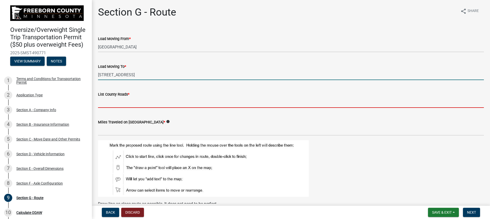
click at [129, 105] on input "List County Roads *" at bounding box center [291, 103] width 386 height 10
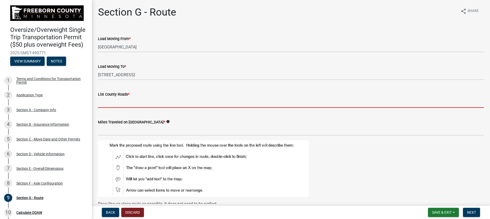
type input "18, 13,17, 14"
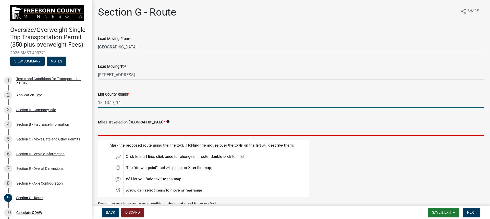
click at [117, 131] on input "text" at bounding box center [291, 130] width 386 height 10
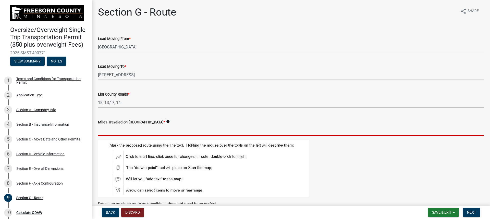
type input "10.7"
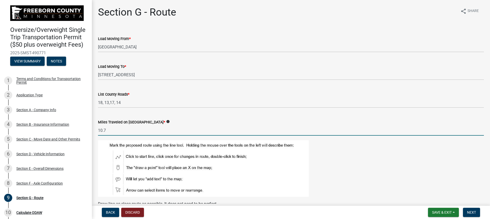
click at [380, 156] on figure at bounding box center [291, 168] width 386 height 57
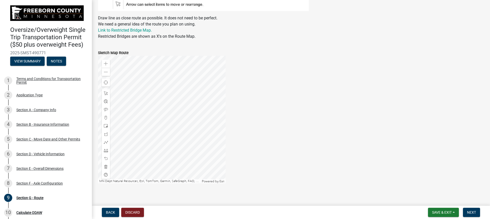
scroll to position [190, 0]
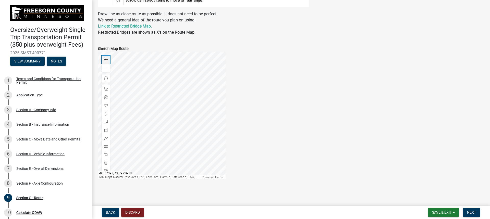
click at [105, 58] on span at bounding box center [106, 60] width 4 height 4
click at [133, 77] on div at bounding box center [162, 116] width 128 height 128
click at [141, 67] on div at bounding box center [162, 116] width 128 height 128
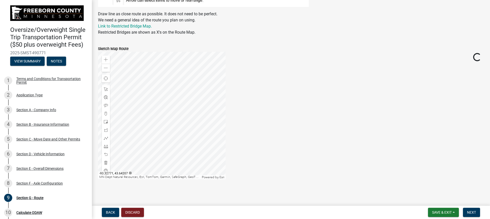
click at [171, 72] on div at bounding box center [162, 116] width 128 height 128
click at [174, 109] on div at bounding box center [162, 116] width 128 height 128
click at [108, 69] on div "Zoom out" at bounding box center [106, 68] width 8 height 8
click at [202, 120] on div at bounding box center [162, 116] width 128 height 128
click at [188, 100] on div at bounding box center [162, 116] width 128 height 128
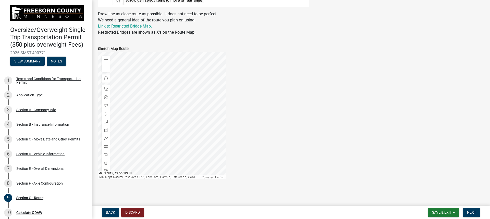
click at [172, 121] on div at bounding box center [162, 116] width 128 height 128
click at [106, 139] on span at bounding box center [106, 138] width 4 height 4
click at [203, 131] on div at bounding box center [162, 116] width 128 height 128
click at [188, 131] on div at bounding box center [162, 116] width 128 height 128
click at [185, 128] on div at bounding box center [162, 116] width 128 height 128
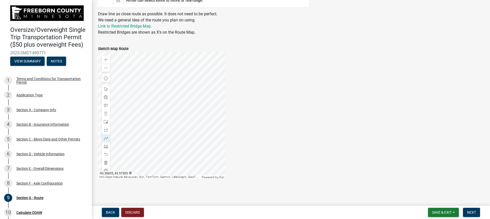
click at [186, 55] on div at bounding box center [162, 116] width 128 height 128
click at [183, 123] on div at bounding box center [162, 116] width 128 height 128
click at [183, 118] on div at bounding box center [162, 116] width 128 height 128
click at [126, 118] on div at bounding box center [162, 116] width 128 height 128
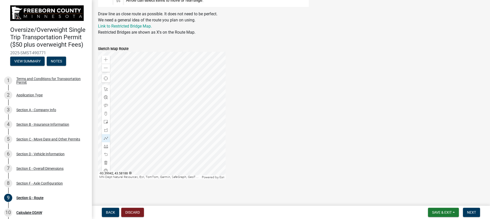
click at [189, 133] on div at bounding box center [162, 116] width 128 height 128
click at [199, 133] on div at bounding box center [162, 116] width 128 height 128
click at [203, 120] on div at bounding box center [162, 116] width 128 height 128
click at [154, 121] on div at bounding box center [162, 116] width 128 height 128
click at [149, 121] on div at bounding box center [162, 116] width 128 height 128
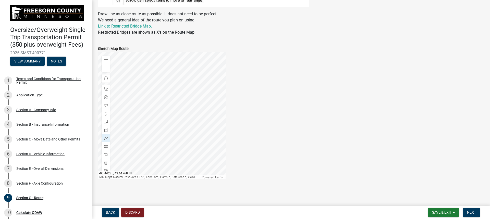
click at [142, 115] on div at bounding box center [162, 116] width 128 height 128
click at [133, 117] on div at bounding box center [162, 116] width 128 height 128
click at [118, 120] on div at bounding box center [162, 116] width 128 height 128
click at [209, 77] on div at bounding box center [162, 116] width 128 height 128
click at [208, 77] on div at bounding box center [162, 116] width 128 height 128
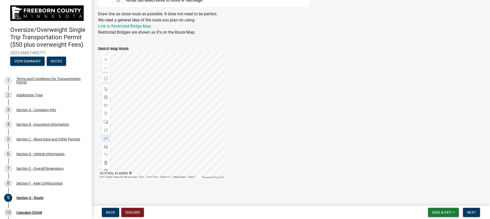
click at [184, 100] on div at bounding box center [162, 116] width 128 height 128
click at [179, 101] on div at bounding box center [162, 116] width 128 height 128
click at [177, 103] on div at bounding box center [162, 116] width 128 height 128
click at [177, 107] on div at bounding box center [162, 116] width 128 height 128
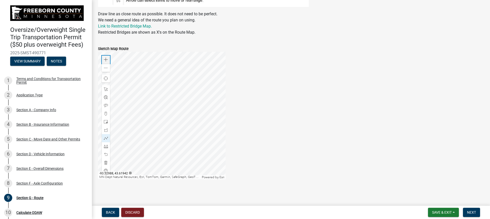
click at [104, 59] on span at bounding box center [106, 60] width 4 height 4
click at [119, 93] on div at bounding box center [162, 116] width 128 height 128
click at [166, 66] on div at bounding box center [162, 116] width 128 height 128
click at [166, 98] on div at bounding box center [162, 116] width 128 height 128
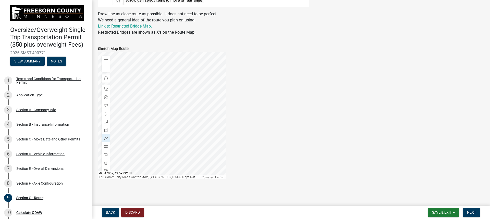
click at [213, 99] on div at bounding box center [162, 116] width 128 height 128
click at [108, 68] on span at bounding box center [106, 68] width 4 height 4
click at [124, 135] on div at bounding box center [162, 116] width 128 height 128
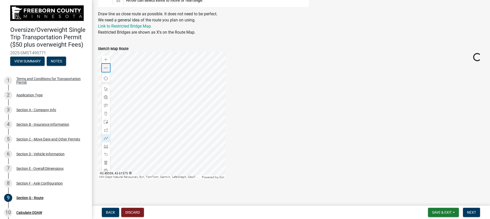
click at [106, 68] on span at bounding box center [106, 68] width 4 height 4
click at [169, 96] on div at bounding box center [162, 116] width 128 height 128
click at [473, 212] on span "Next" at bounding box center [471, 213] width 9 height 4
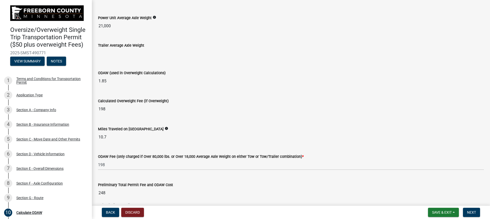
scroll to position [135, 0]
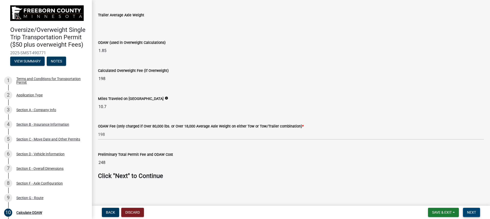
click at [471, 213] on span "Next" at bounding box center [471, 213] width 9 height 4
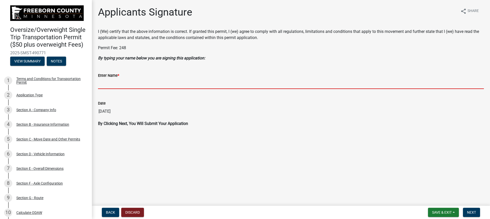
click at [120, 86] on input "Enter Name *" at bounding box center [291, 84] width 386 height 10
type input "[PERSON_NAME]"
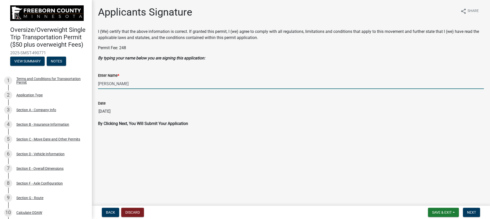
drag, startPoint x: 205, startPoint y: 165, endPoint x: 267, endPoint y: 168, distance: 62.4
click at [205, 165] on main "Applicants Signature share Share I (We) certify that the above information is c…" at bounding box center [291, 102] width 398 height 204
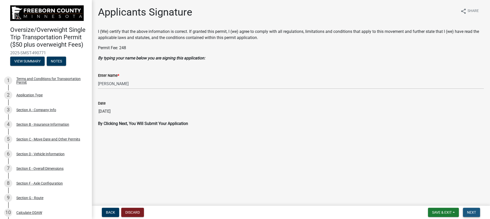
click at [476, 213] on span "Next" at bounding box center [471, 213] width 9 height 4
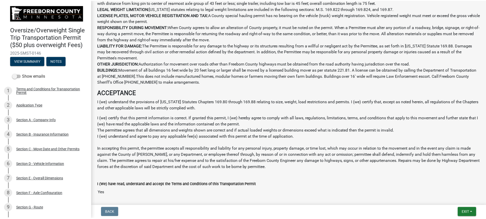
scroll to position [323, 0]
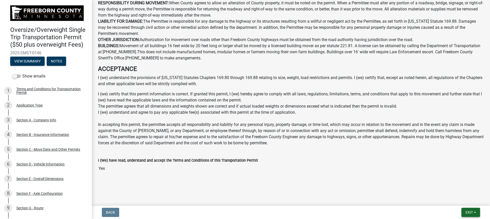
click at [473, 214] on span "Exit" at bounding box center [469, 213] width 7 height 4
click at [455, 199] on button "Save & Exit" at bounding box center [459, 199] width 41 height 12
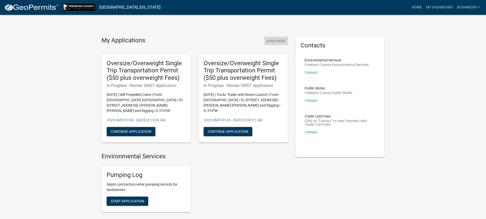
click at [277, 41] on button "Show More" at bounding box center [275, 41] width 23 height 8
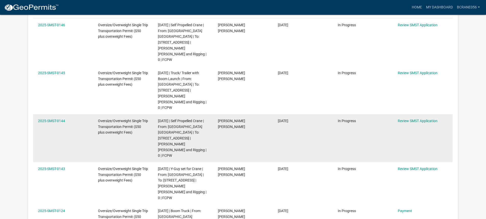
scroll to position [144, 0]
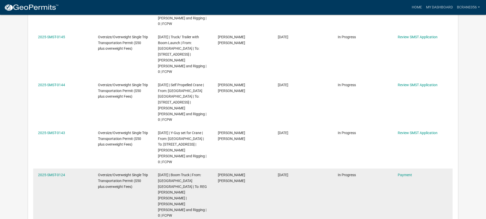
click at [75, 169] on datatable-body-cell "2025-SMST-0124" at bounding box center [63, 196] width 60 height 54
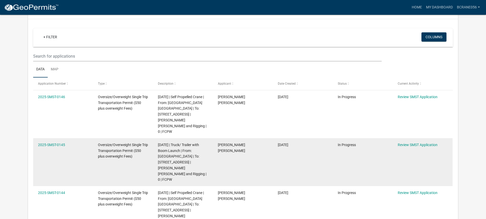
scroll to position [0, 0]
